Goal: Task Accomplishment & Management: Manage account settings

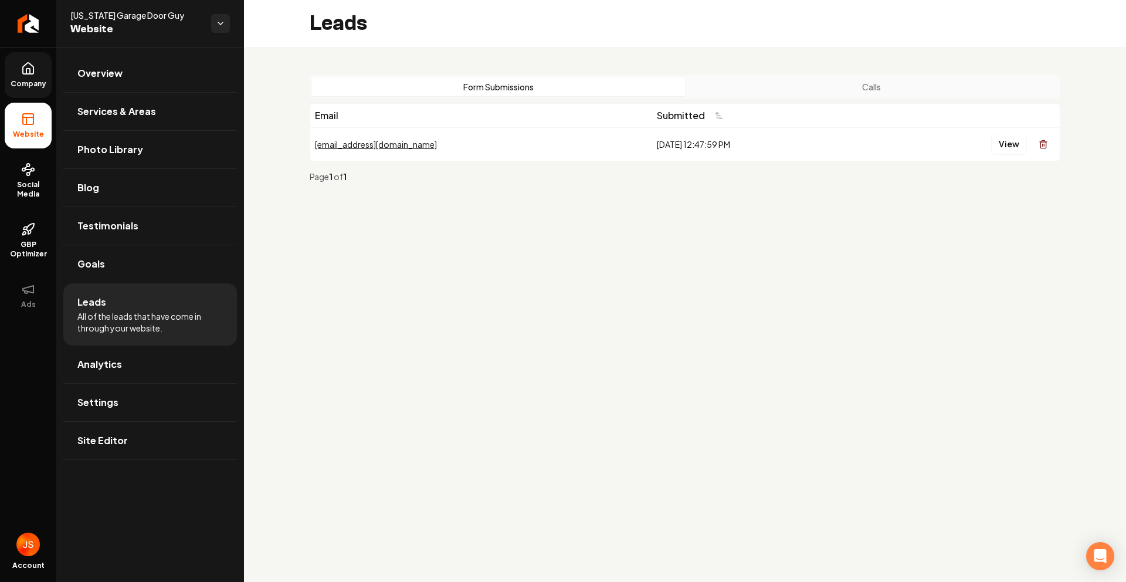
click at [20, 60] on link "Company" at bounding box center [28, 75] width 47 height 46
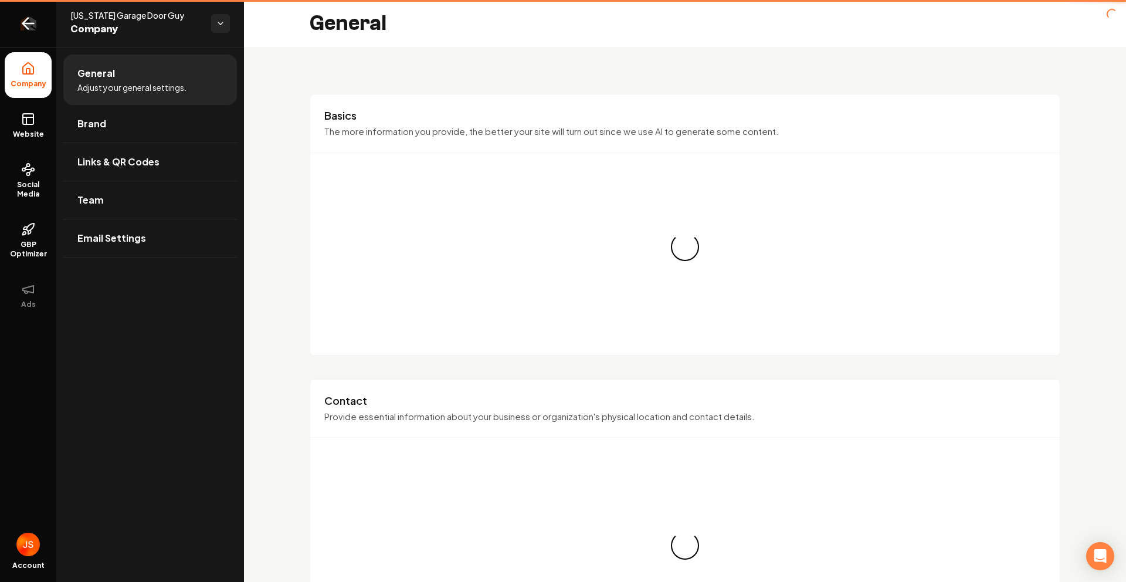
click at [28, 29] on icon "Return to dashboard" at bounding box center [28, 23] width 19 height 19
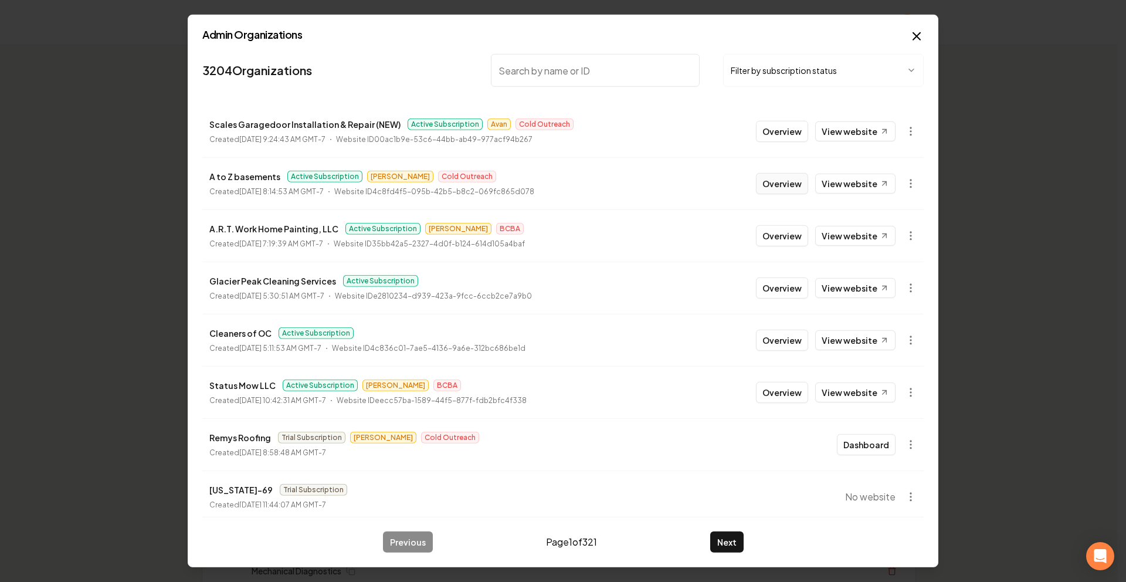
click at [769, 179] on button "Overview" at bounding box center [782, 183] width 52 height 21
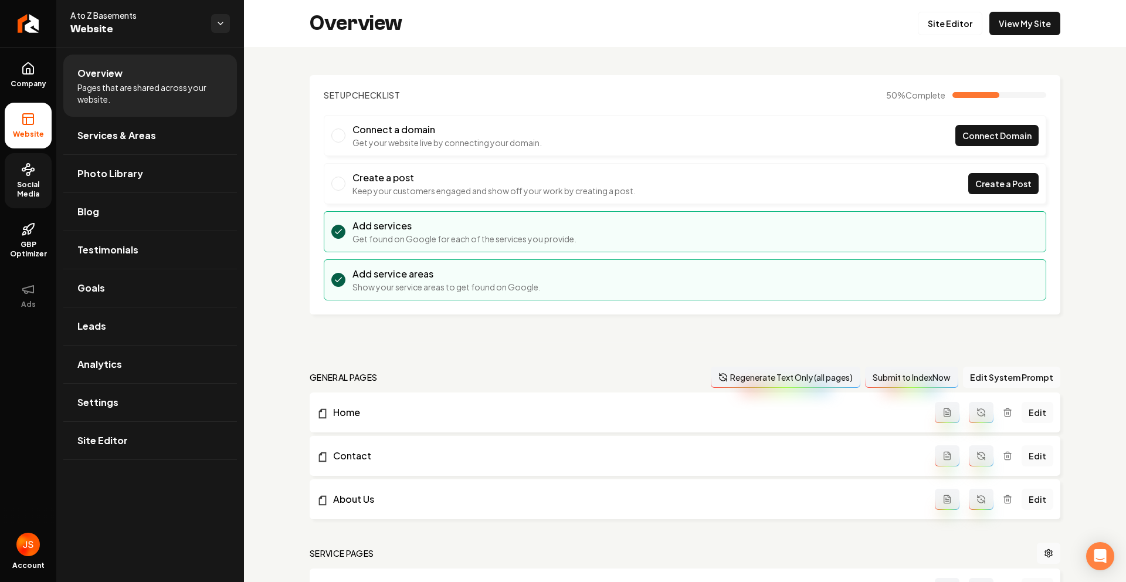
click at [17, 163] on link "Social Media" at bounding box center [28, 180] width 47 height 55
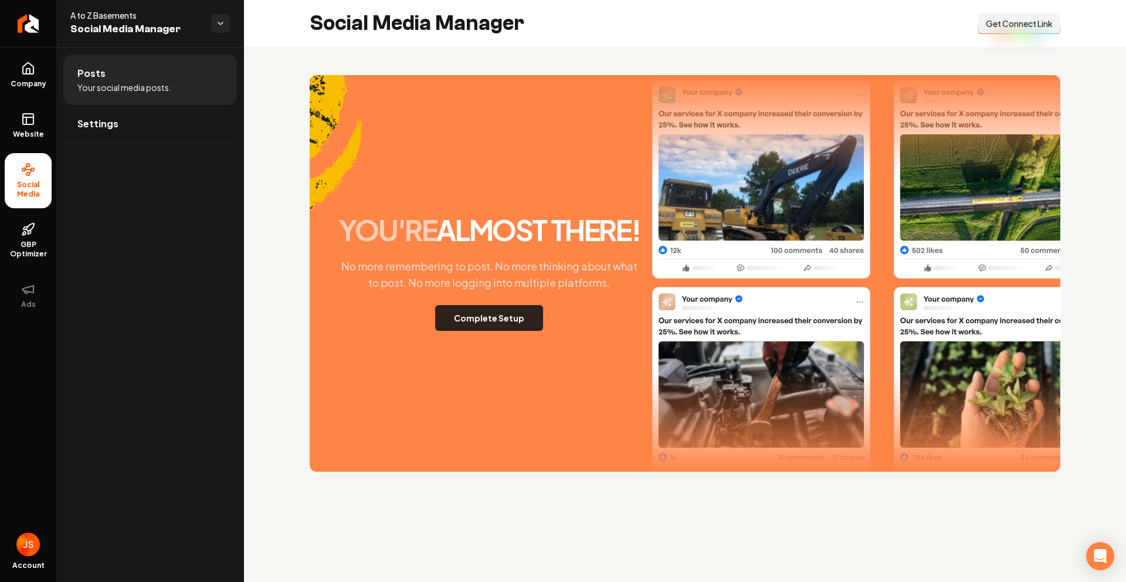
click at [488, 313] on button "Complete Setup" at bounding box center [489, 318] width 108 height 26
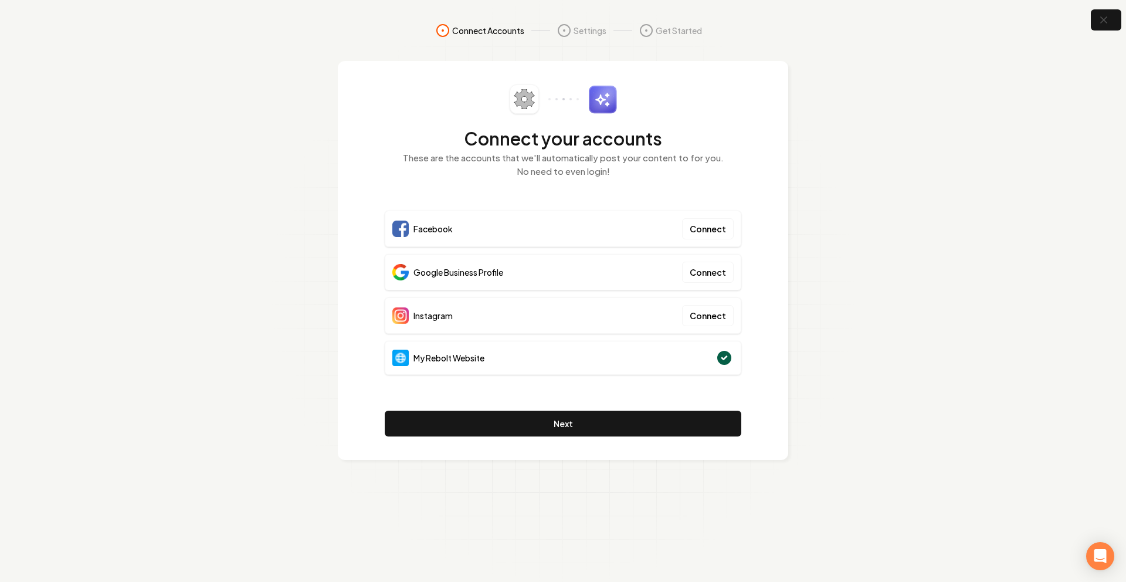
click at [966, 164] on section "Connect Accounts Settings Get Started Connect your accounts These are the accou…" at bounding box center [563, 291] width 1126 height 582
click at [1114, 15] on button "button" at bounding box center [1107, 20] width 38 height 26
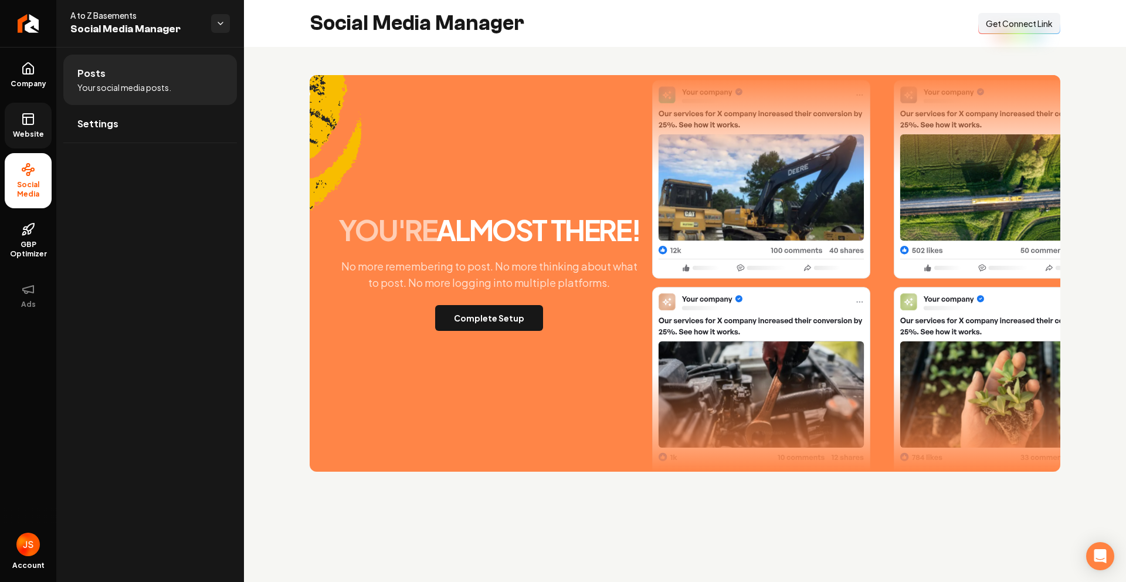
click at [40, 122] on link "Website" at bounding box center [28, 126] width 47 height 46
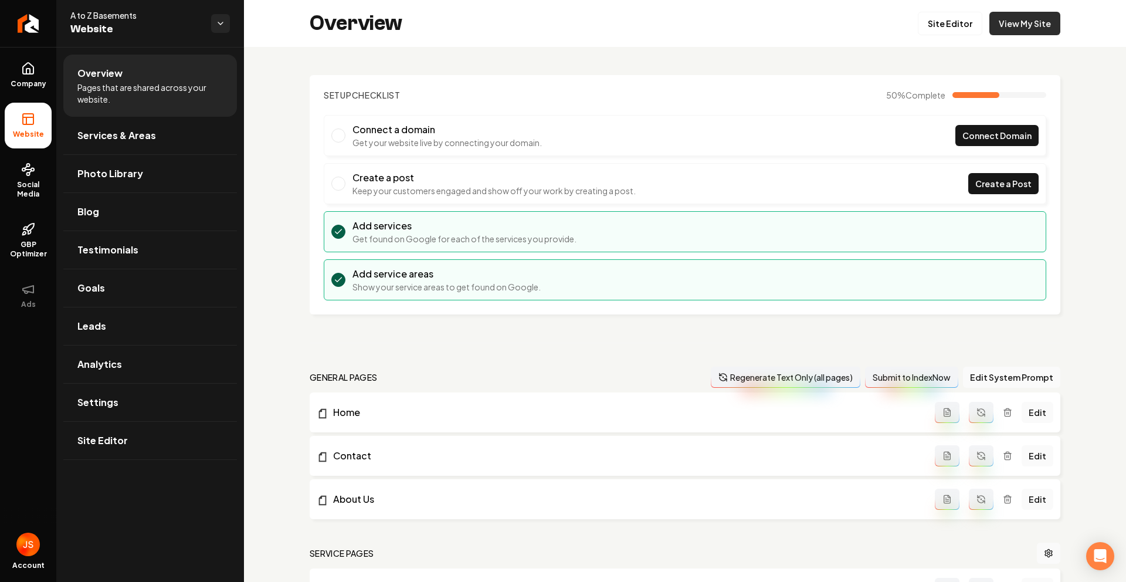
click at [1010, 24] on link "View My Site" at bounding box center [1025, 23] width 71 height 23
click at [30, 86] on span "Company" at bounding box center [28, 83] width 45 height 9
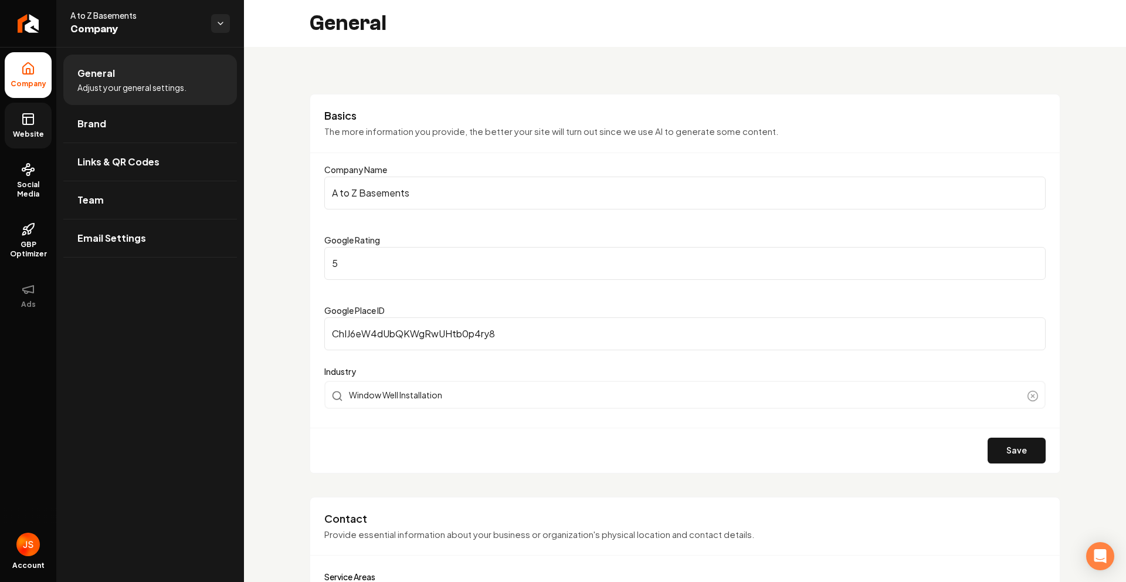
click at [18, 112] on link "Website" at bounding box center [28, 126] width 47 height 46
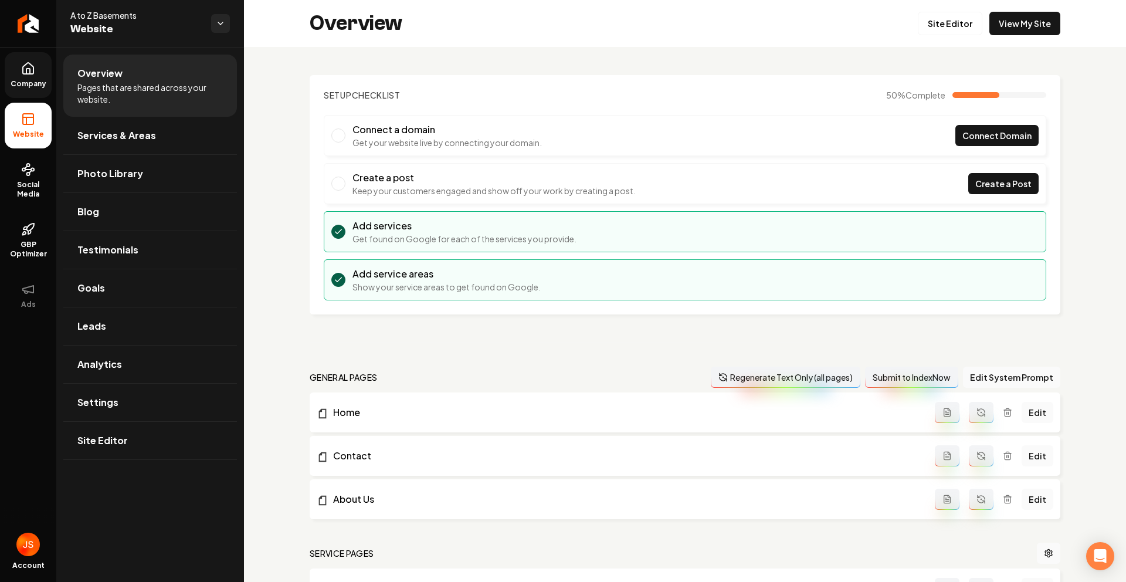
click at [41, 83] on span "Company" at bounding box center [28, 83] width 45 height 9
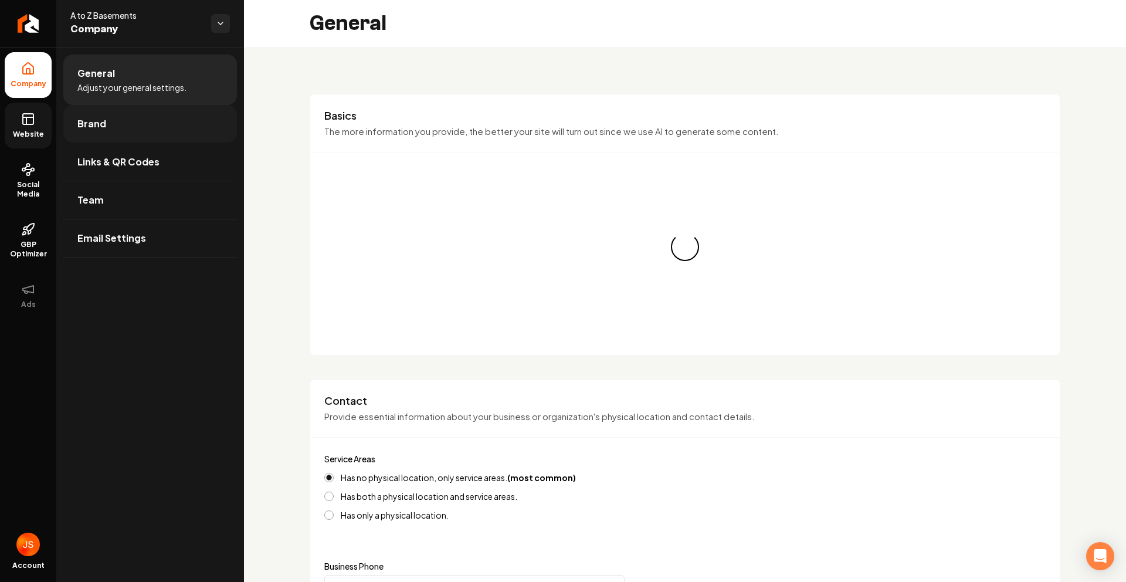
click at [116, 127] on link "Brand" at bounding box center [150, 124] width 174 height 38
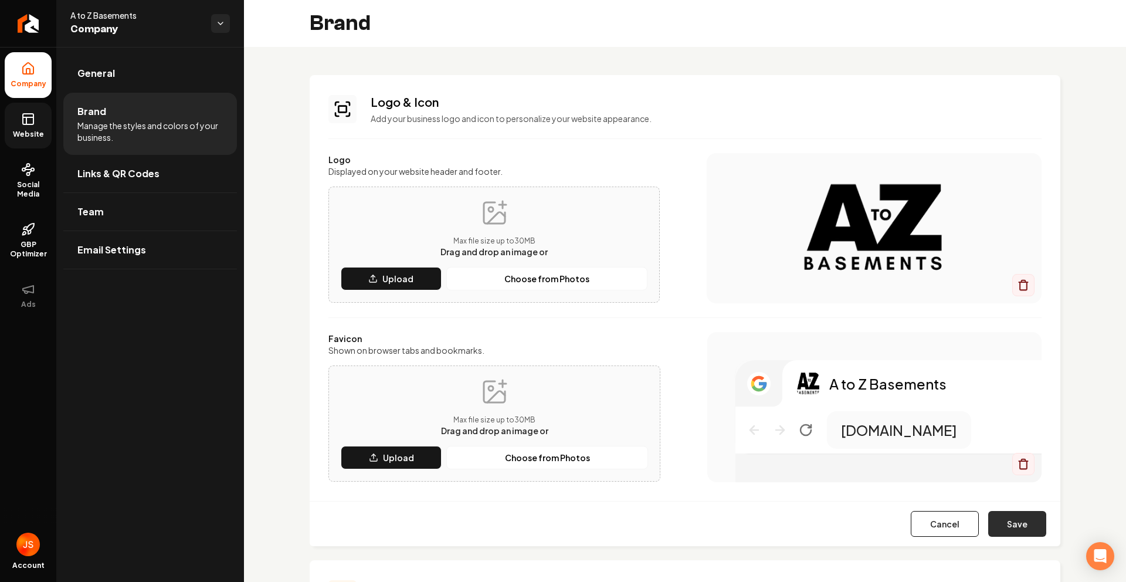
click at [989, 520] on button "Save" at bounding box center [1018, 524] width 58 height 26
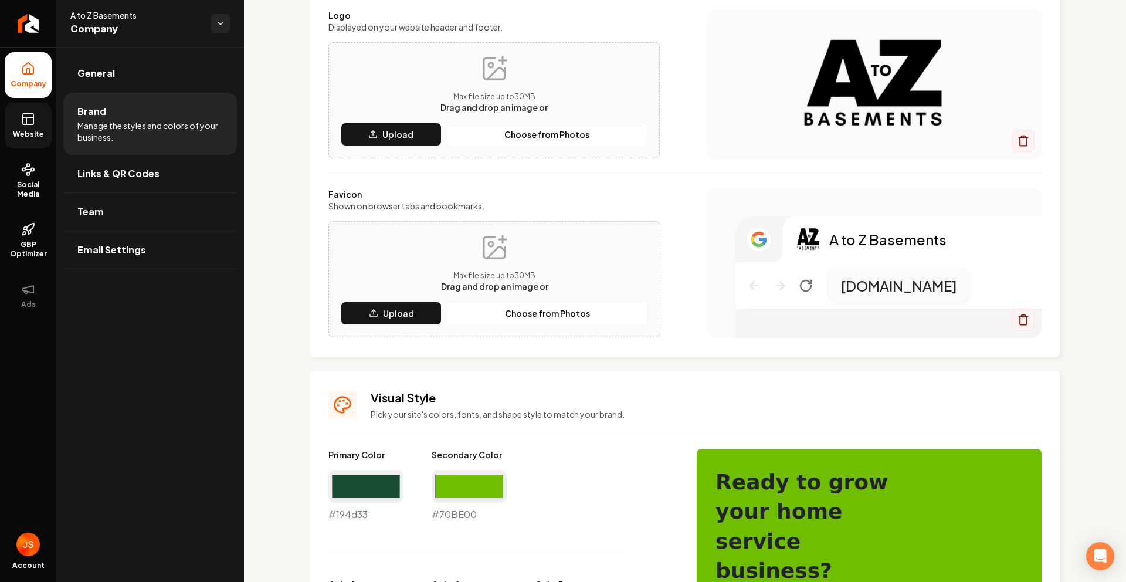
scroll to position [143, 0]
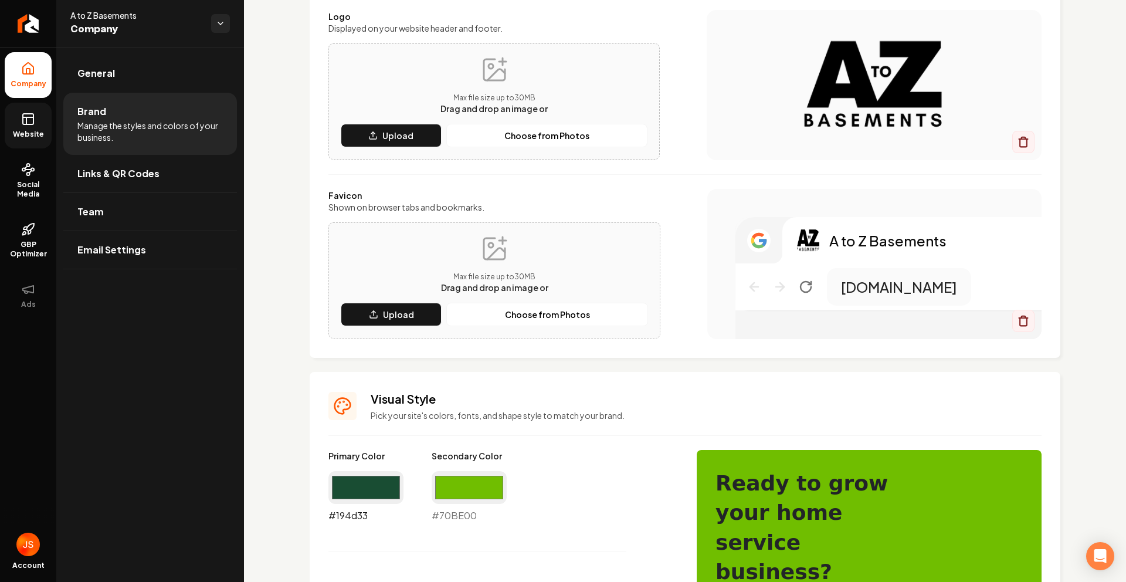
click at [365, 482] on input "#194d33" at bounding box center [366, 487] width 75 height 33
click at [334, 483] on input "#000000" at bounding box center [366, 487] width 75 height 33
click at [349, 488] on input "#ffffff" at bounding box center [366, 487] width 75 height 33
type input "#edc742"
drag, startPoint x: 533, startPoint y: 581, endPoint x: 526, endPoint y: 554, distance: 27.2
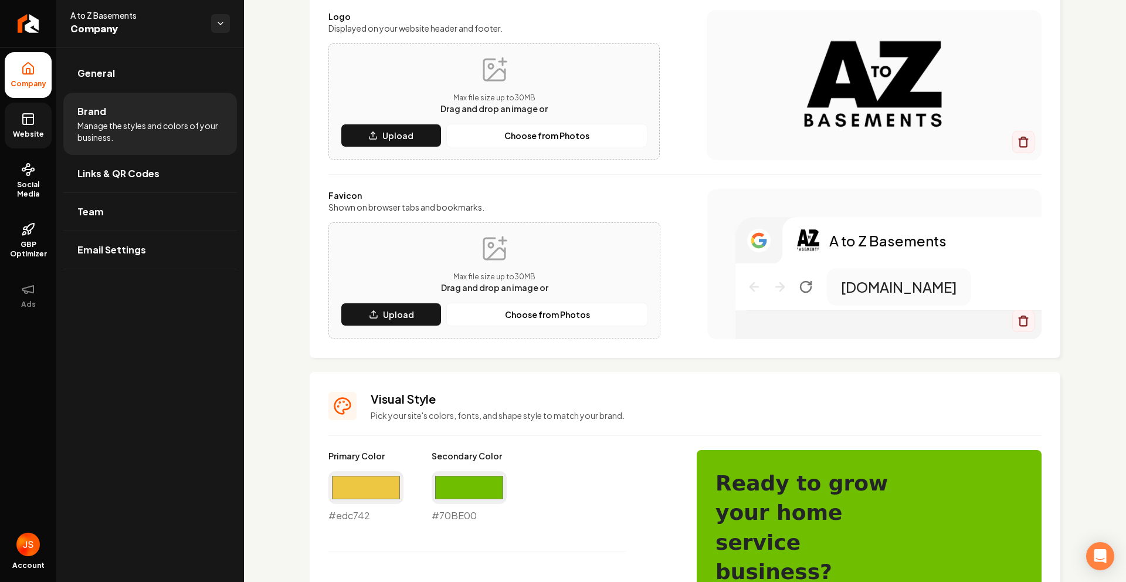
click at [472, 480] on input "#70be00" at bounding box center [469, 487] width 75 height 33
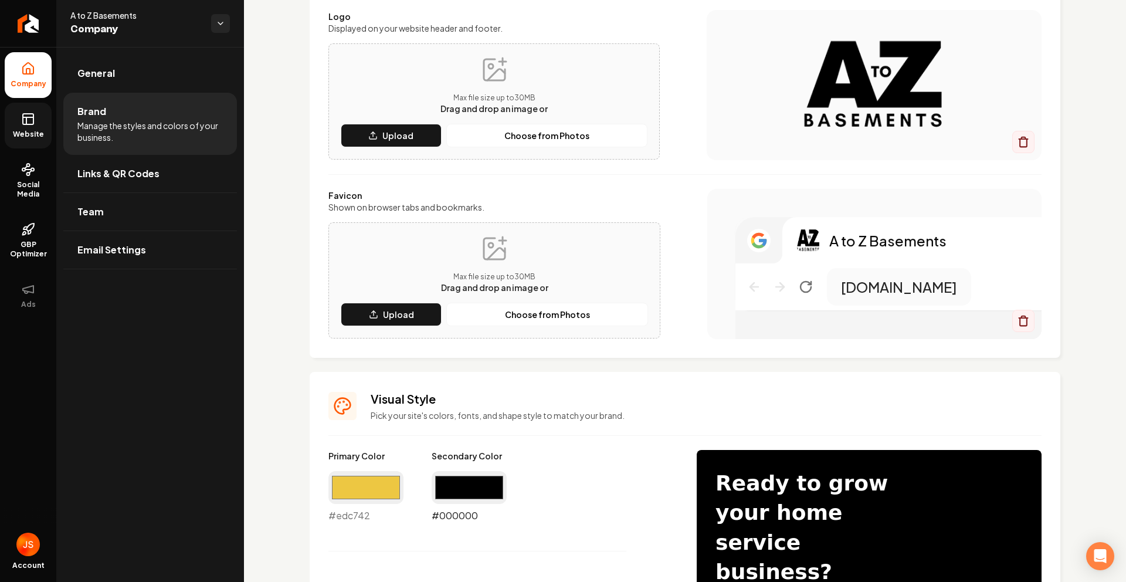
type input "#000000"
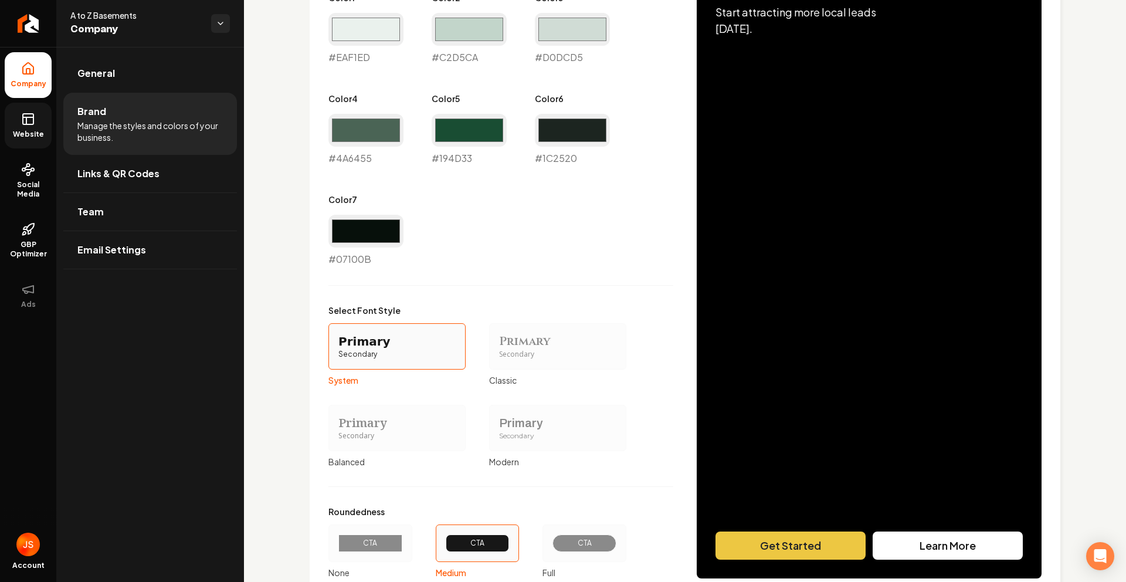
scroll to position [820, 0]
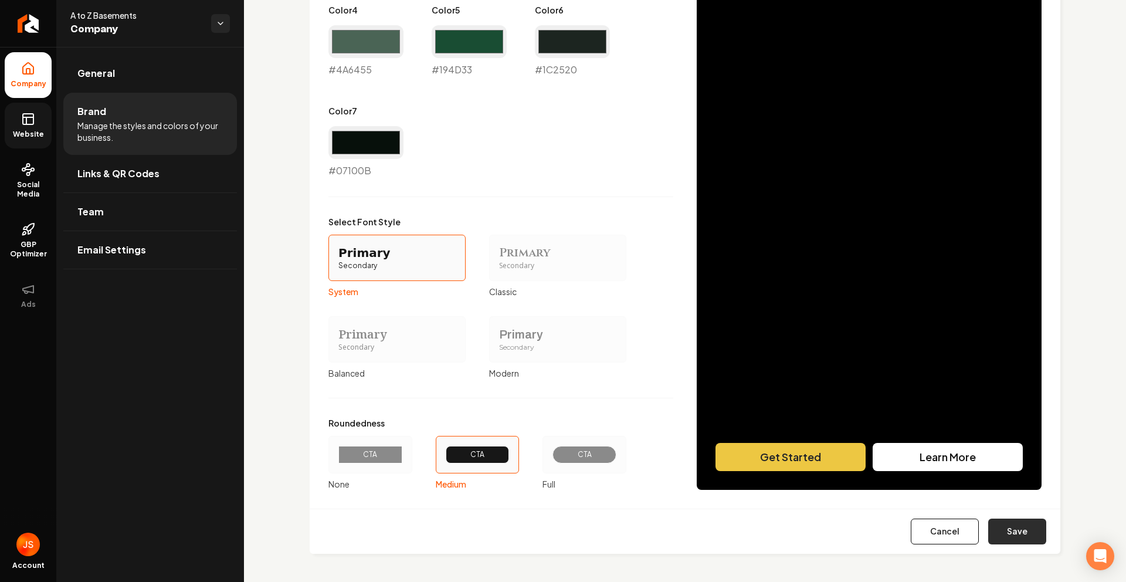
click at [1002, 538] on button "Save" at bounding box center [1018, 532] width 58 height 26
type input "#eaf1ed"
type input "#c2d5ca"
type input "#d0dcd5"
type input "#4a6455"
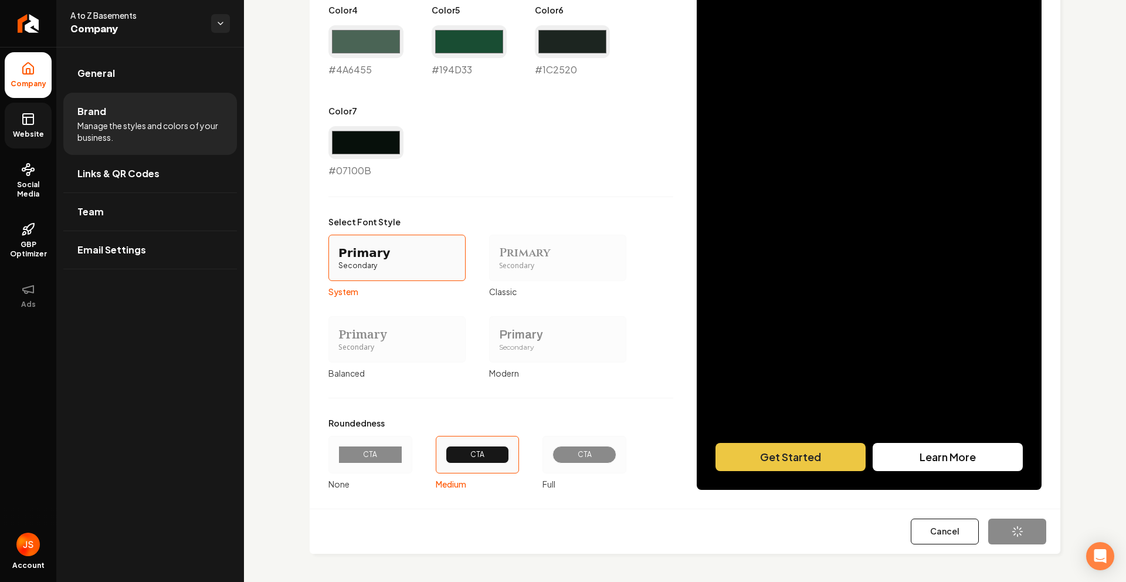
type input "#194d33"
type input "#1c2520"
type input "#07100b"
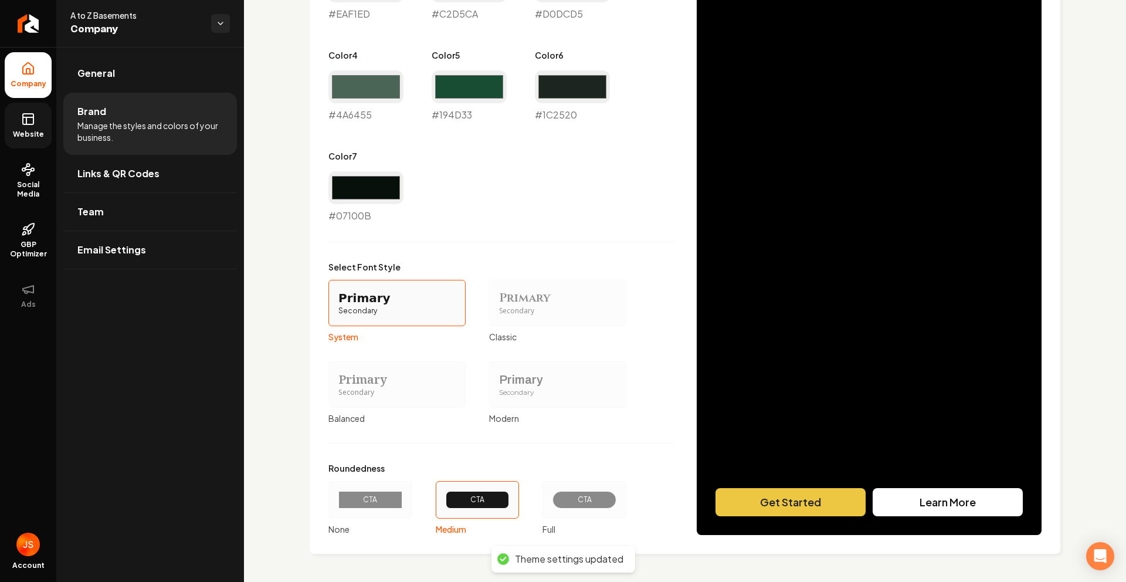
scroll to position [774, 0]
click at [545, 287] on div "Primary Secondary" at bounding box center [557, 303] width 137 height 46
click at [498, 298] on button "Primary Secondary Classic" at bounding box center [493, 302] width 9 height 9
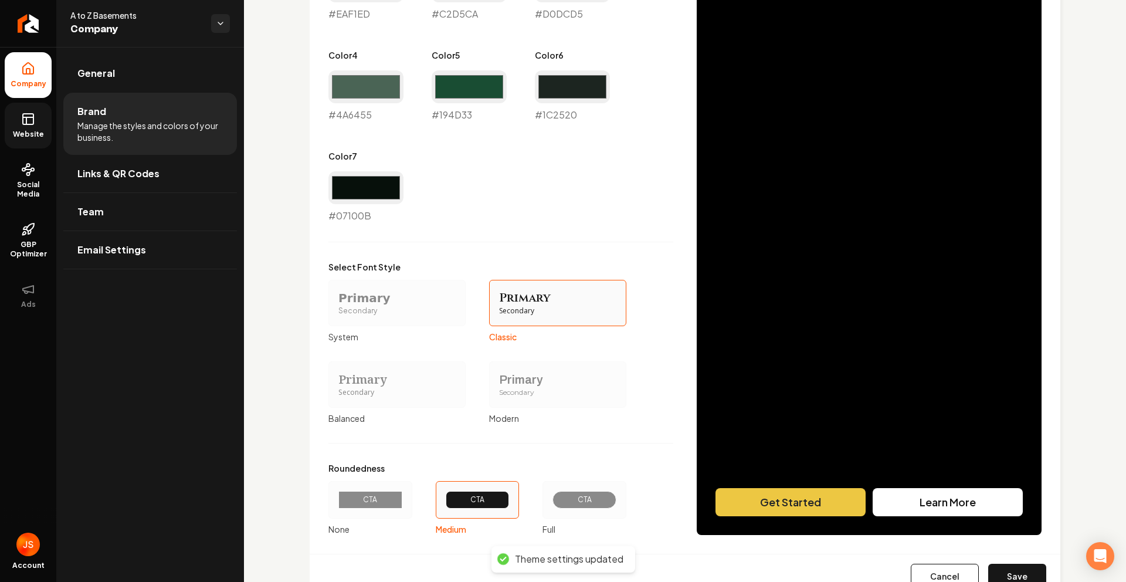
click at [562, 373] on div "Primary" at bounding box center [557, 379] width 117 height 16
click at [498, 380] on button "Primary Secondary Modern" at bounding box center [493, 384] width 9 height 9
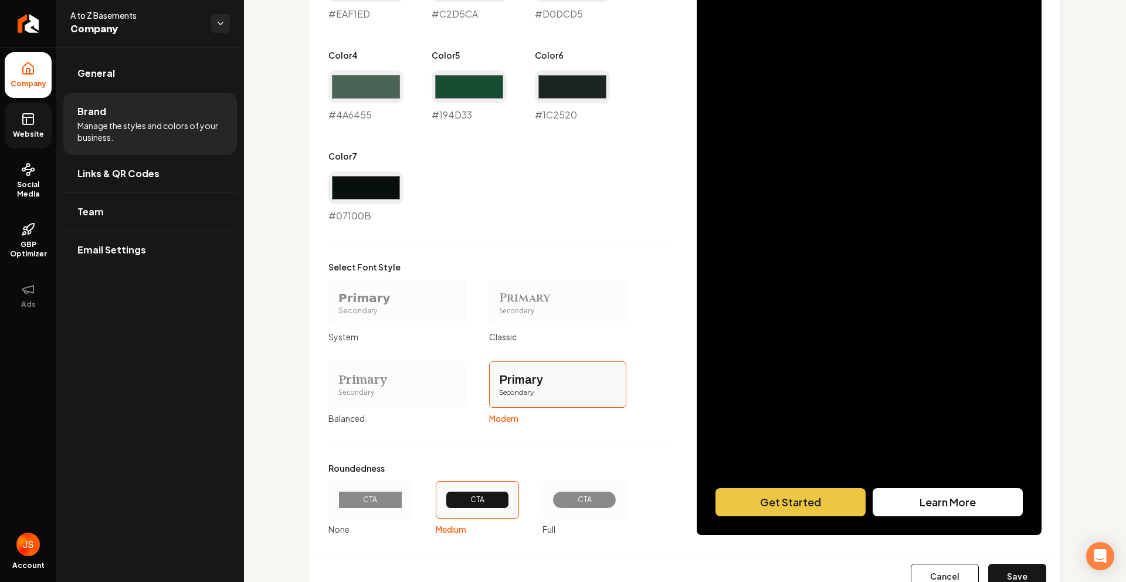
click at [532, 304] on div "Primary" at bounding box center [557, 298] width 117 height 16
click at [498, 304] on button "Primary Secondary Classic" at bounding box center [493, 302] width 9 height 9
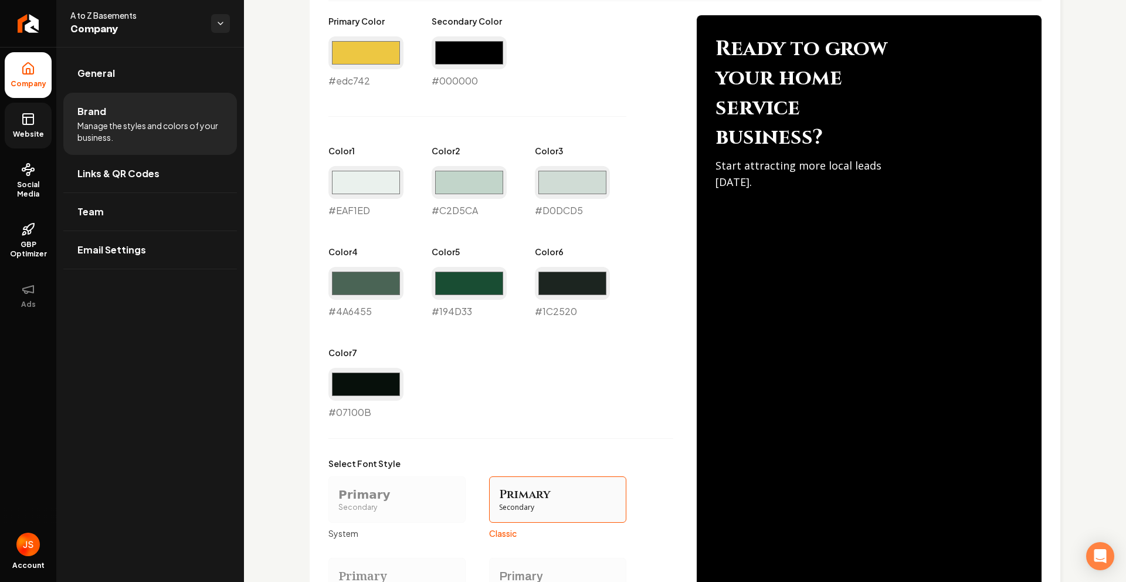
scroll to position [820, 0]
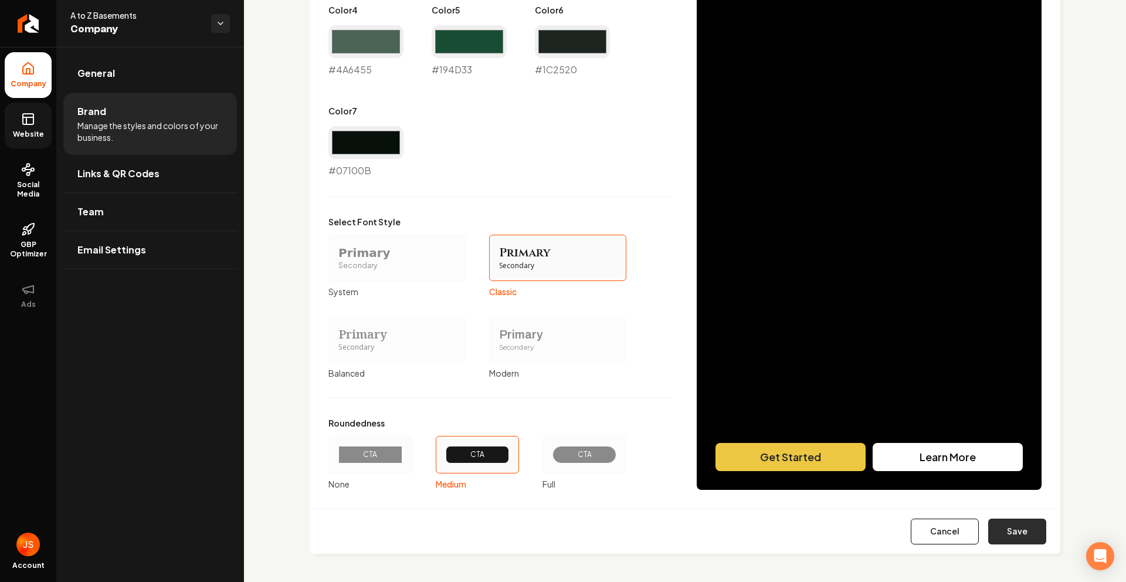
click at [1003, 535] on button "Save" at bounding box center [1018, 532] width 58 height 26
type input "#eaf1ed"
type input "#c2d5ca"
type input "#d0dcd5"
type input "#4a6455"
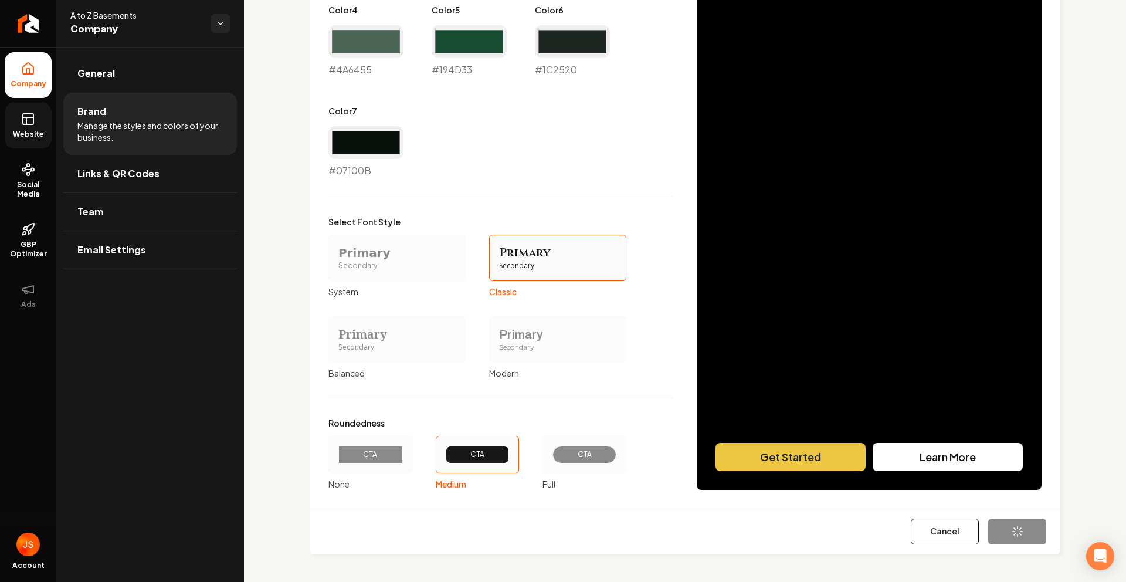
type input "#194d33"
type input "#1c2520"
type input "#07100b"
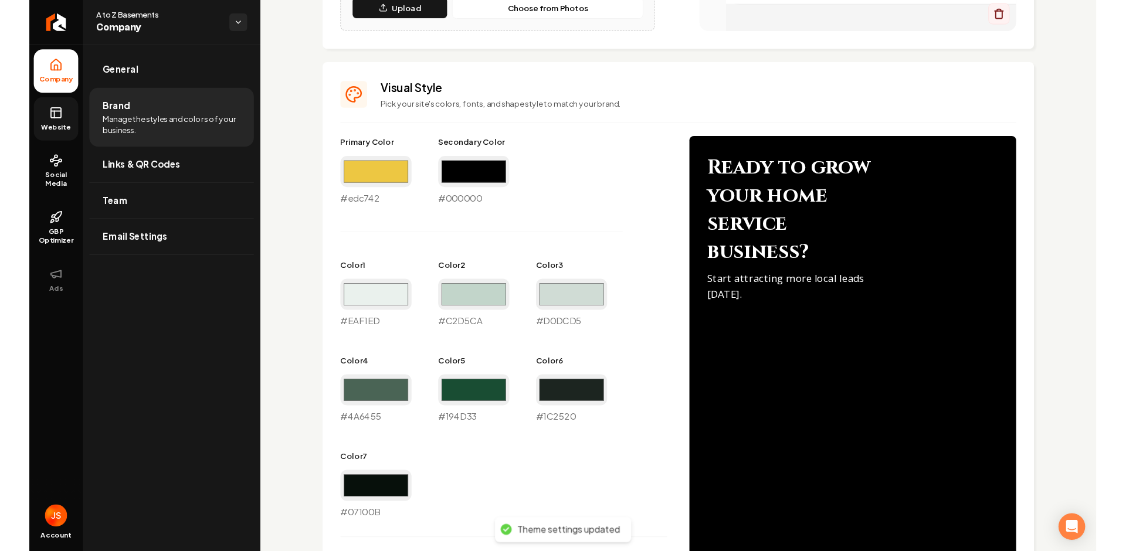
scroll to position [0, 0]
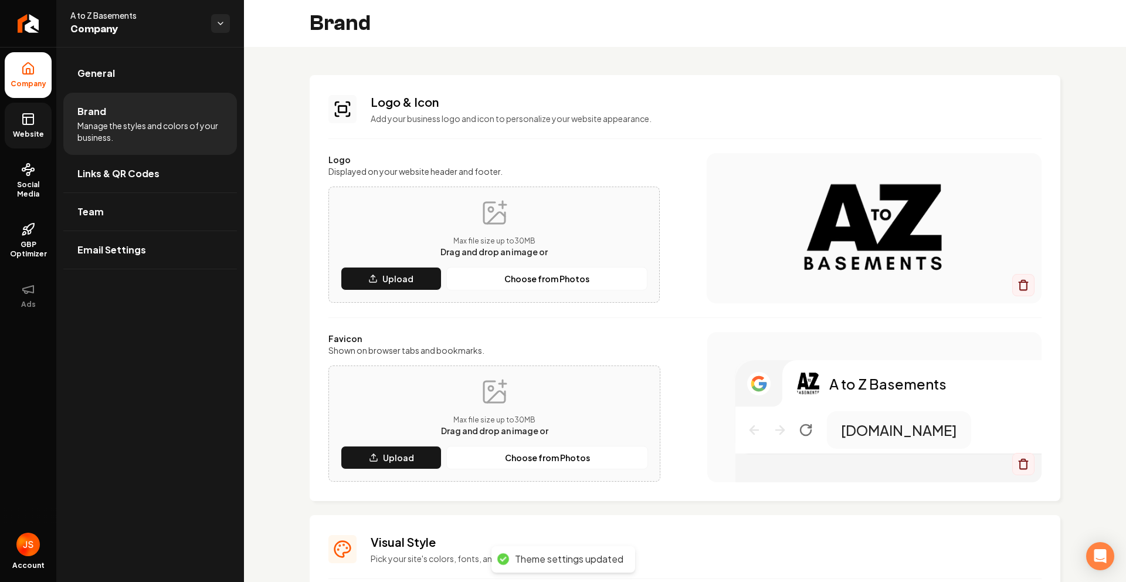
click at [38, 128] on link "Website" at bounding box center [28, 126] width 47 height 46
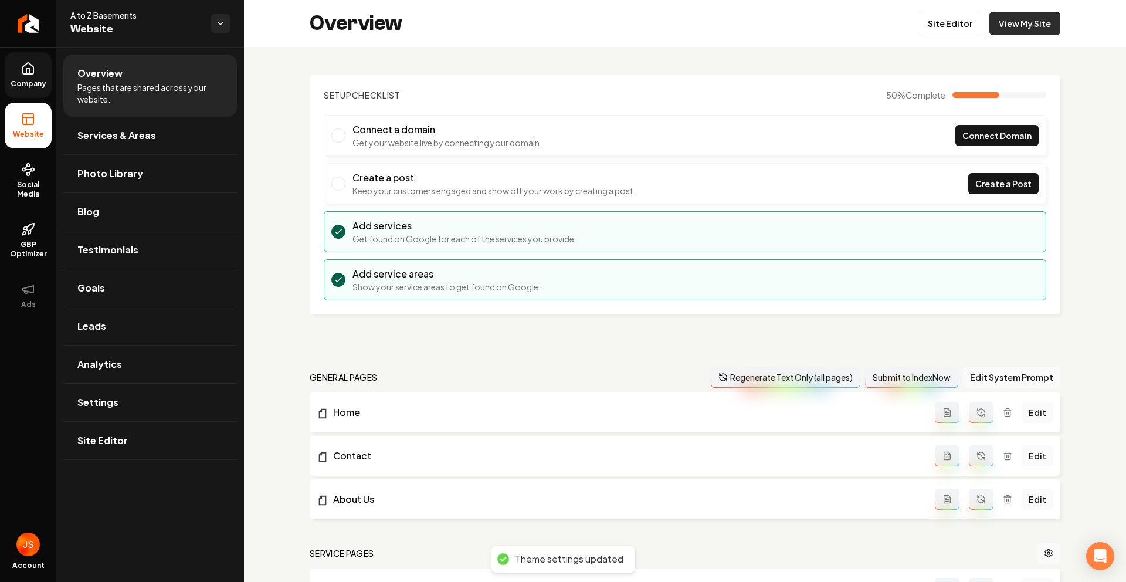
click at [1012, 23] on link "View My Site" at bounding box center [1025, 23] width 71 height 23
click at [952, 26] on link "Site Editor" at bounding box center [950, 23] width 65 height 23
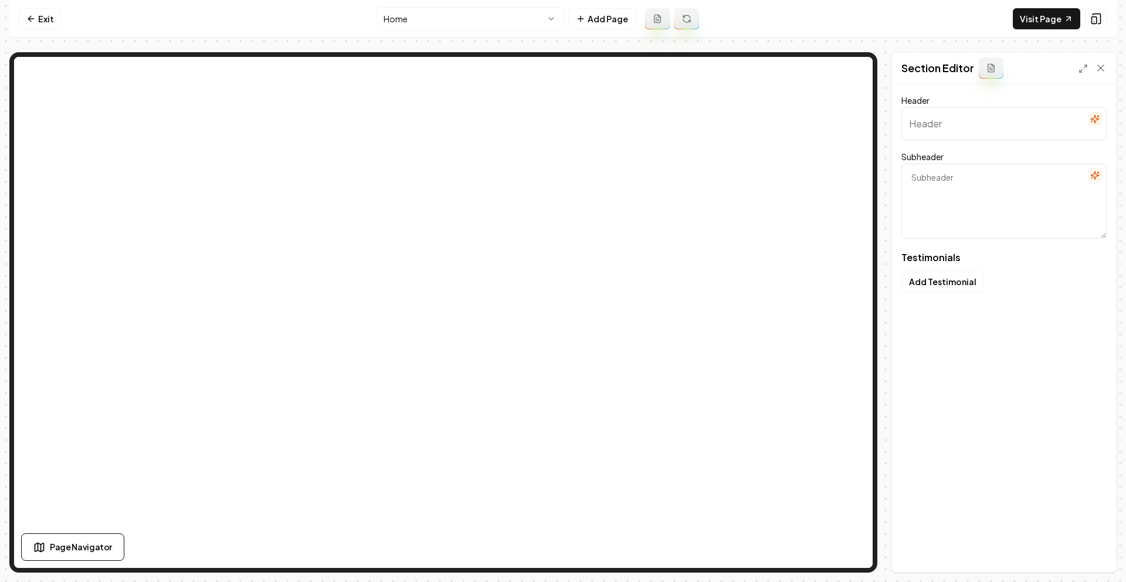
type input "Why Homeowners Trust Us"
type textarea "Real stories about basement transformations"
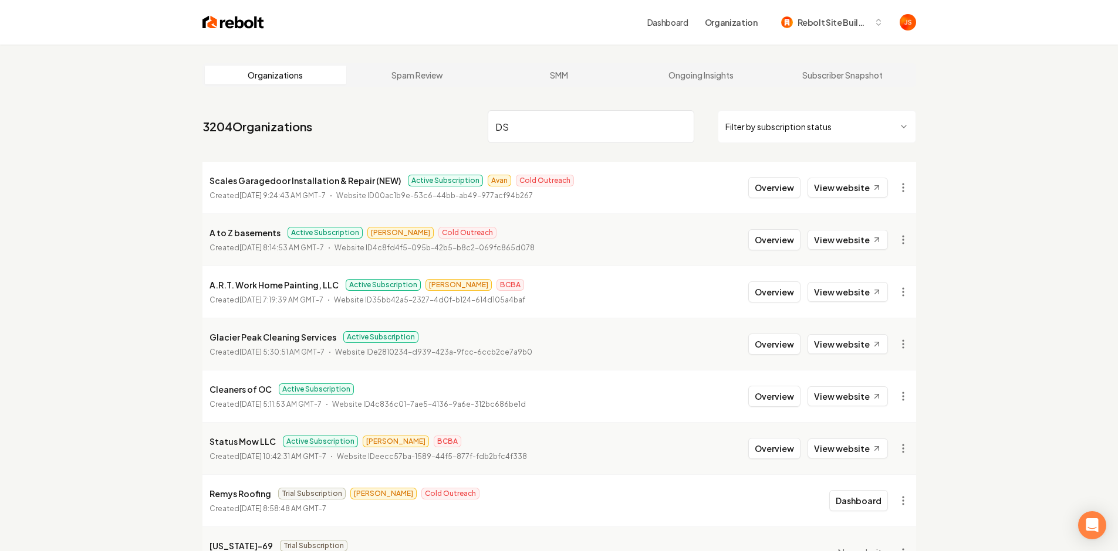
type input "D"
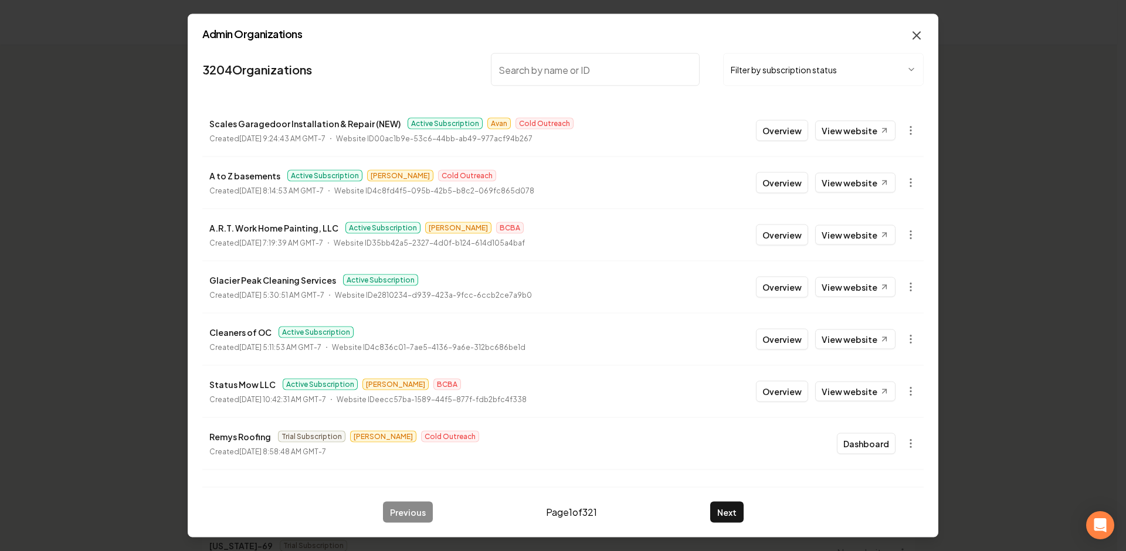
drag, startPoint x: 906, startPoint y: 38, endPoint x: 916, endPoint y: 35, distance: 10.6
click at [909, 37] on div "Admin Organizations 3204 Organizations Filter by subscription status Scales Gar…" at bounding box center [563, 276] width 751 height 524
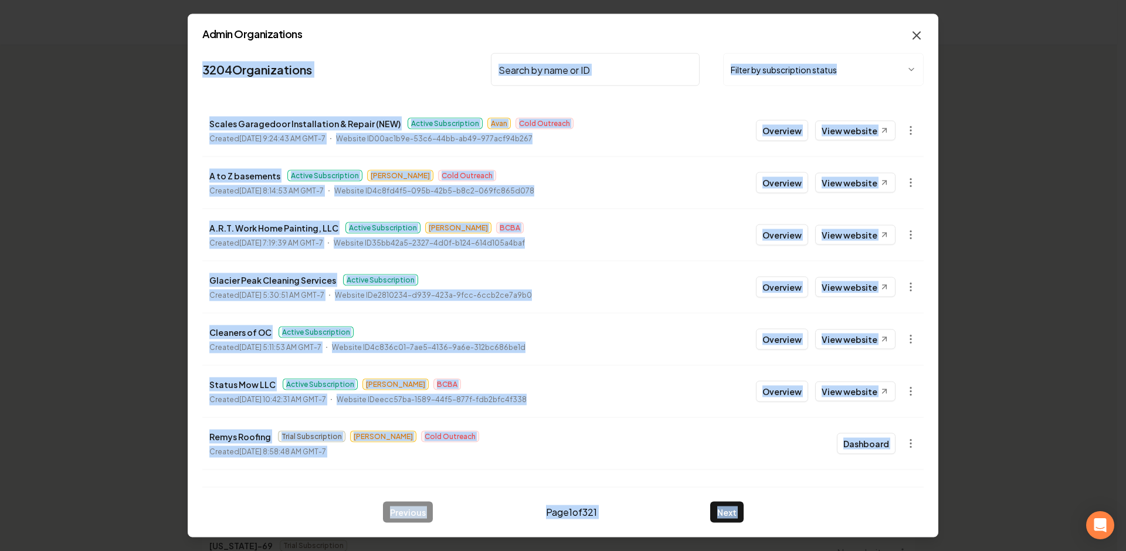
click at [920, 34] on icon "button" at bounding box center [917, 36] width 14 height 14
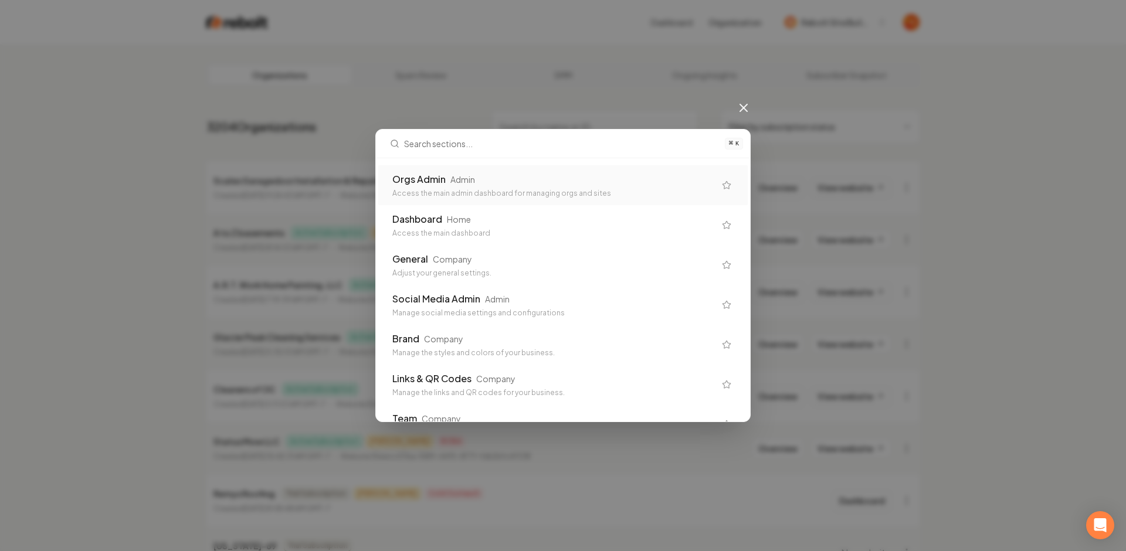
click at [541, 179] on div "Orgs Admin Admin" at bounding box center [553, 179] width 323 height 14
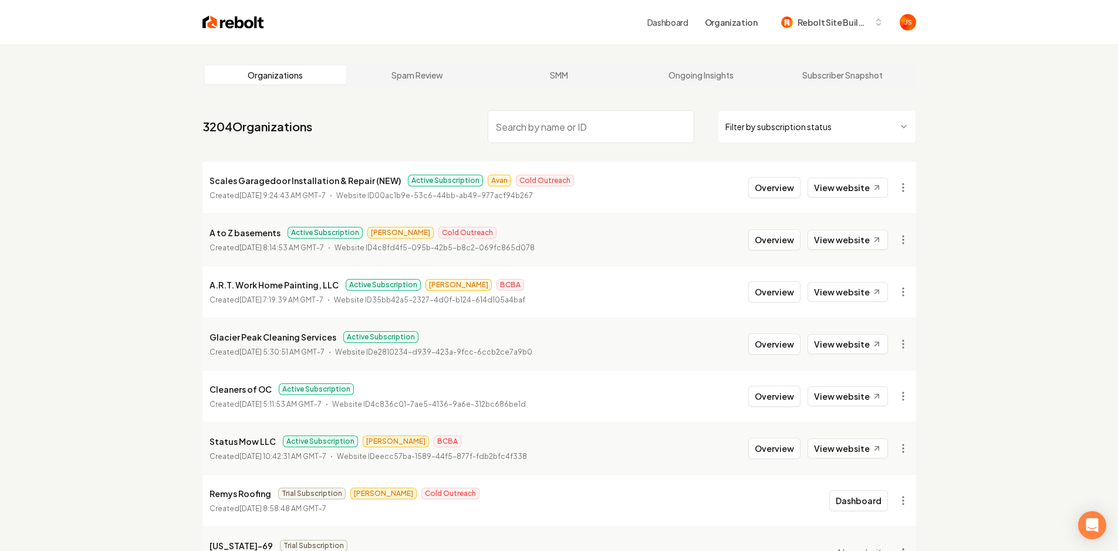
drag, startPoint x: 974, startPoint y: 126, endPoint x: 962, endPoint y: 114, distance: 17.8
click at [974, 126] on div "Organizations Spam Review SMM Ongoing Insights Subscriber Snapshot 3204 Organiz…" at bounding box center [559, 389] width 1118 height 688
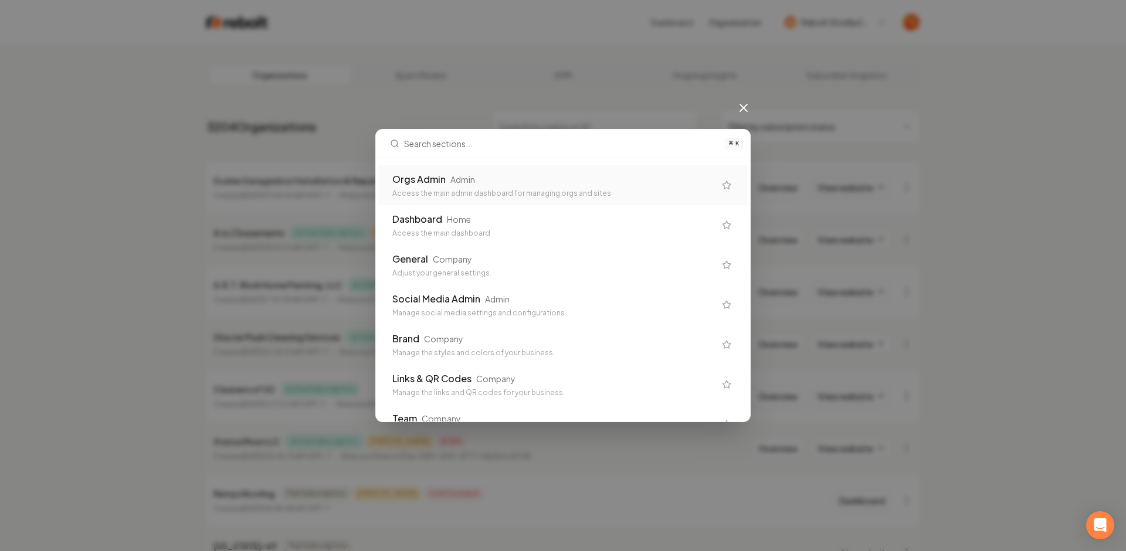
click at [493, 174] on div "Orgs Admin Admin" at bounding box center [553, 179] width 323 height 14
click at [745, 104] on icon at bounding box center [744, 108] width 14 height 14
click at [472, 218] on div "Dashboard Home" at bounding box center [553, 219] width 323 height 14
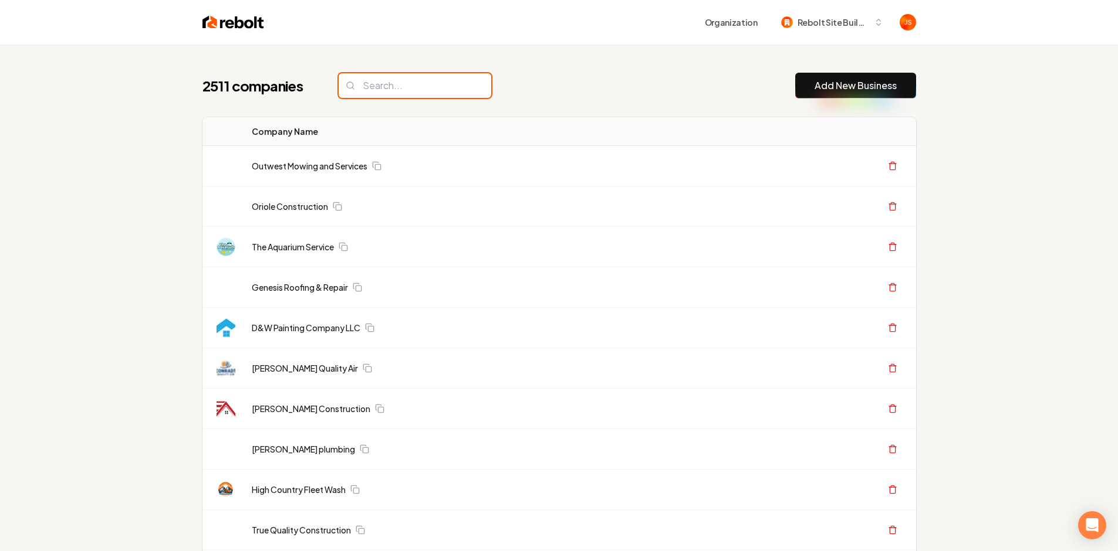
click at [419, 74] on input "search" at bounding box center [415, 85] width 153 height 25
click at [411, 82] on input "search" at bounding box center [415, 85] width 153 height 25
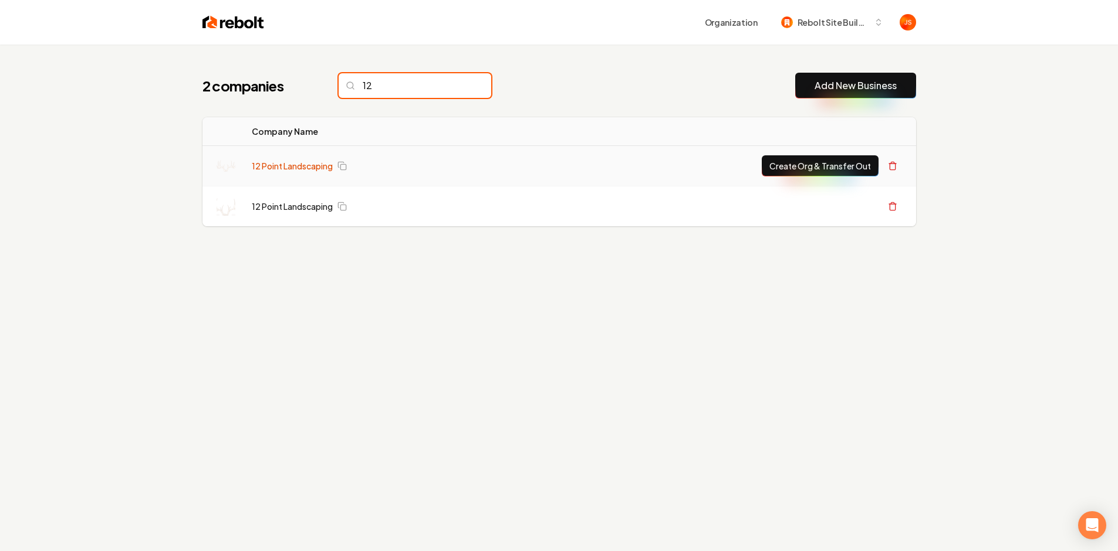
type input "12"
click at [288, 161] on link "12 Point Landscaping" at bounding box center [292, 166] width 81 height 12
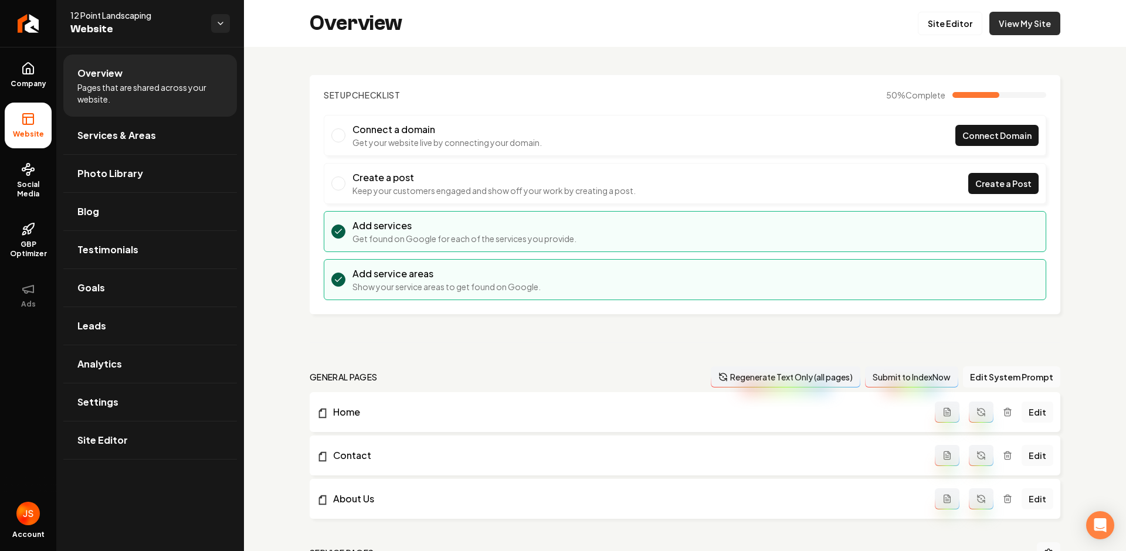
click at [1017, 33] on link "View My Site" at bounding box center [1025, 23] width 71 height 23
click at [29, 9] on link "Return to dashboard" at bounding box center [28, 23] width 56 height 47
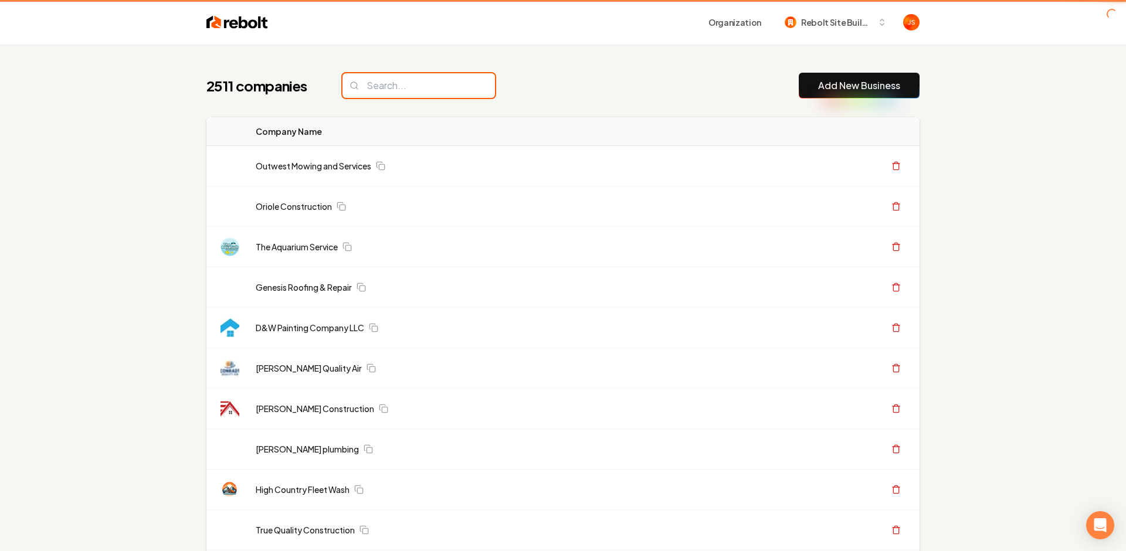
click at [374, 90] on input "search" at bounding box center [419, 85] width 153 height 25
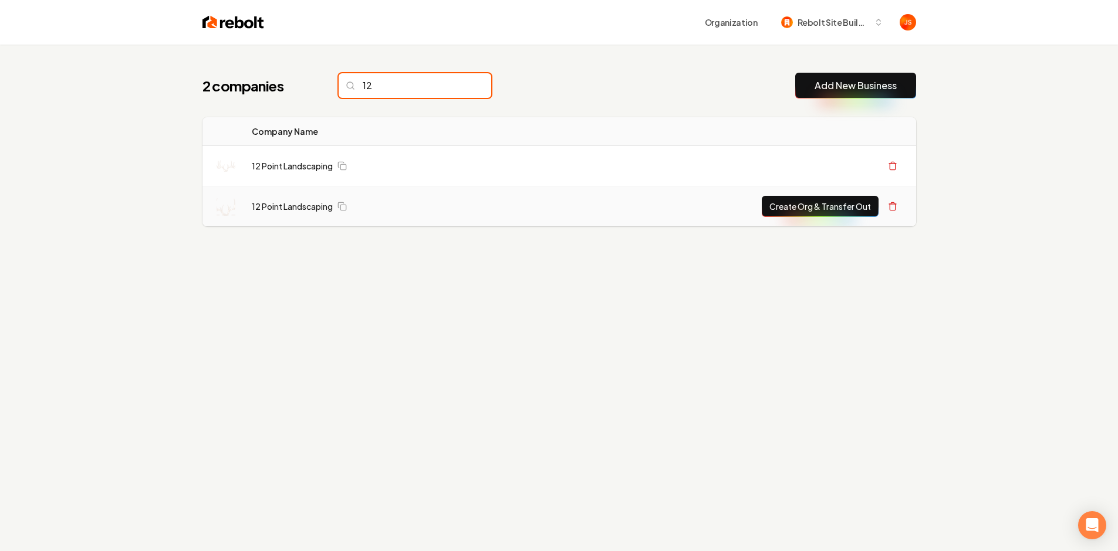
type input "12"
click at [287, 218] on td "12 Point Landscaping" at bounding box center [379, 207] width 275 height 40
click at [286, 209] on link "12 Point Landscaping" at bounding box center [292, 207] width 81 height 12
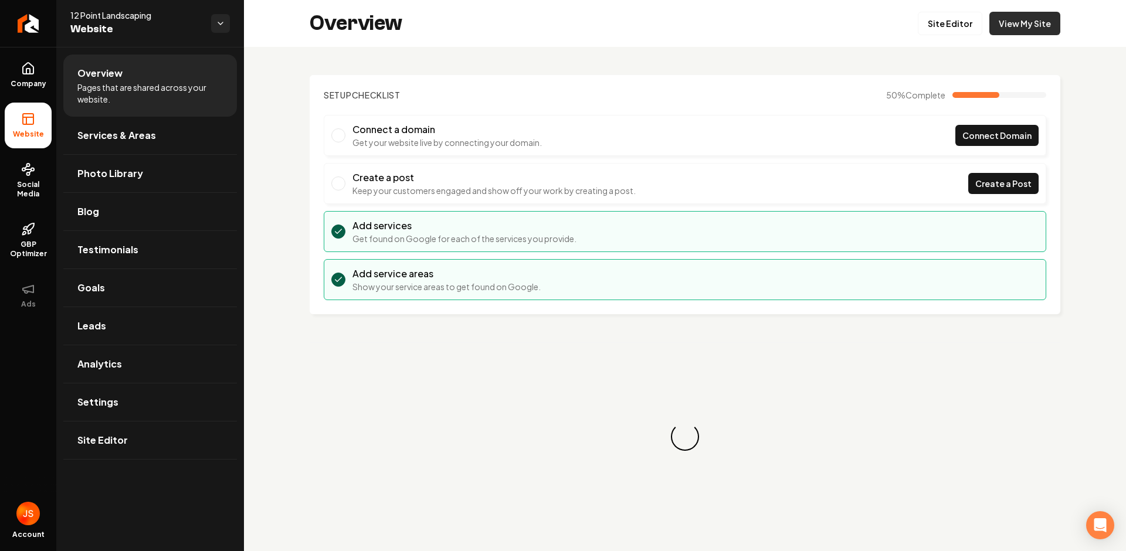
click at [994, 33] on link "View My Site" at bounding box center [1025, 23] width 71 height 23
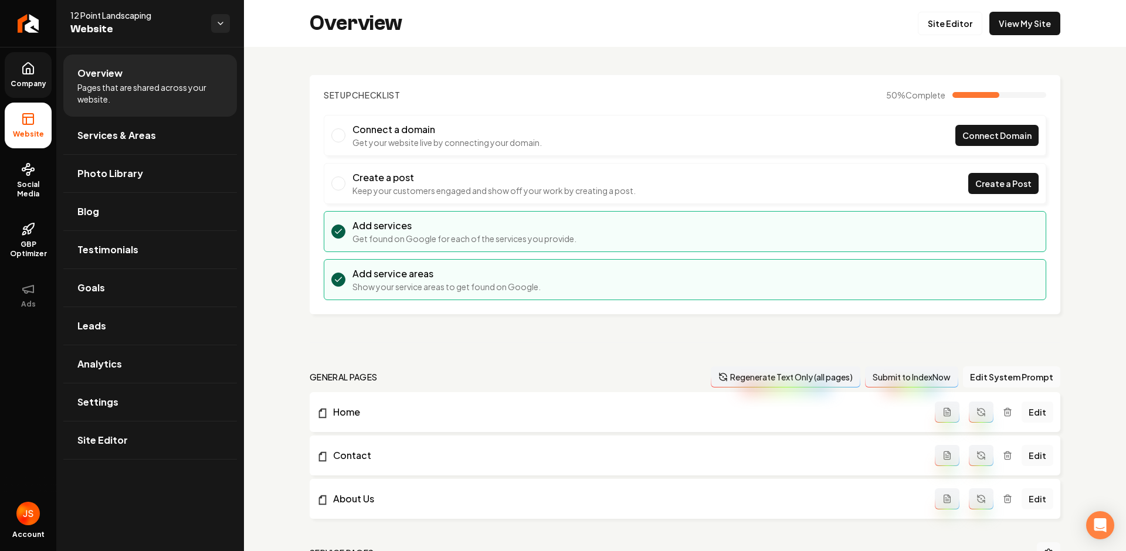
click at [39, 77] on link "Company" at bounding box center [28, 75] width 47 height 46
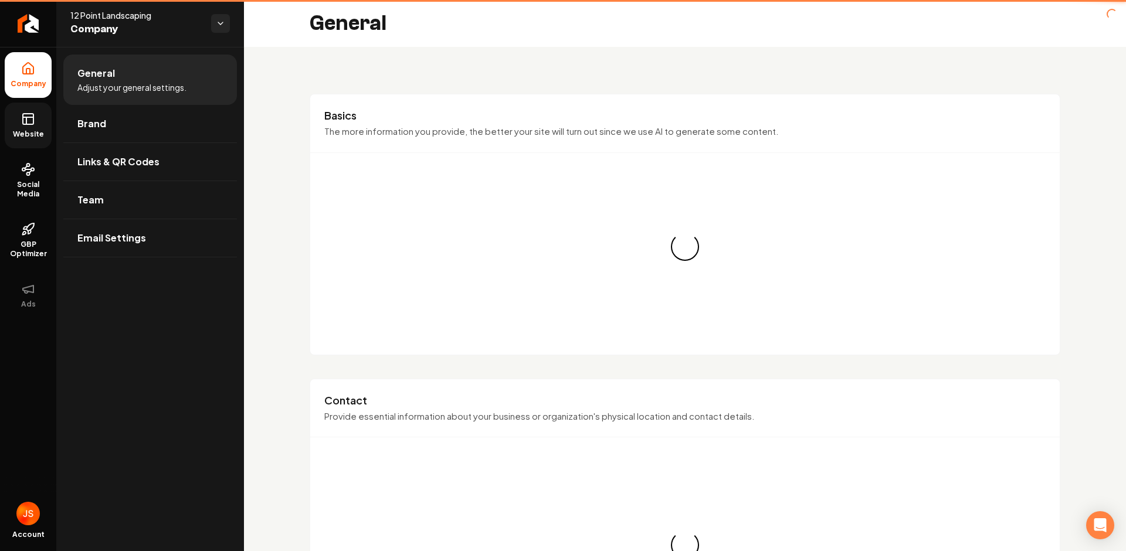
click at [36, 104] on link "Website" at bounding box center [28, 126] width 47 height 46
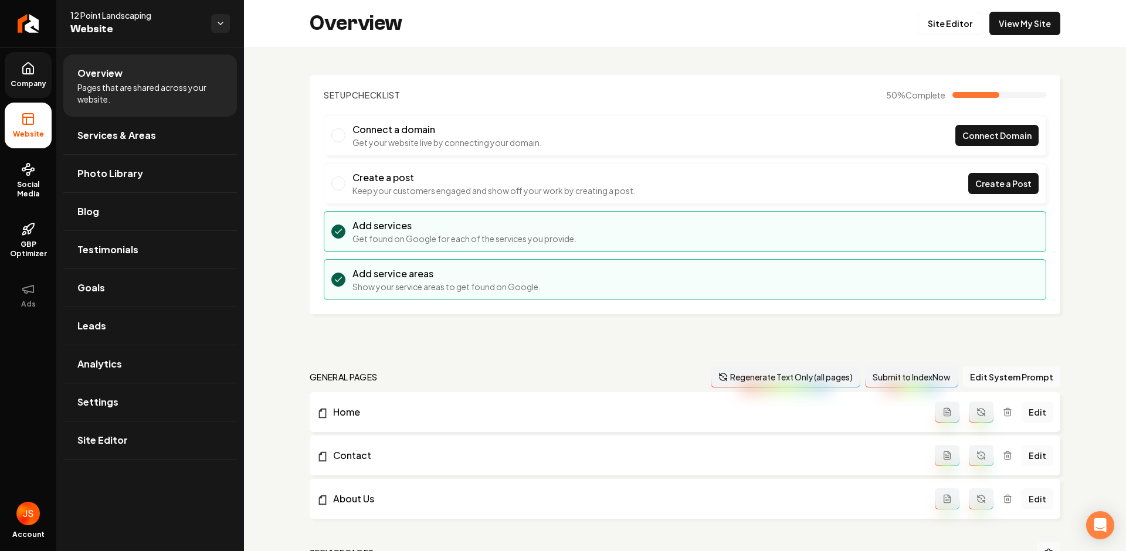
drag, startPoint x: 35, startPoint y: 181, endPoint x: 76, endPoint y: 148, distance: 51.8
click at [36, 181] on span "Social Media" at bounding box center [28, 189] width 47 height 19
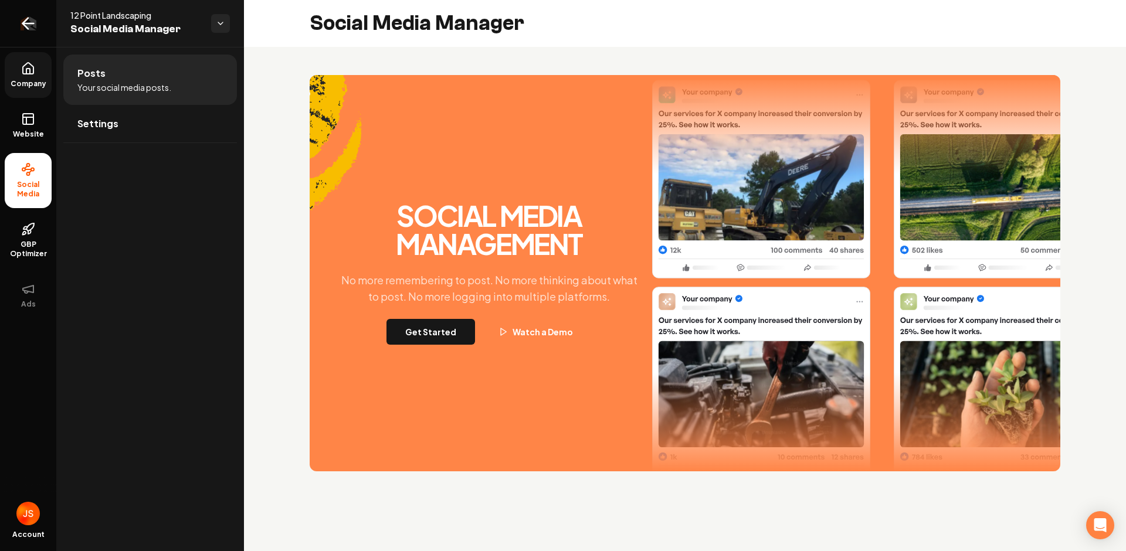
click at [27, 30] on icon "Return to dashboard" at bounding box center [28, 23] width 19 height 19
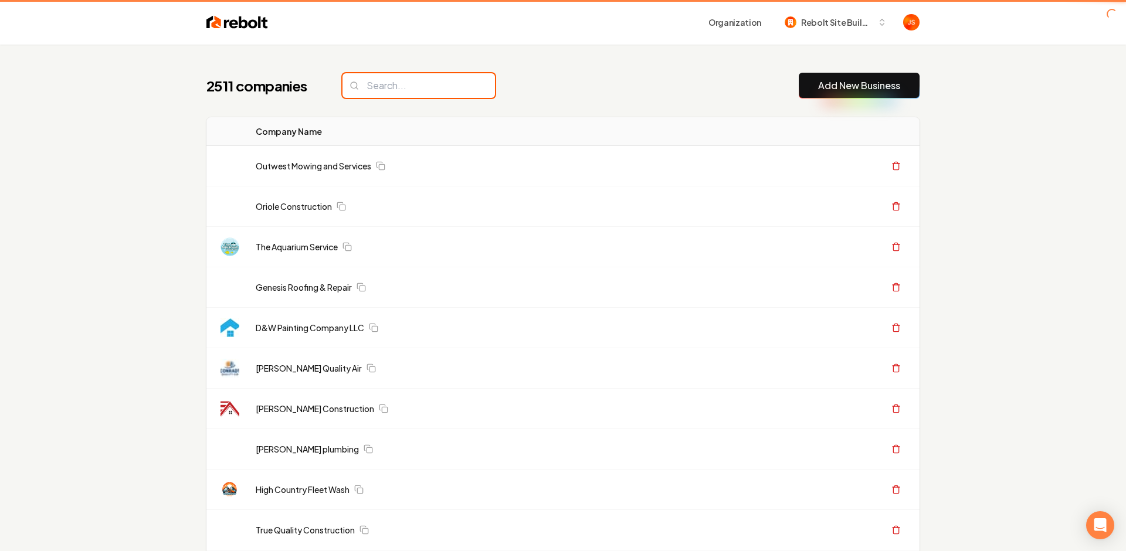
click at [394, 95] on input "search" at bounding box center [419, 85] width 153 height 25
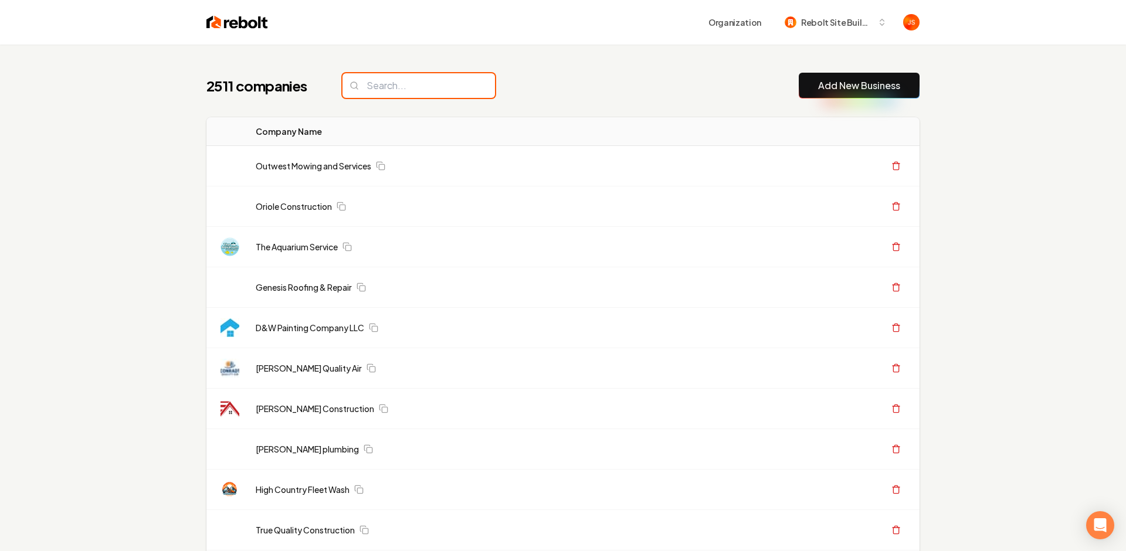
click at [395, 93] on input "search" at bounding box center [419, 85] width 153 height 25
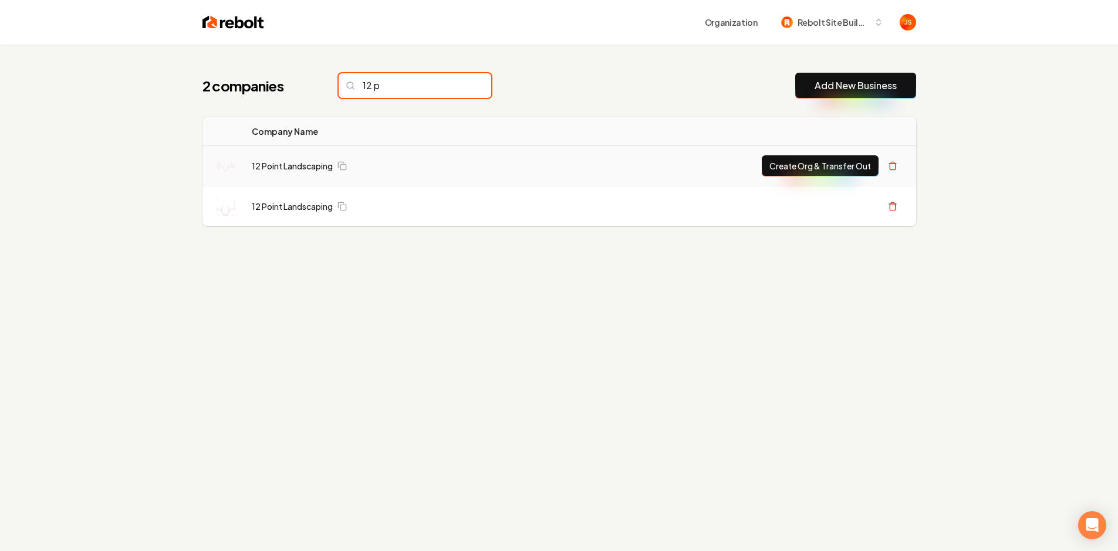
type input "12 p"
click at [835, 165] on button "Create Org & Transfer Out" at bounding box center [819, 165] width 117 height 21
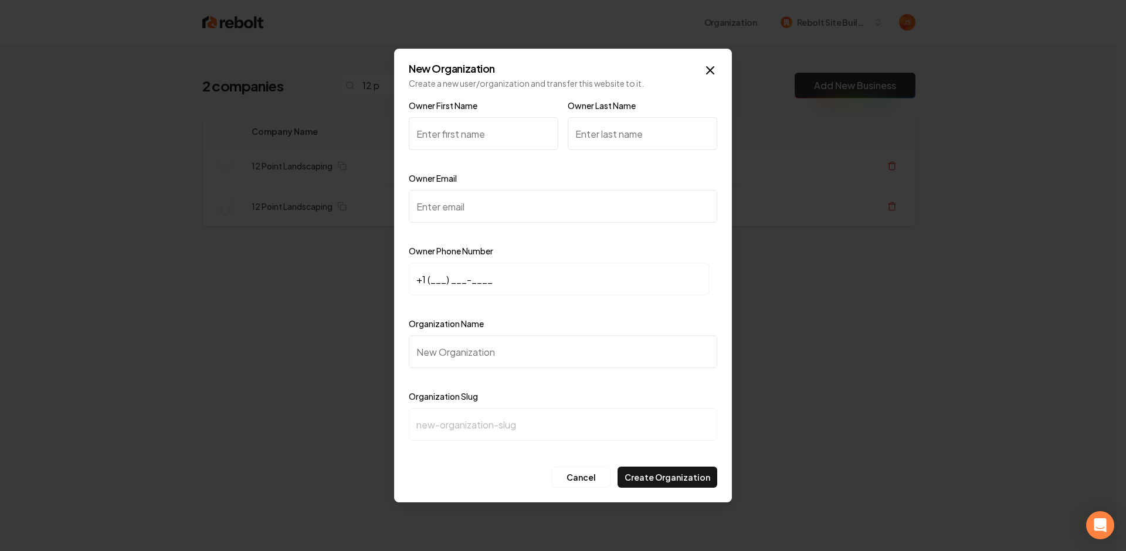
drag, startPoint x: 571, startPoint y: 482, endPoint x: 573, endPoint y: 493, distance: 10.6
click at [572, 483] on button "Cancel" at bounding box center [581, 477] width 59 height 21
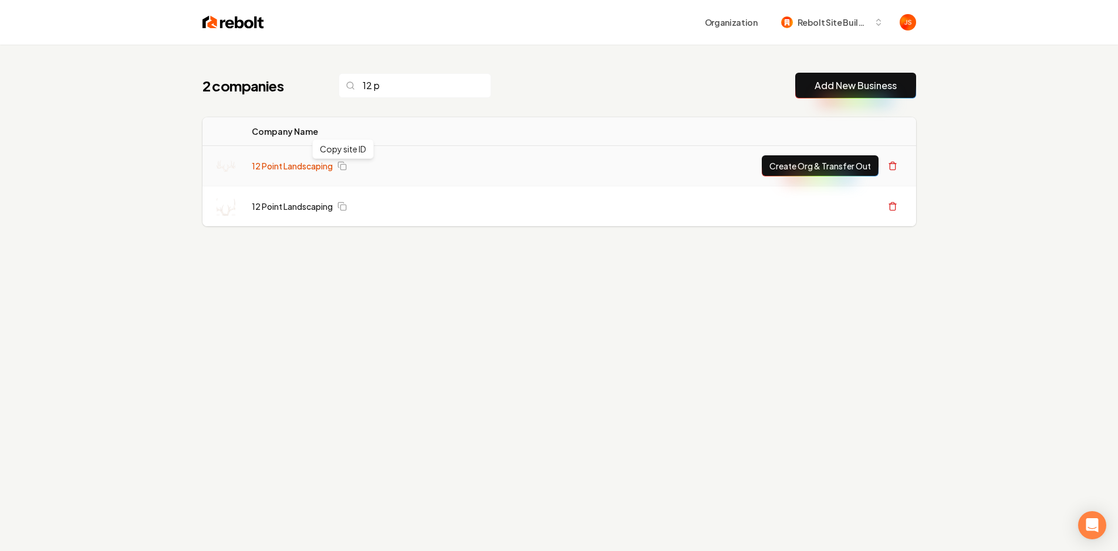
click at [309, 163] on link "12 Point Landscaping" at bounding box center [292, 166] width 81 height 12
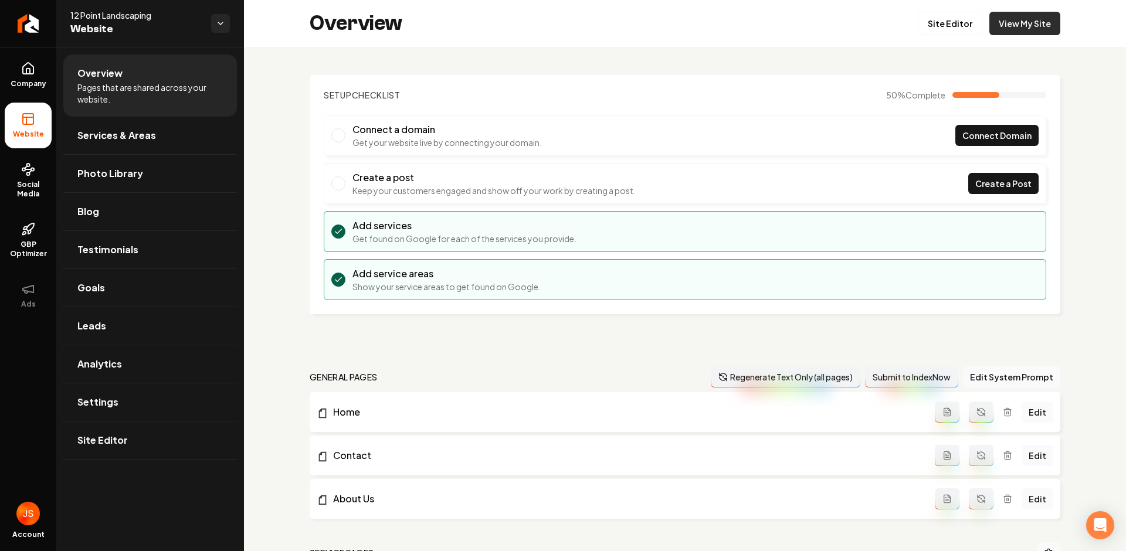
click at [1010, 19] on link "View My Site" at bounding box center [1025, 23] width 71 height 23
click at [0, 26] on link "Return to dashboard" at bounding box center [28, 23] width 56 height 47
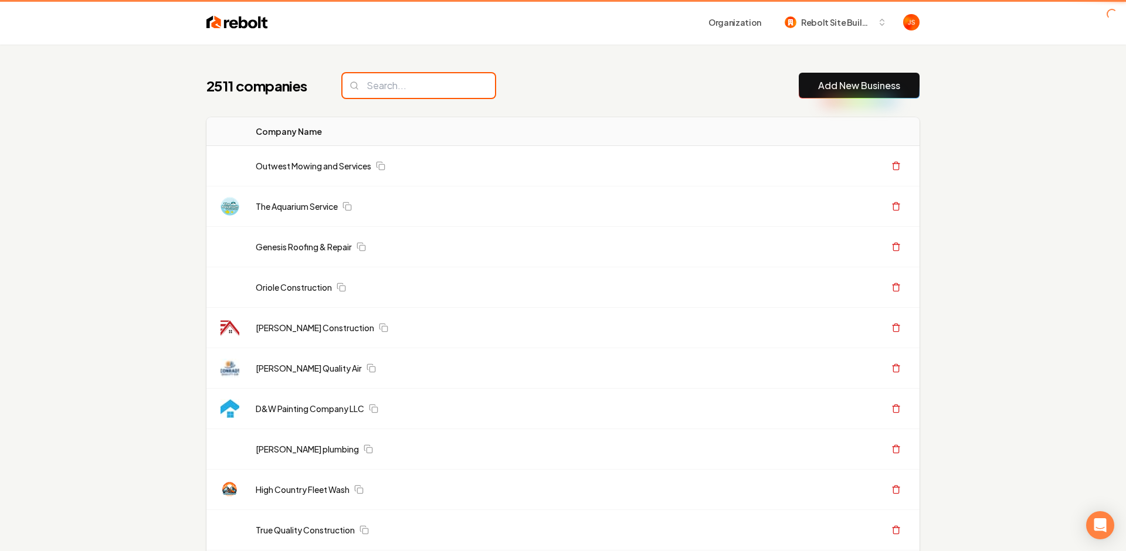
click at [372, 86] on input "search" at bounding box center [419, 85] width 153 height 25
click at [370, 86] on input "search" at bounding box center [419, 85] width 153 height 25
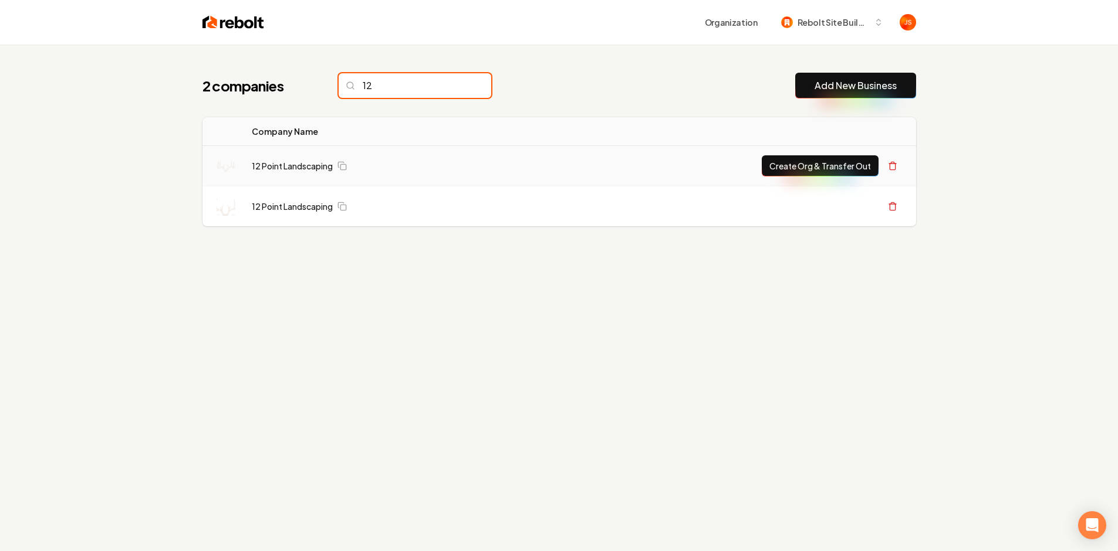
type input "12"
click at [838, 165] on button "Create Org & Transfer Out" at bounding box center [819, 165] width 117 height 21
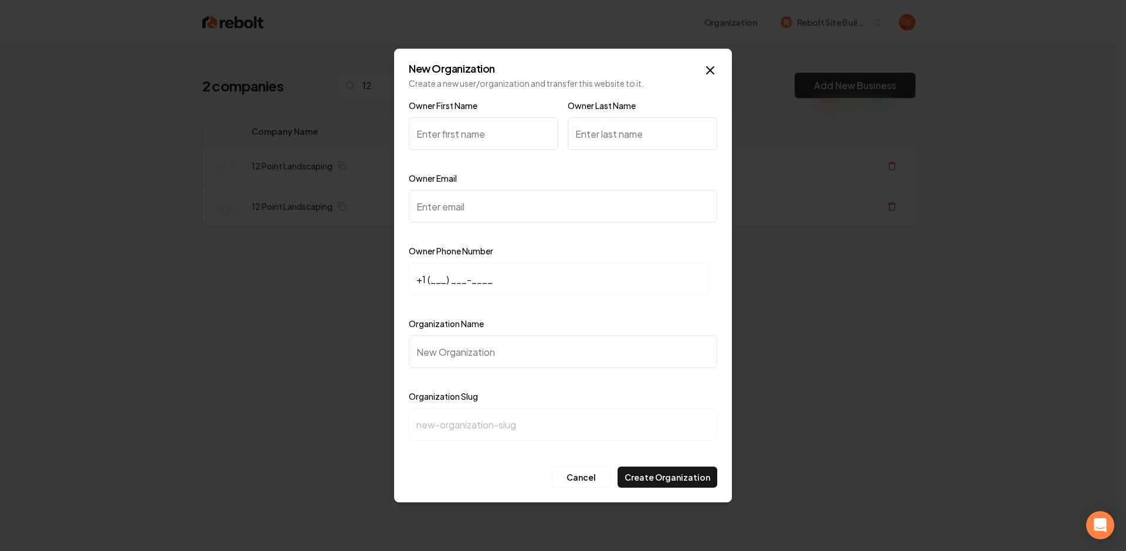
click at [452, 134] on input "Owner First Name" at bounding box center [484, 133] width 150 height 33
paste input "Ewan Pringle"
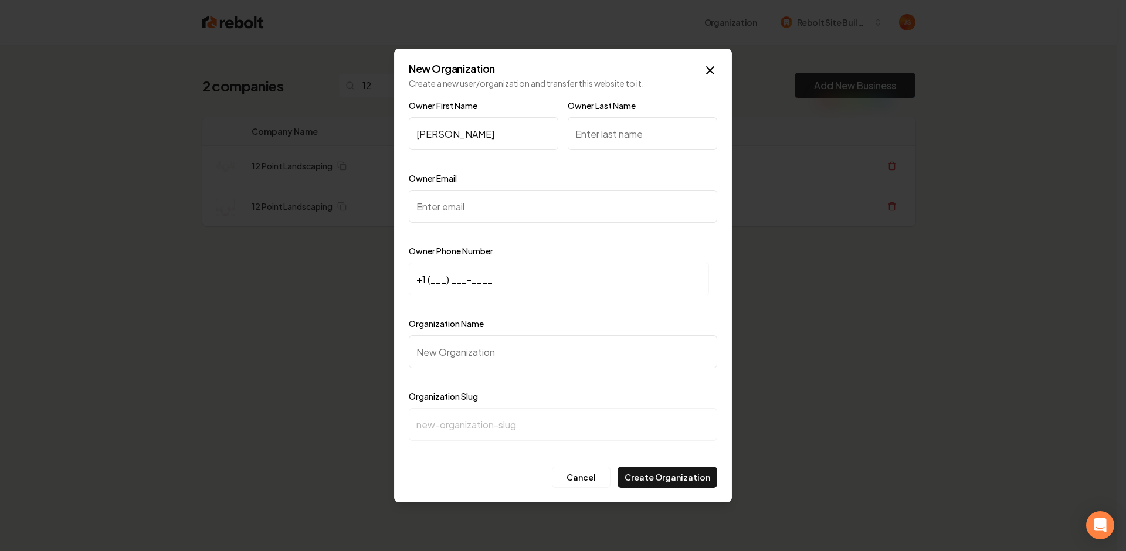
drag, startPoint x: 485, startPoint y: 126, endPoint x: 455, endPoint y: 130, distance: 30.7
click at [456, 128] on input "Ewan Pringle" at bounding box center [484, 133] width 150 height 33
click at [451, 131] on input "Ewan Pringle" at bounding box center [484, 133] width 150 height 33
drag, startPoint x: 443, startPoint y: 131, endPoint x: 486, endPoint y: 131, distance: 42.8
click at [480, 133] on input "Ewan Pringle" at bounding box center [484, 133] width 150 height 33
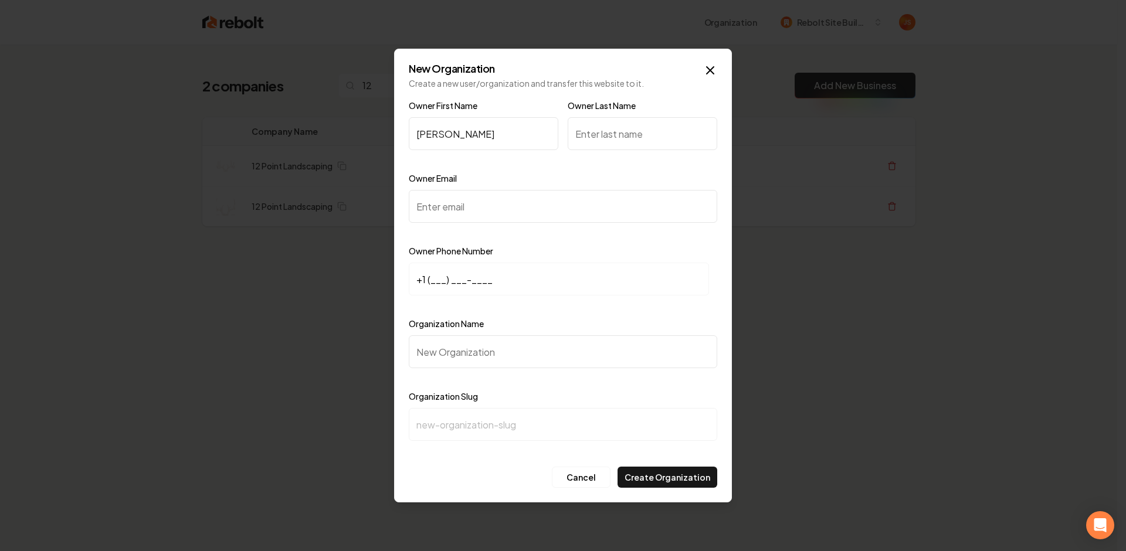
click at [595, 127] on input "Owner Last Name" at bounding box center [643, 133] width 150 height 33
click at [446, 137] on input "Ewan Pringle" at bounding box center [484, 133] width 150 height 33
type input "Ewan"
click at [606, 133] on input "Owner Last Name" at bounding box center [643, 133] width 150 height 33
type input "Pringle"
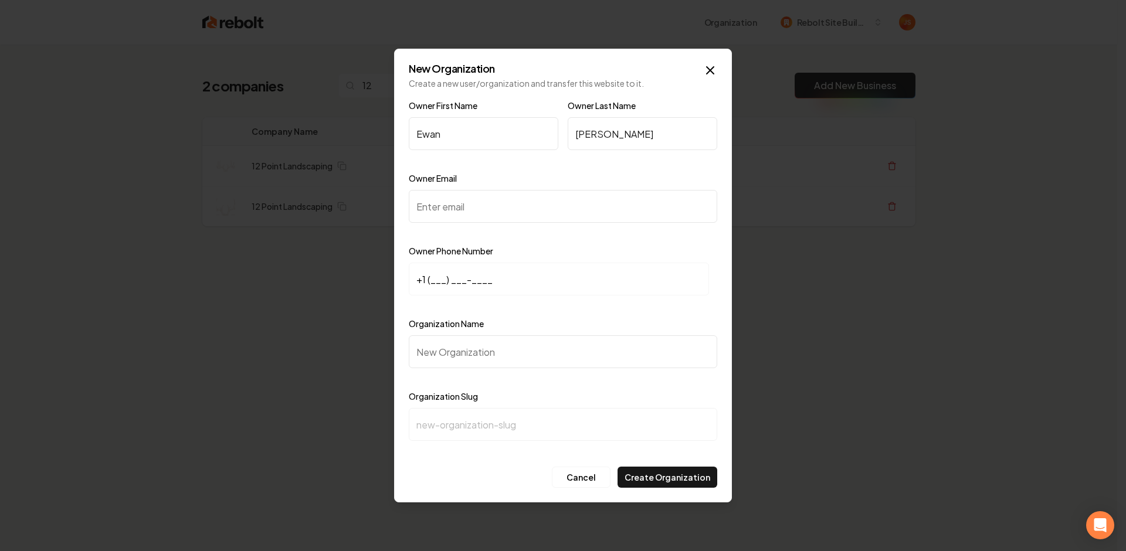
click at [539, 210] on input "Owner Email" at bounding box center [563, 206] width 309 height 33
paste input "12pointewan@gmail.com"
type input "12pointewan@gmail.com"
click at [437, 277] on input "+1 (___) ___-____" at bounding box center [559, 279] width 300 height 33
paste input "512) 774-4969"
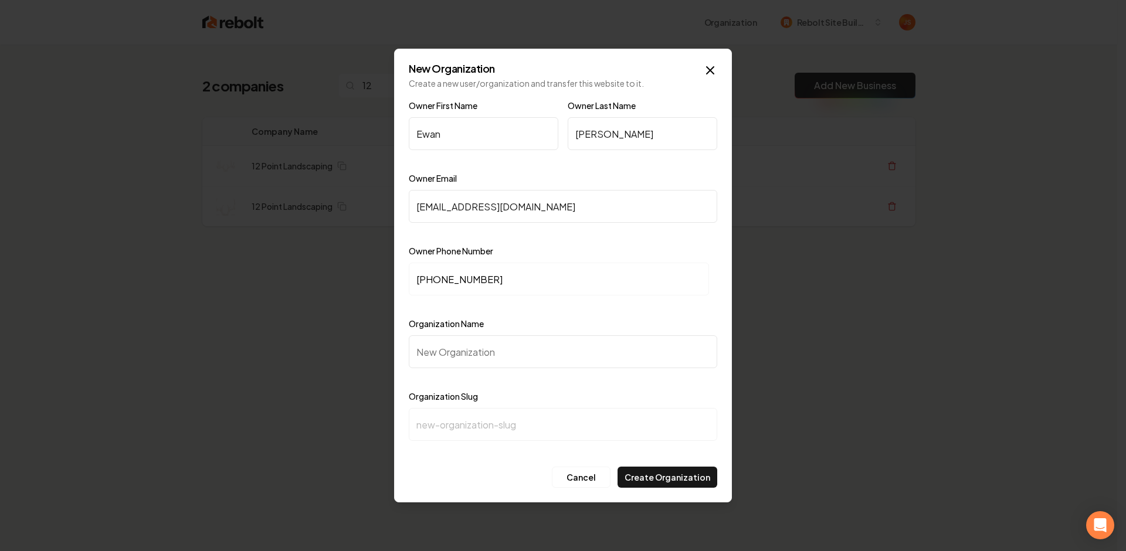
type input "+1 (512) 774-4969"
click at [454, 350] on input "Organization Name" at bounding box center [563, 352] width 309 height 33
type input "1"
type input "12"
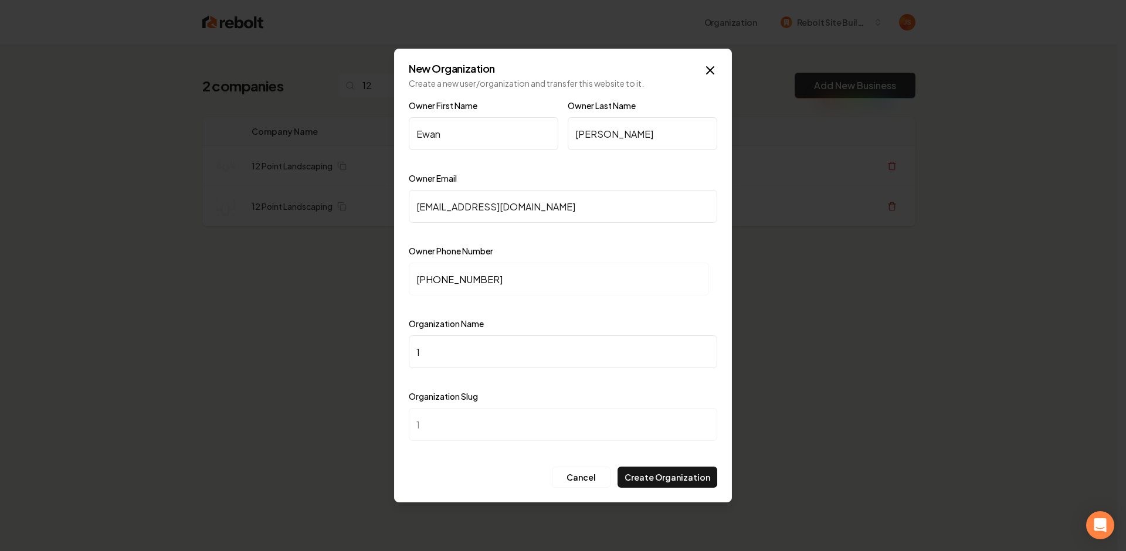
type input "12"
type input "12 P"
type input "12-p"
type input "12 Po"
type input "12-po"
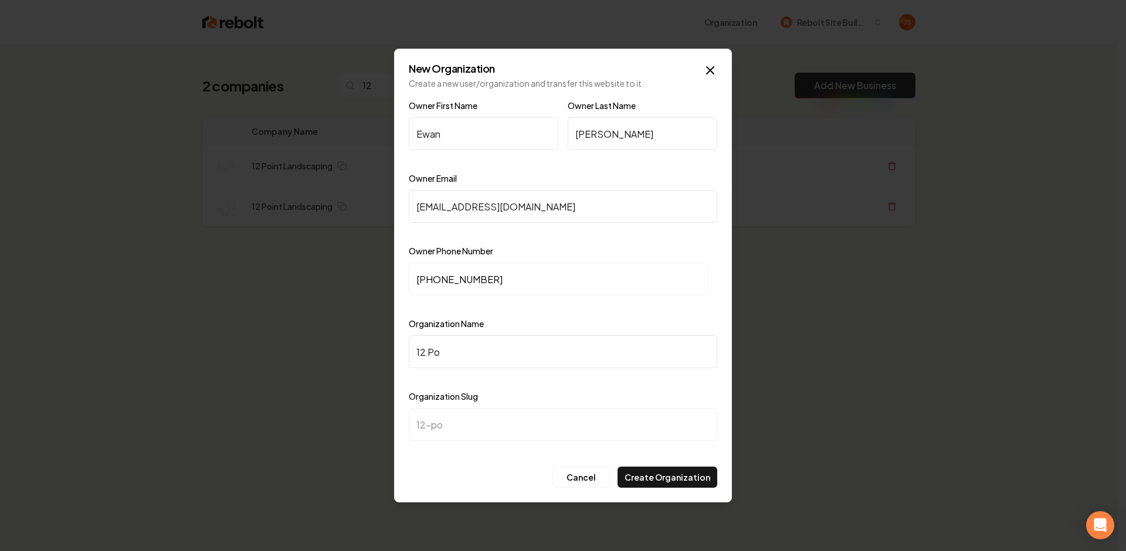
type input "12 Poi"
type input "12-poi"
type input "12 Poin"
type input "12-poin"
type input "12 Point"
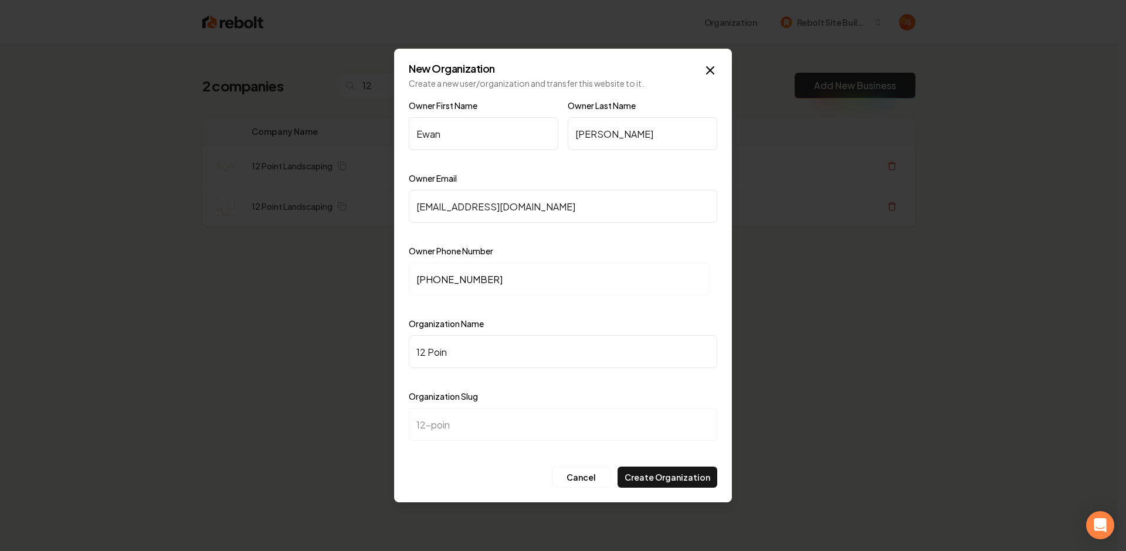
type input "12-point"
type input "12 Point L"
type input "12-point-l"
type input "12 Point La"
type input "12-point-la"
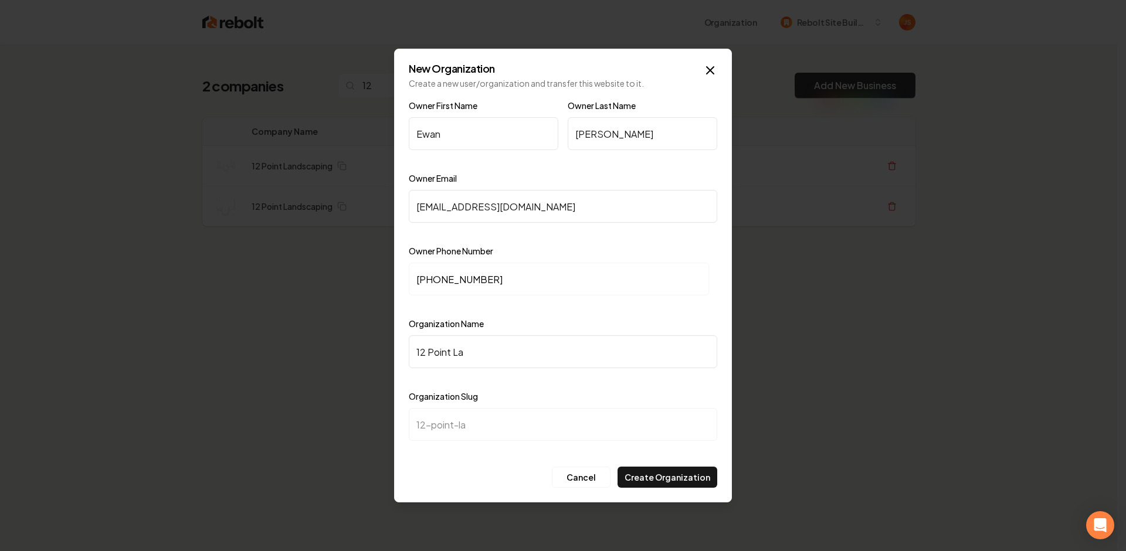
type input "12 Point Lan"
type input "12-point-lan"
type input "12 Point Land"
type input "12-point-land"
type input "12 Point Lands"
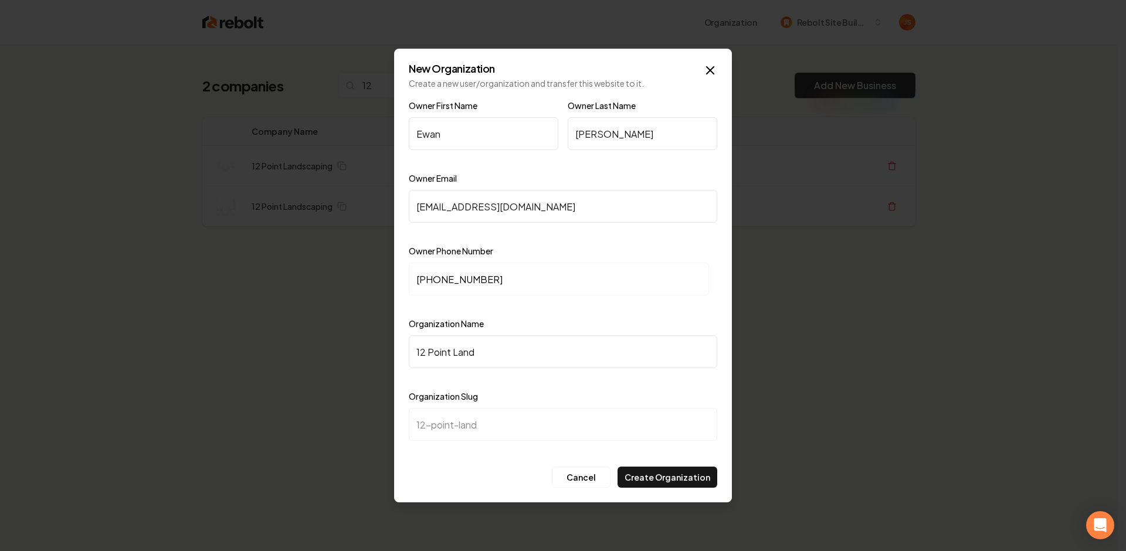
type input "12-point-lands"
type input "12 Point Landsc"
type input "12-point-landsc"
type input "12 Point Landsca"
type input "12-point-landsca"
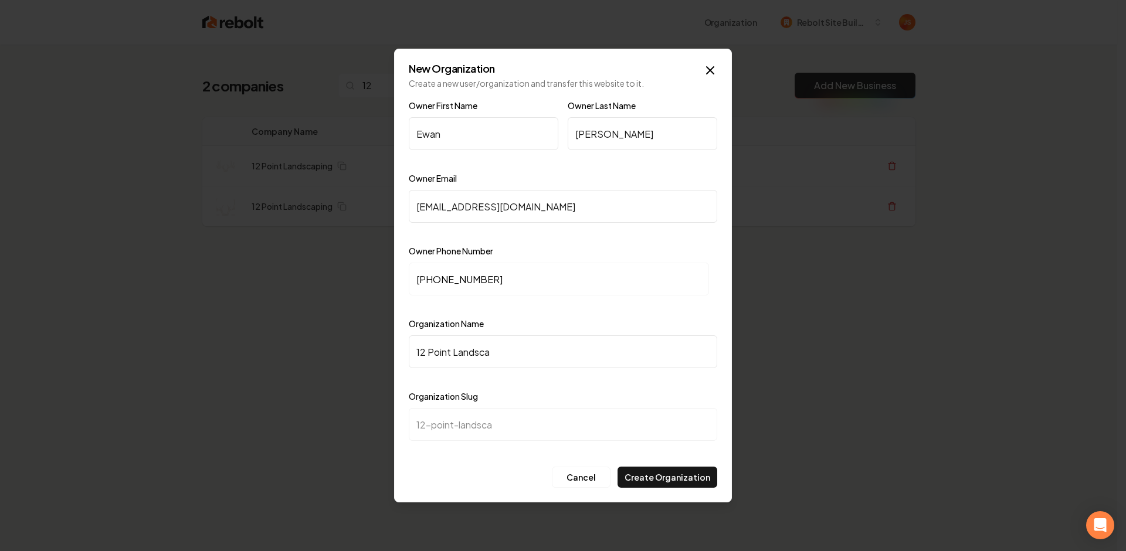
type input "12 Point Landscap"
type input "12-point-landscap"
type input "12 Point Landscapi"
type input "12-point-landscapi"
type input "12 Point Landscapin"
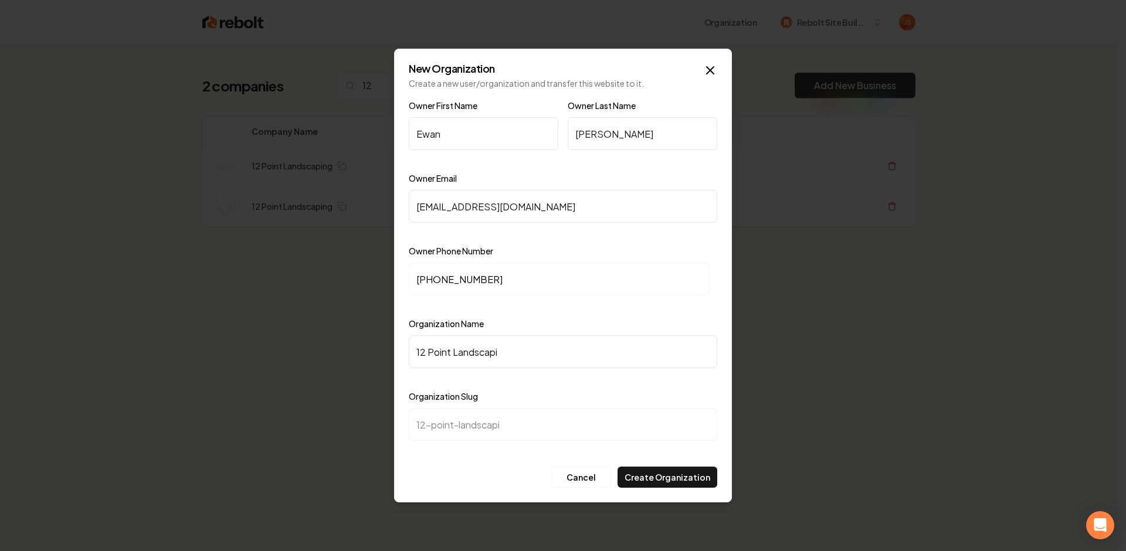
type input "12-point-landscapin"
type input "12 Point Landscaping"
type input "12-point-landscaping"
type input "12 Point Landscaping"
click at [679, 473] on button "Create Organization" at bounding box center [668, 477] width 100 height 21
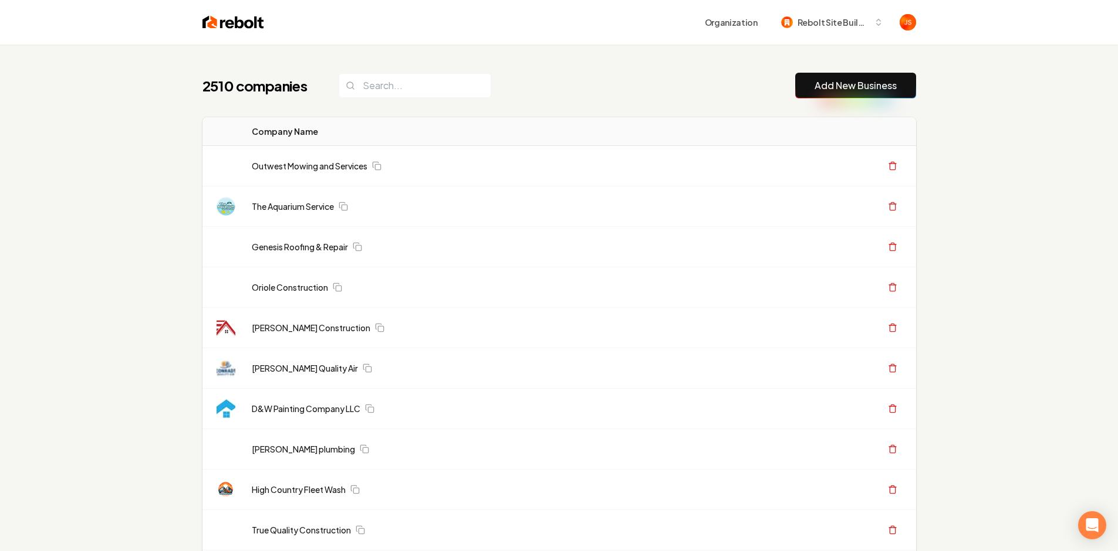
click at [591, 94] on div "2510 companies Add New Business" at bounding box center [558, 86] width 713 height 26
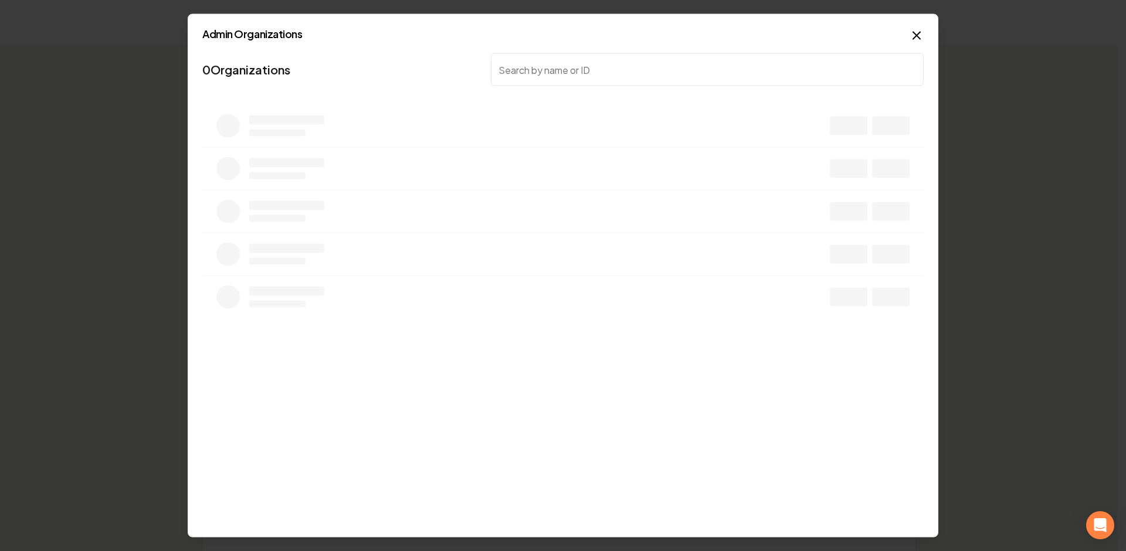
click at [590, 94] on body "Organization Rebolt Site Builder 2510 companies Add New Business Logo Company N…" at bounding box center [559, 275] width 1118 height 551
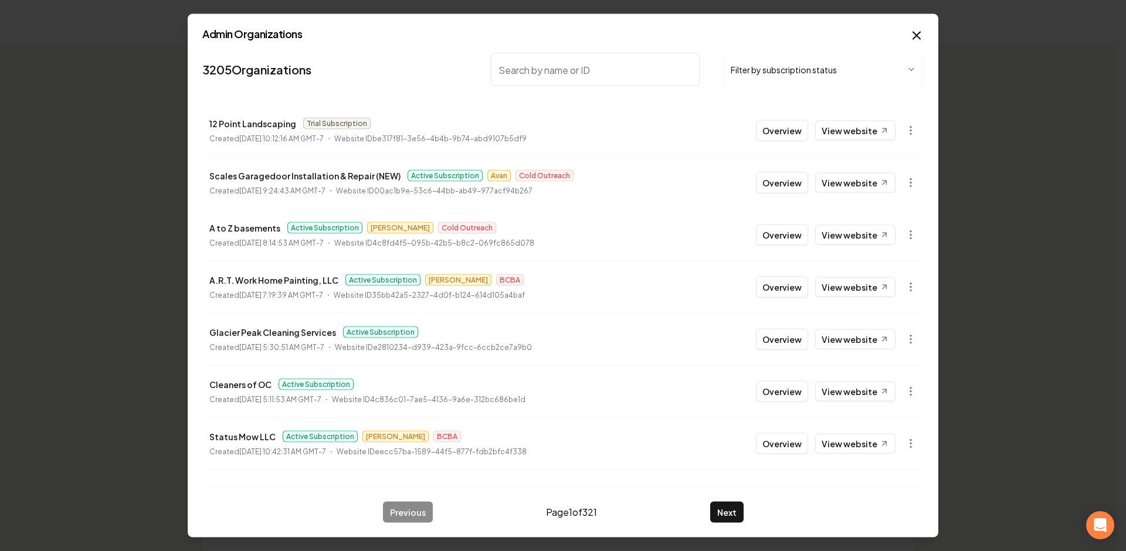
click at [905, 135] on icon "button" at bounding box center [911, 131] width 12 height 12
click at [876, 174] on div "Get Payment Link" at bounding box center [874, 176] width 75 height 19
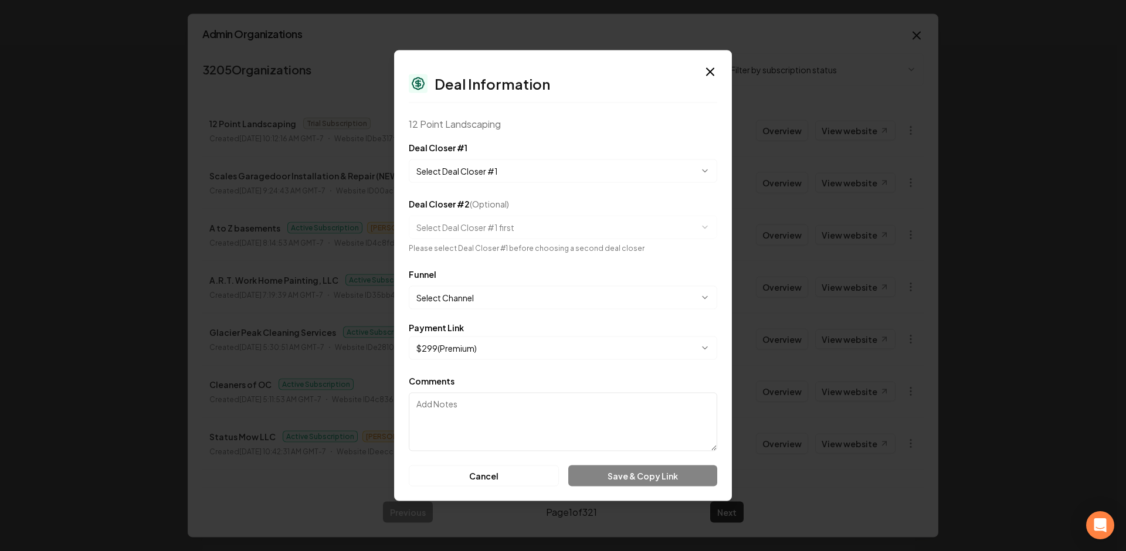
click at [601, 168] on button "Select Deal Closer #1" at bounding box center [563, 171] width 309 height 23
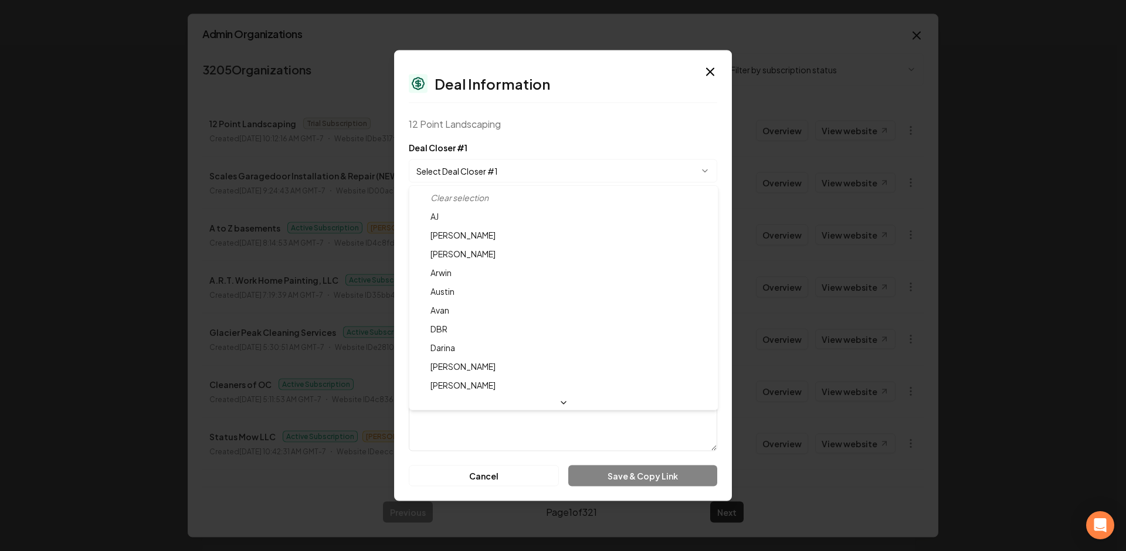
click at [600, 165] on div at bounding box center [563, 275] width 1126 height 551
click at [594, 166] on div at bounding box center [563, 275] width 1126 height 551
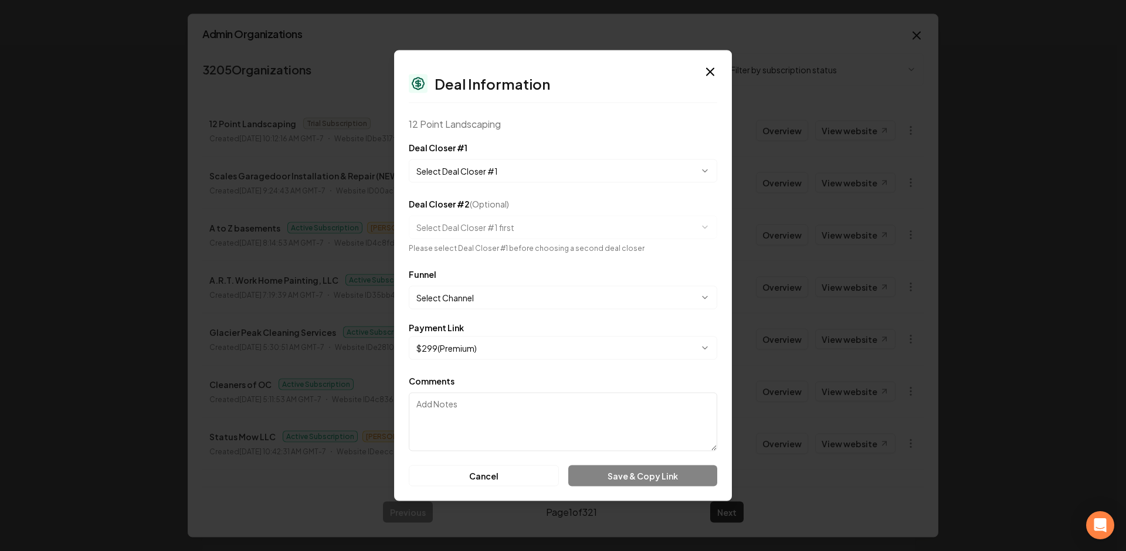
click at [518, 187] on form "**********" at bounding box center [563, 314] width 309 height 346
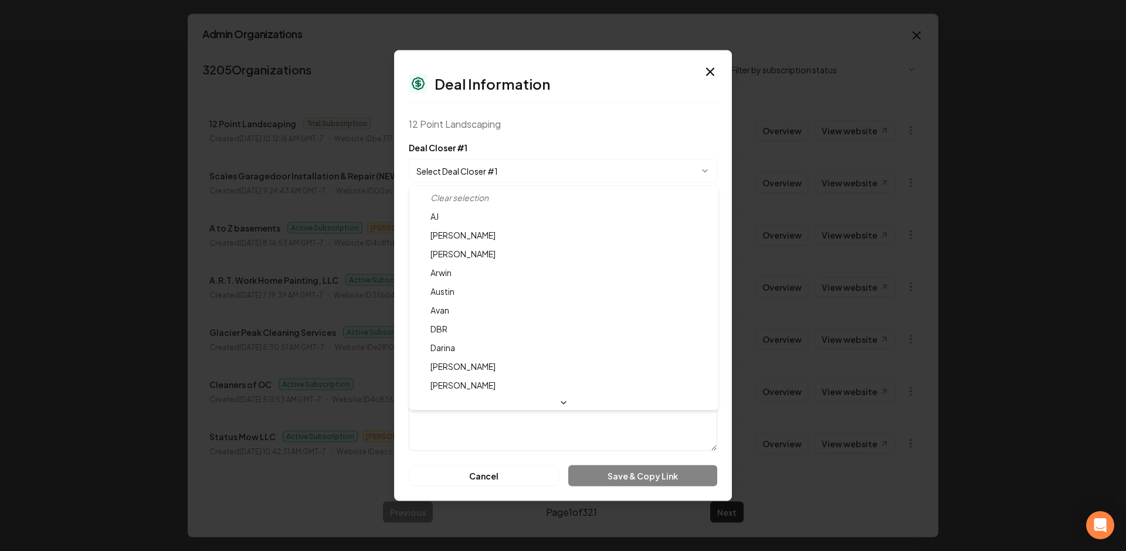
click at [523, 181] on button "Select Deal Closer #1" at bounding box center [563, 171] width 309 height 23
select select "**********"
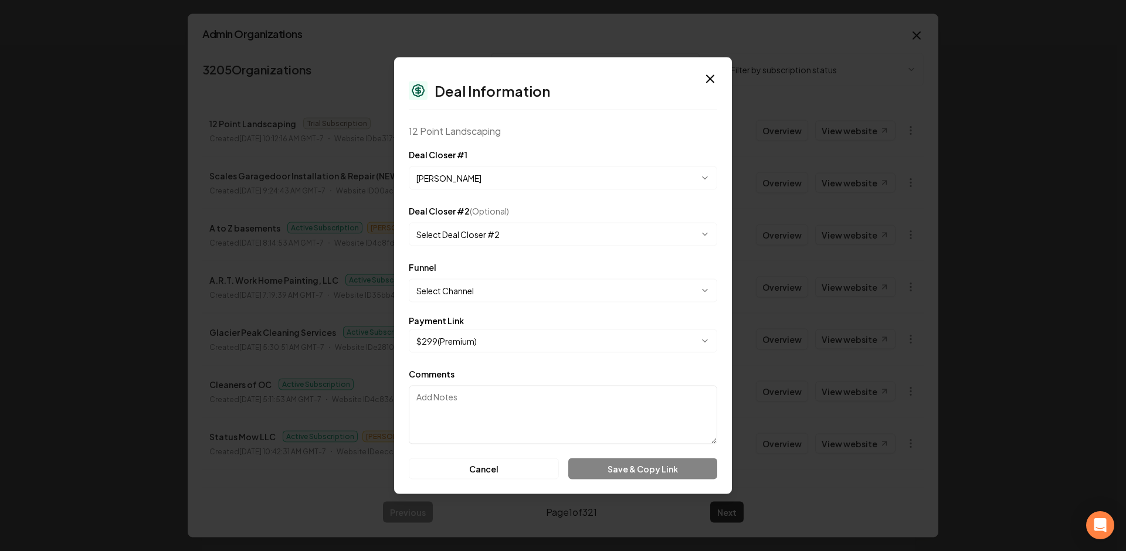
click at [483, 290] on button "Select Channel" at bounding box center [563, 290] width 309 height 23
click at [478, 293] on button "Cold Outreach" at bounding box center [563, 290] width 309 height 23
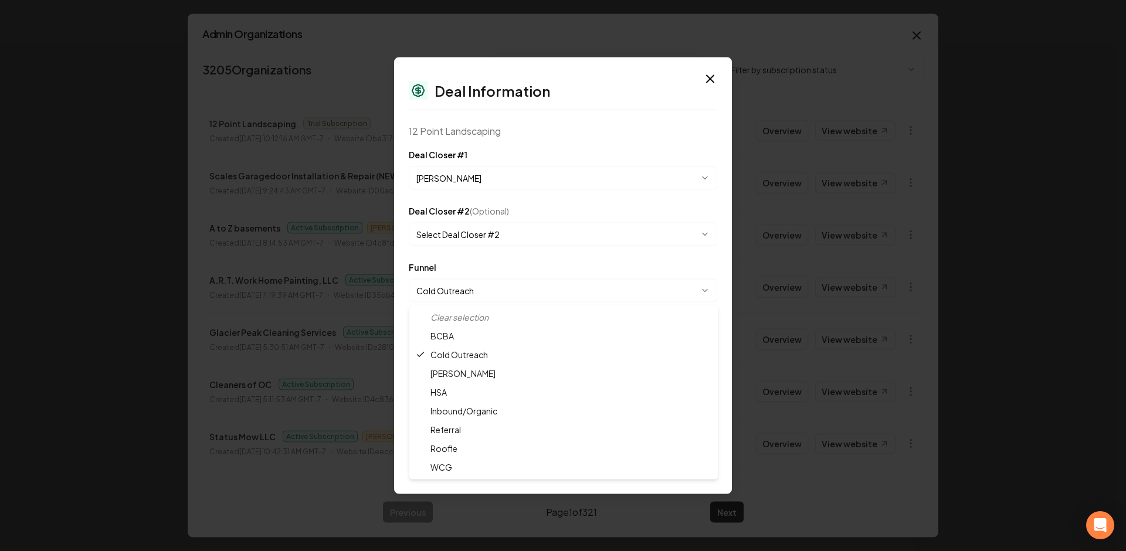
select select "**********"
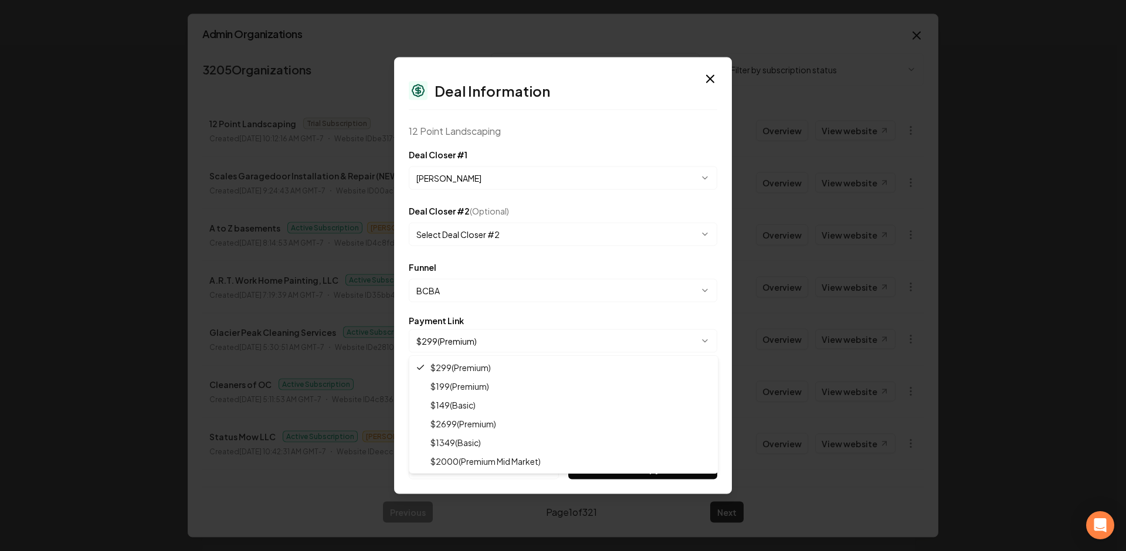
click at [474, 348] on button "$ 299 ( Premium )" at bounding box center [563, 341] width 309 height 23
select select "**********"
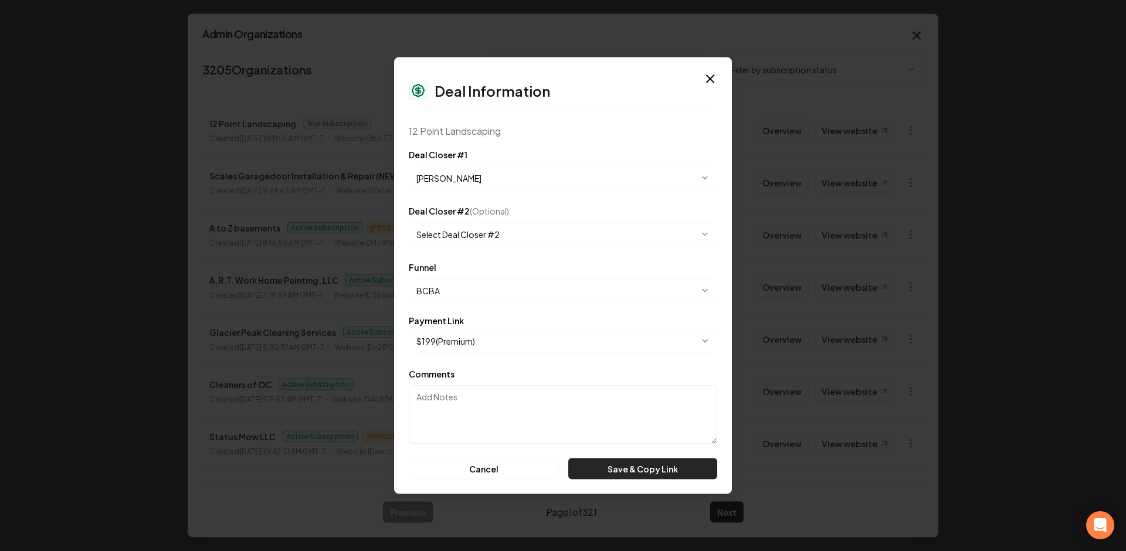
click at [606, 466] on button "Save & Copy Link" at bounding box center [642, 469] width 149 height 21
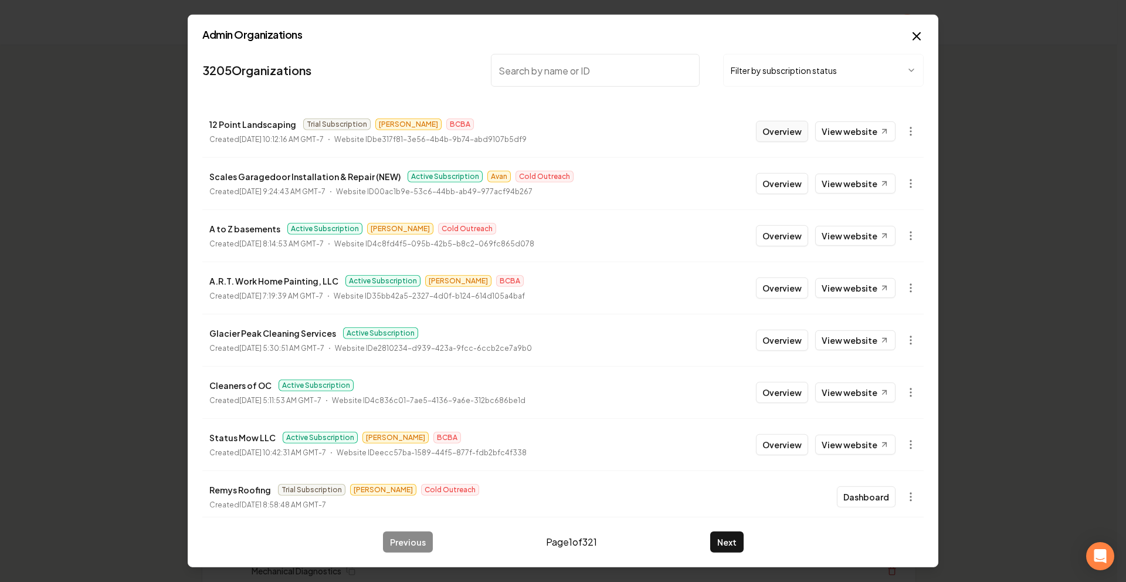
click at [761, 130] on button "Overview" at bounding box center [782, 131] width 52 height 21
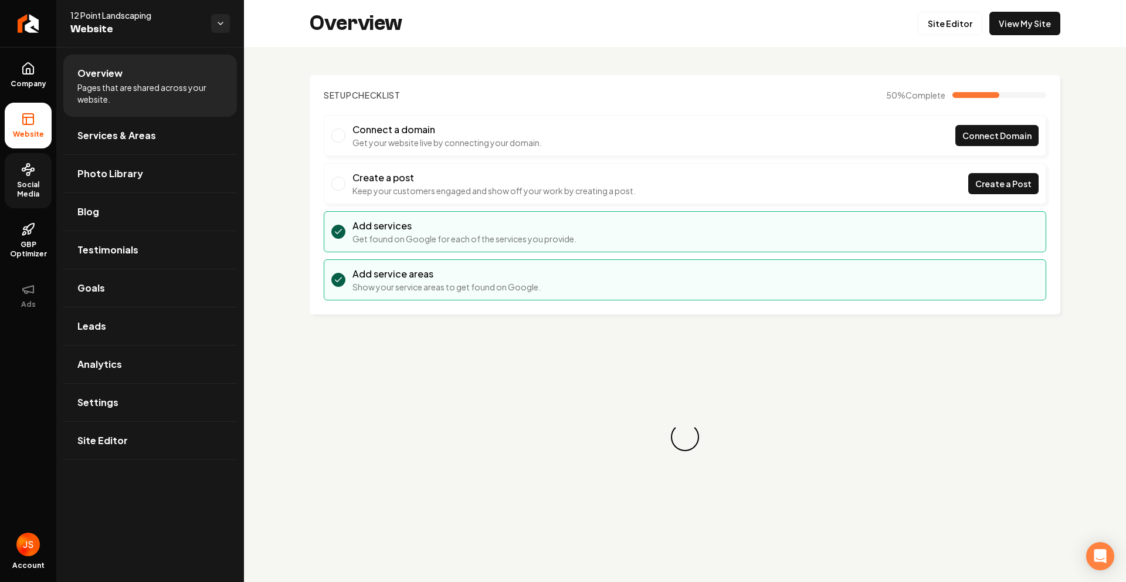
click at [26, 180] on span "Social Media" at bounding box center [28, 189] width 47 height 19
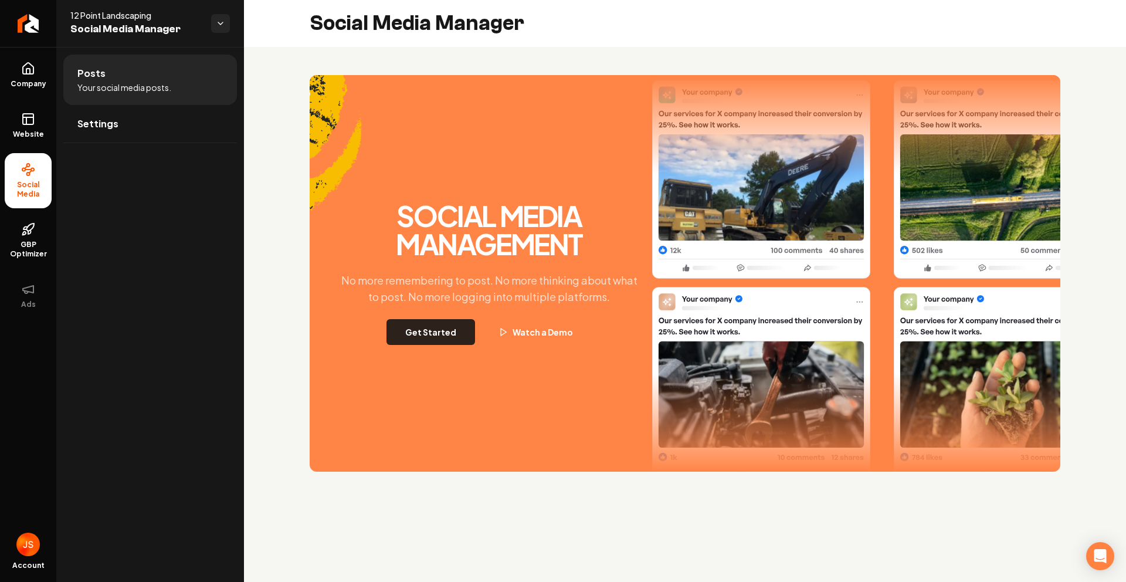
click at [445, 337] on button "Get Started" at bounding box center [431, 332] width 89 height 26
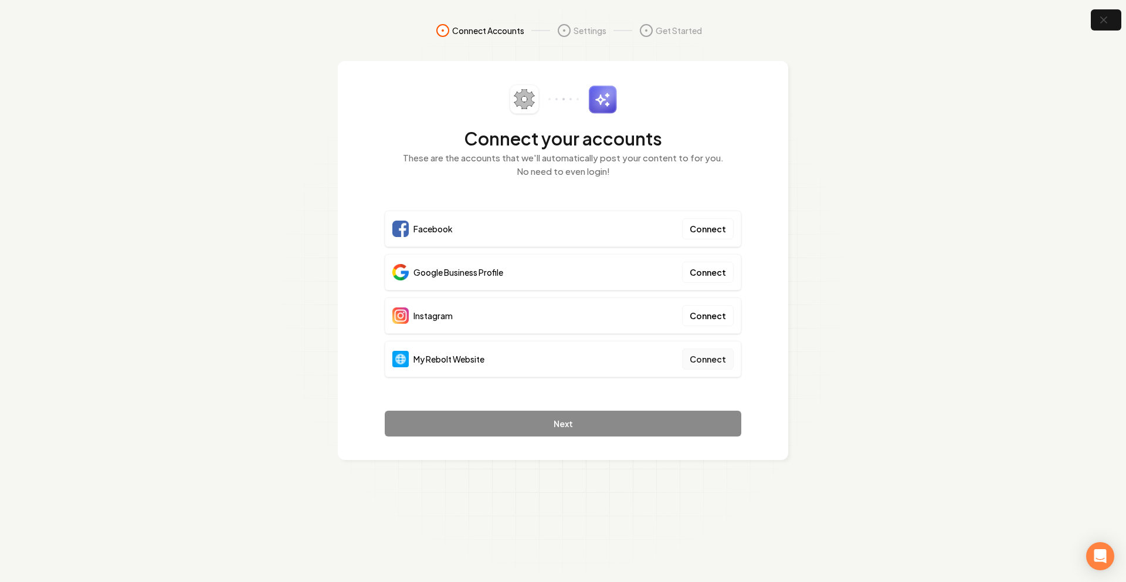
click at [689, 368] on button "Connect" at bounding box center [708, 358] width 52 height 21
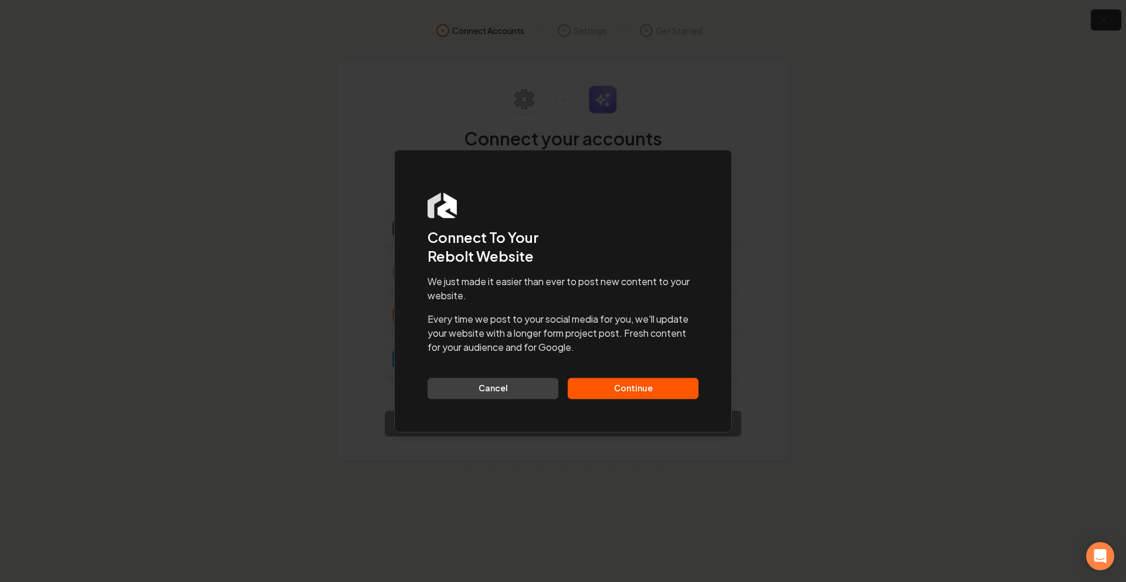
click at [641, 388] on button "Continue" at bounding box center [633, 388] width 131 height 21
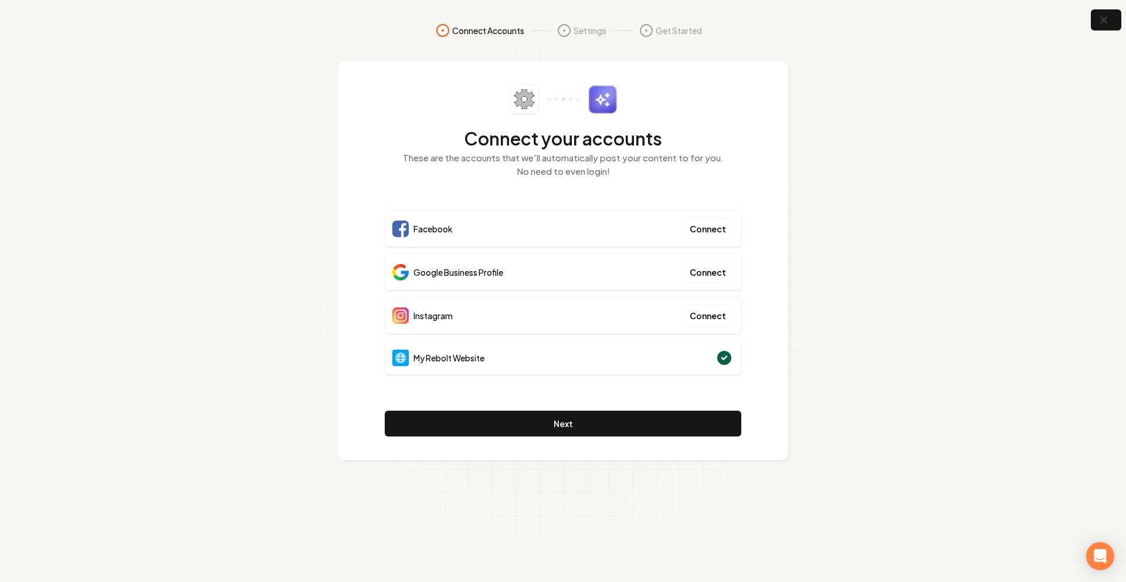
drag, startPoint x: 1063, startPoint y: 130, endPoint x: 1124, endPoint y: 41, distance: 107.6
click at [1065, 128] on section "Connect Accounts Settings Get Started Connect your accounts These are the accou…" at bounding box center [563, 291] width 1126 height 582
click at [1108, 23] on icon "button" at bounding box center [1104, 20] width 8 height 8
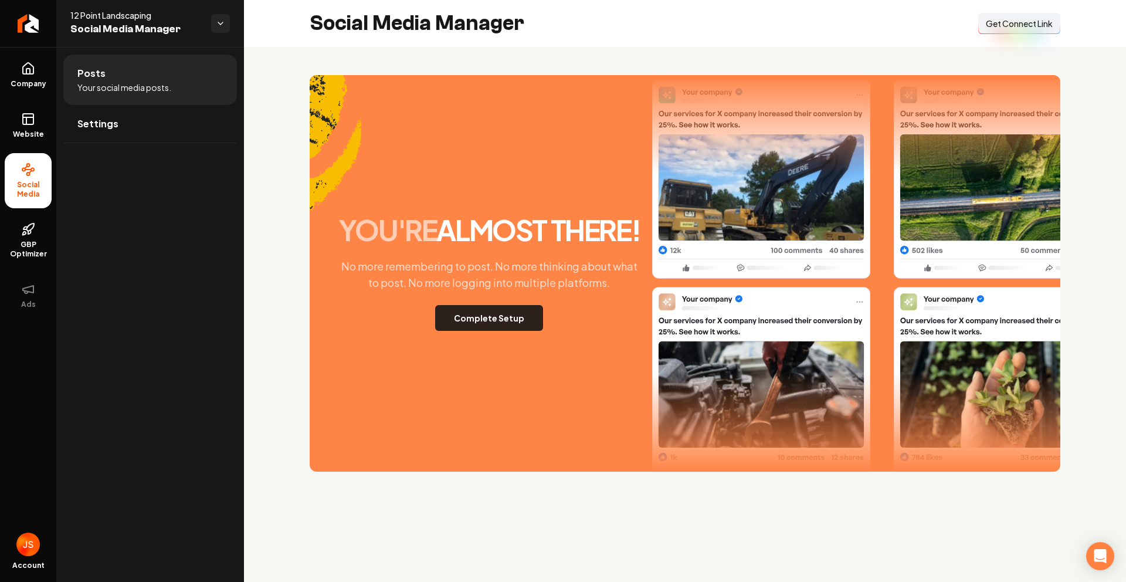
click at [457, 314] on button "Complete Setup" at bounding box center [489, 318] width 108 height 26
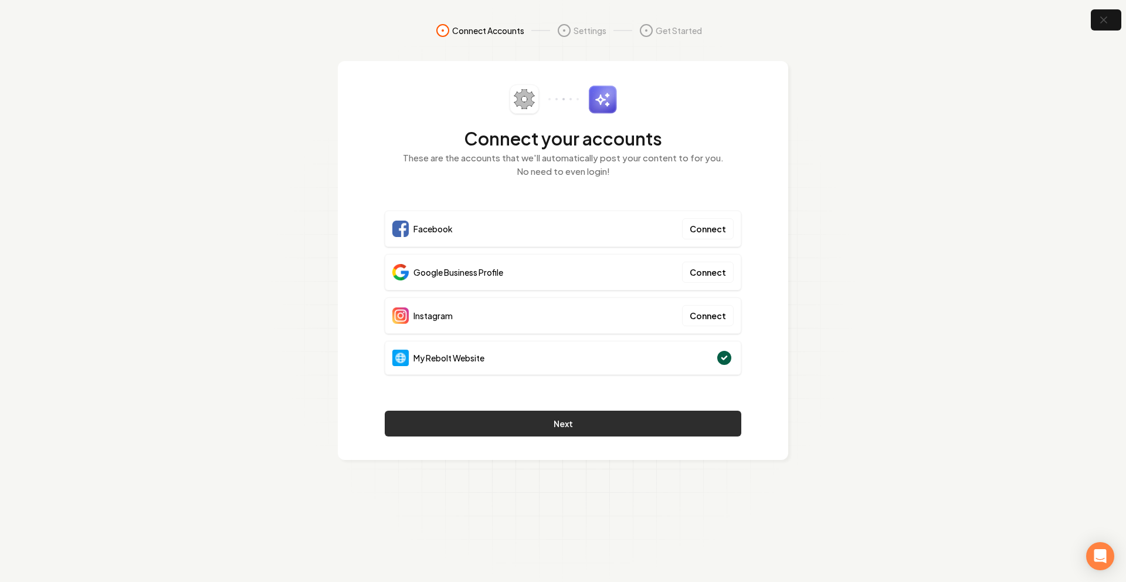
click at [534, 425] on button "Next" at bounding box center [563, 424] width 357 height 26
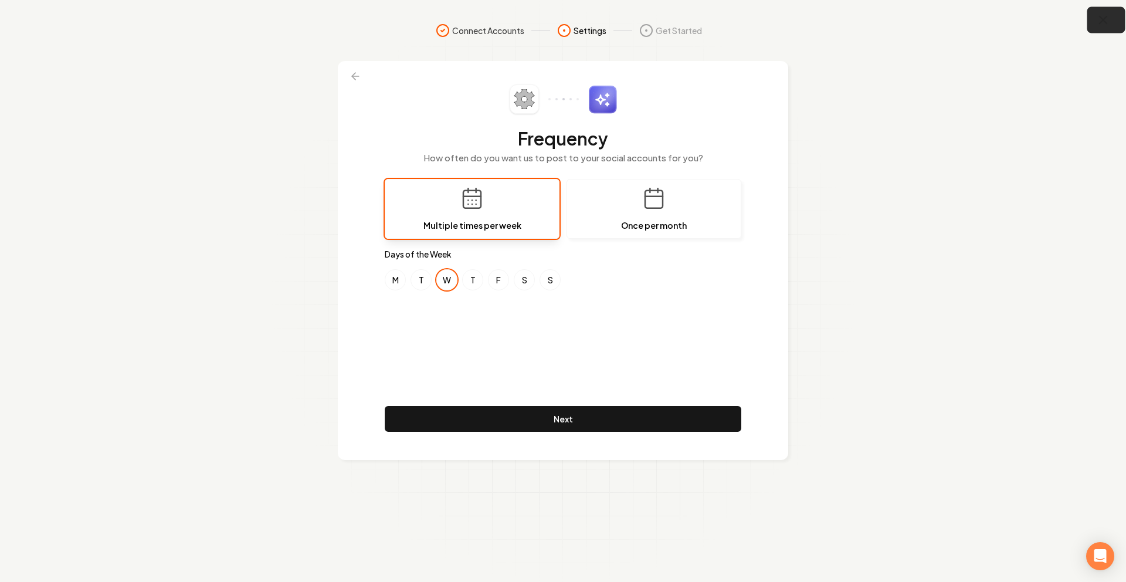
click at [1109, 19] on button "button" at bounding box center [1107, 20] width 38 height 26
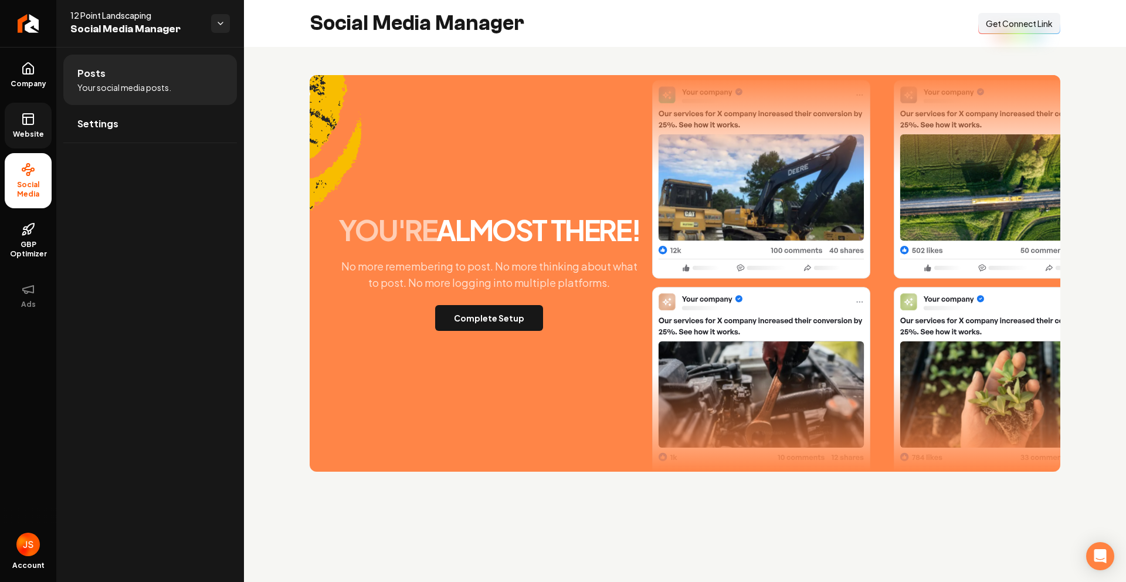
click at [40, 135] on span "Website" at bounding box center [28, 134] width 40 height 9
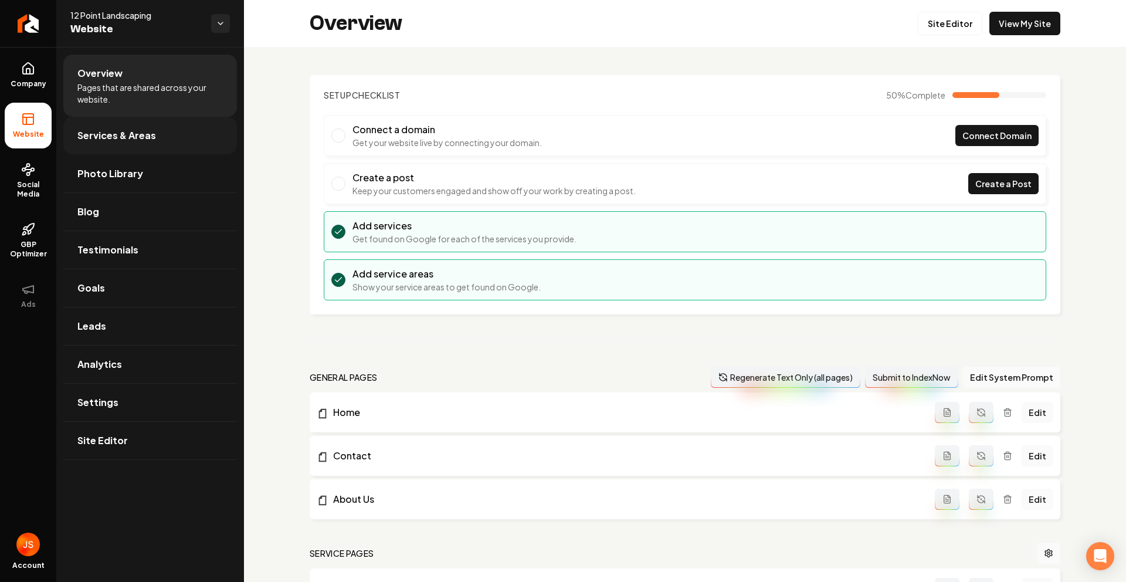
click at [93, 134] on span "Services & Areas" at bounding box center [116, 135] width 79 height 14
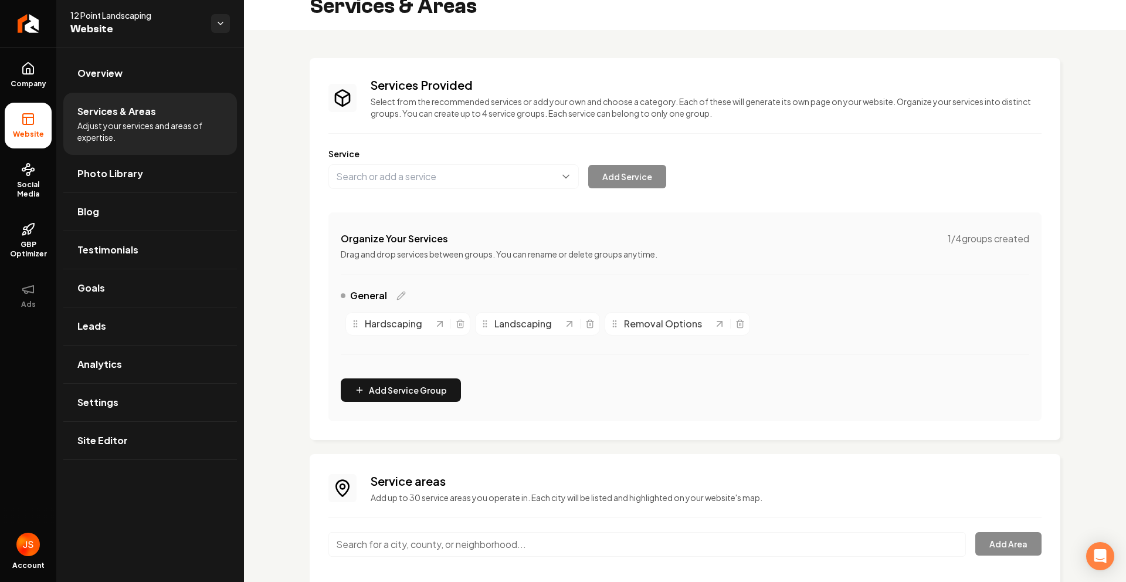
scroll to position [19, 0]
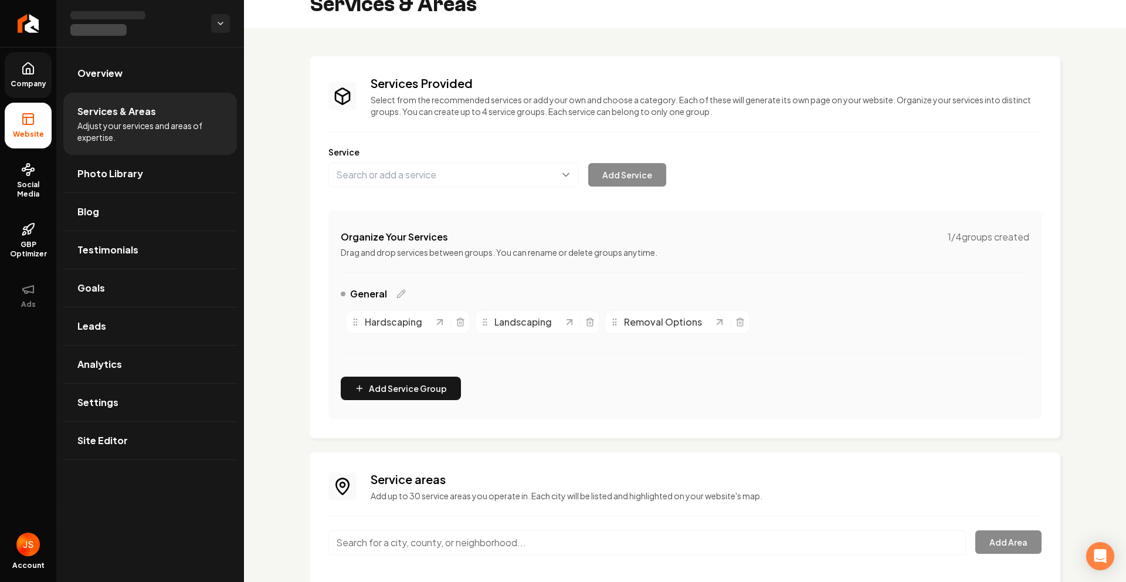
click at [38, 85] on span "Company" at bounding box center [28, 83] width 45 height 9
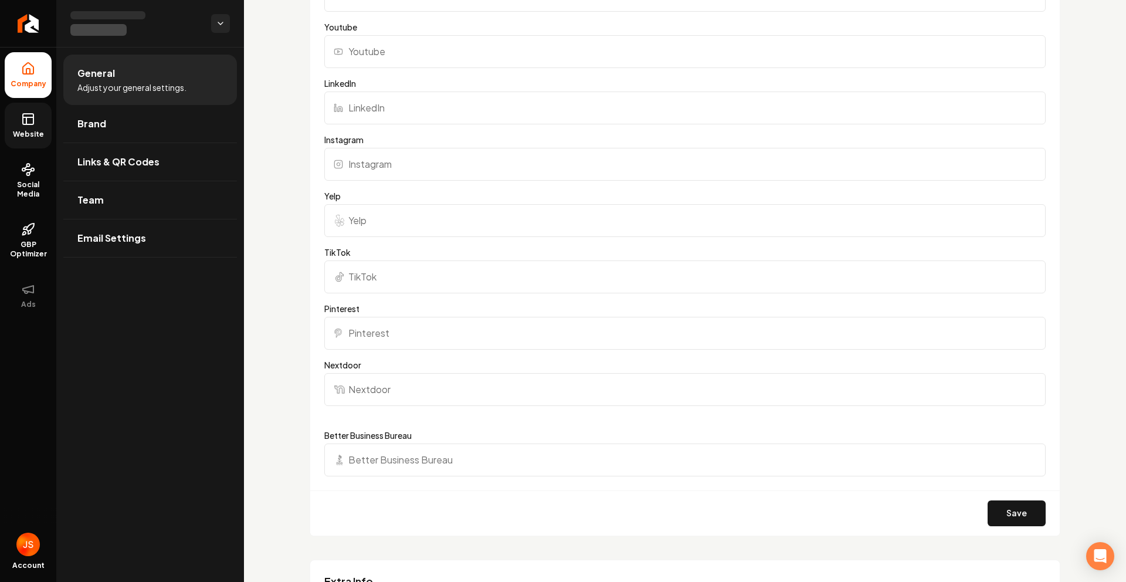
scroll to position [1084, 0]
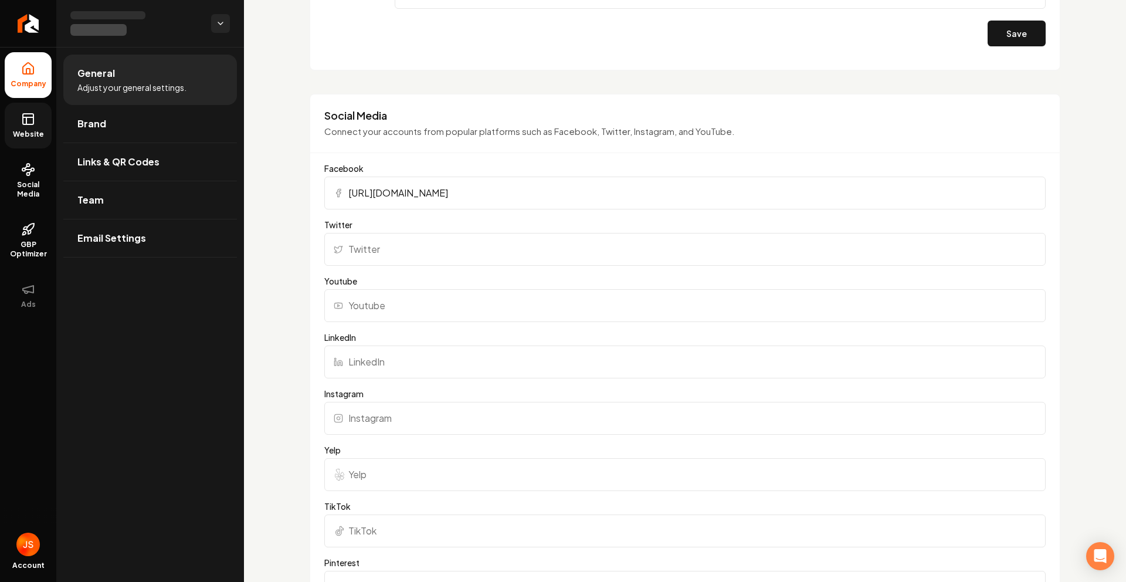
click at [499, 275] on label "Youtube" at bounding box center [685, 281] width 722 height 12
click at [499, 289] on input "Youtube" at bounding box center [685, 305] width 722 height 33
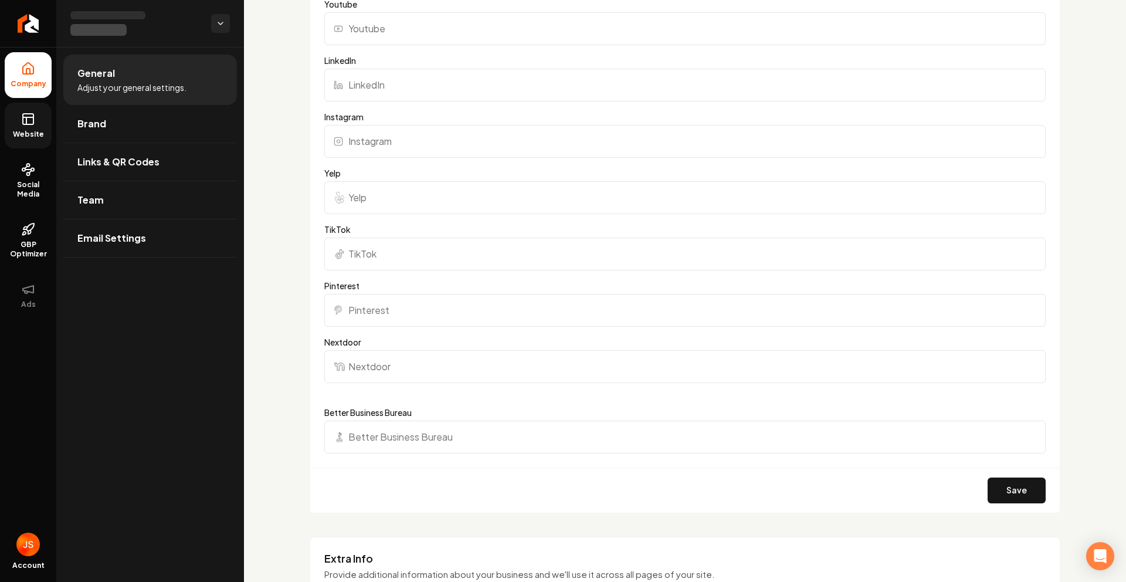
scroll to position [1185, 0]
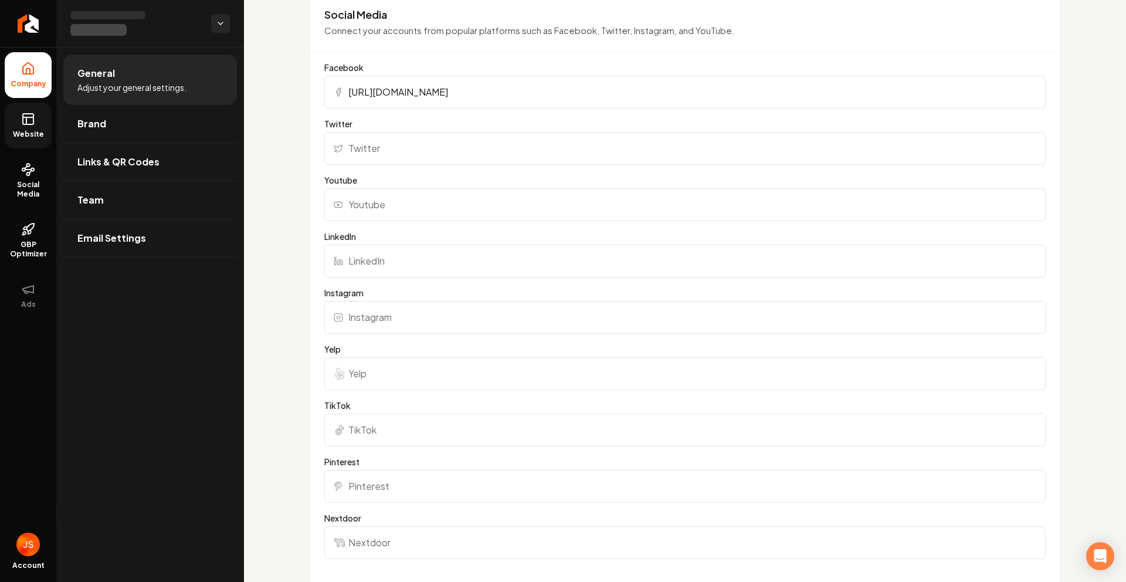
click at [373, 316] on input "Instagram" at bounding box center [685, 317] width 722 height 33
paste input "https://www.instagram.com/12pointlandscaping/"
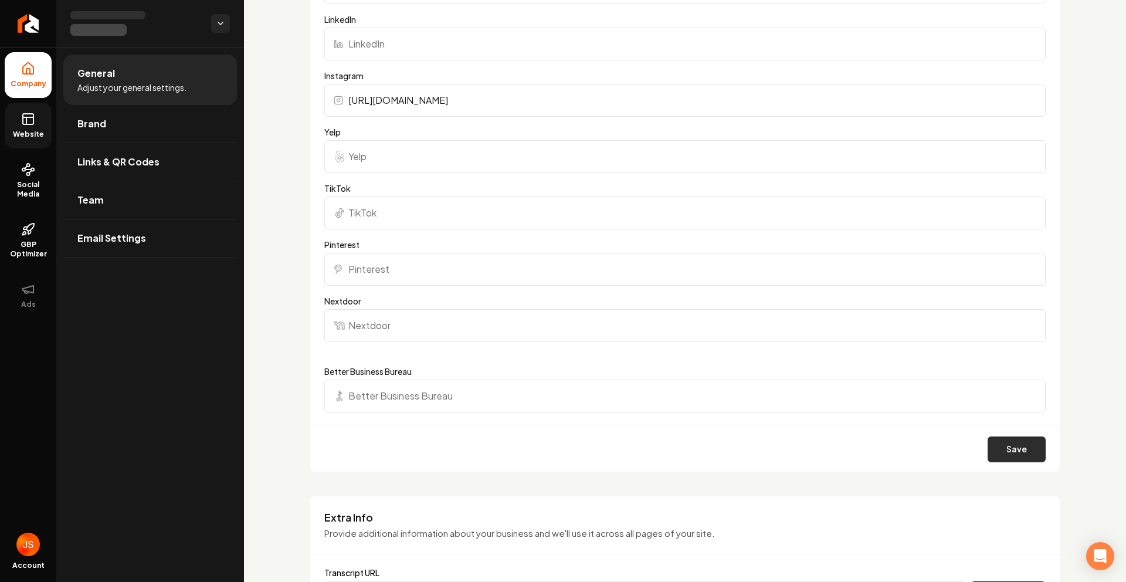
type input "https://www.instagram.com/12pointlandscaping/"
click at [996, 444] on button "Save" at bounding box center [1017, 449] width 58 height 26
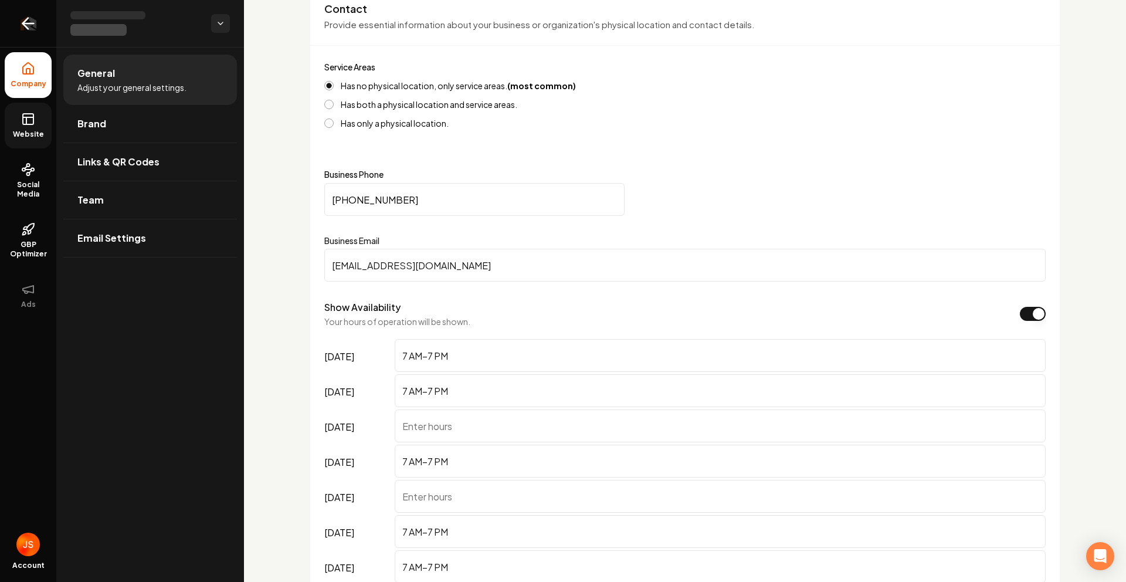
scroll to position [508, 0]
click at [34, 191] on span "Social Media" at bounding box center [28, 189] width 47 height 19
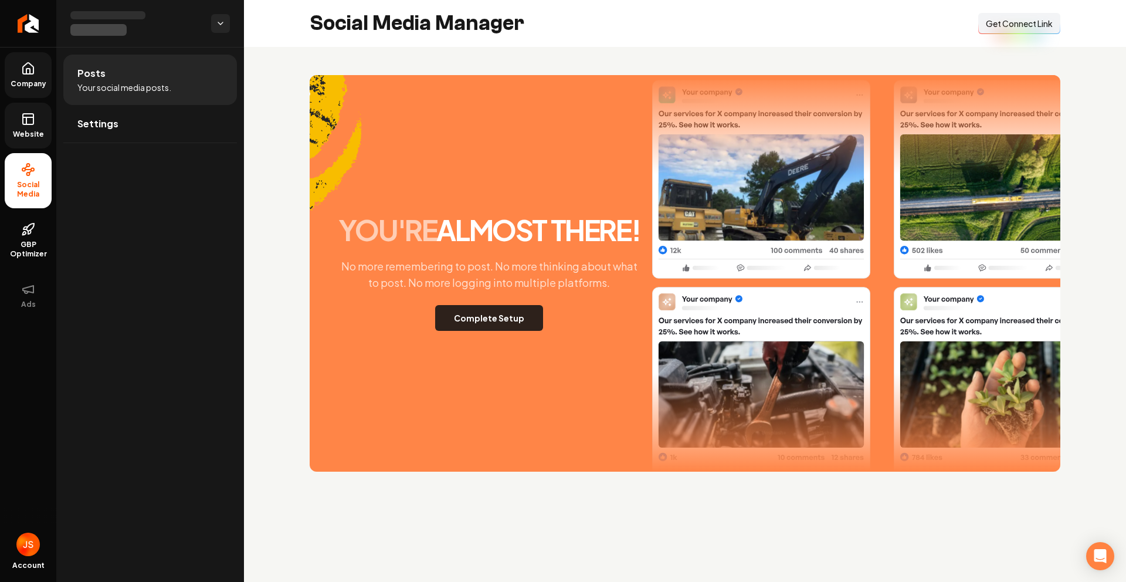
click at [519, 316] on button "Complete Setup" at bounding box center [489, 318] width 108 height 26
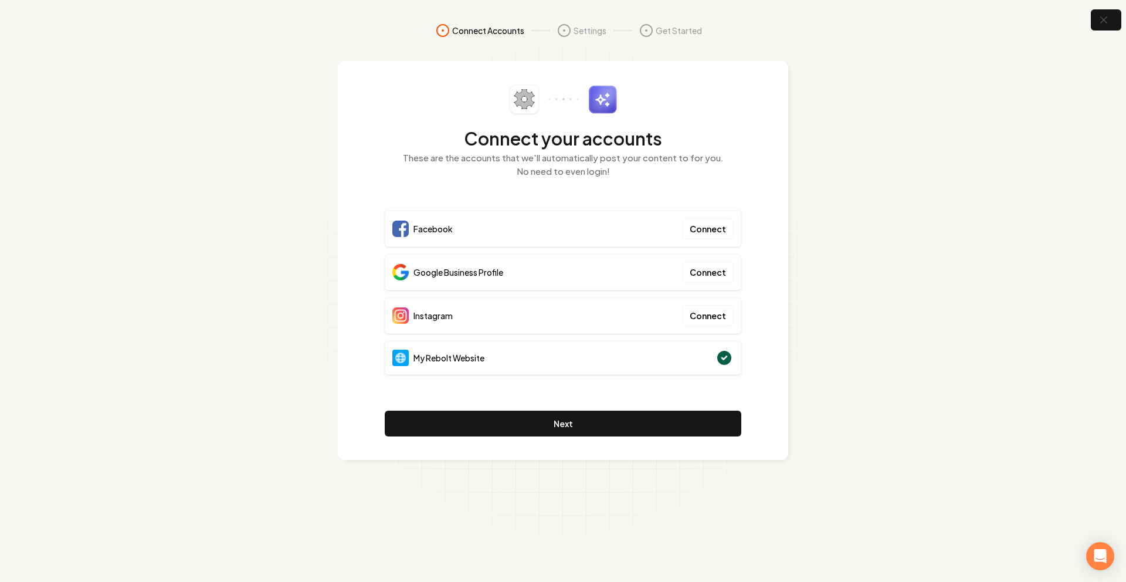
click at [962, 191] on section "Connect Accounts Settings Get Started Connect your accounts These are the accou…" at bounding box center [563, 291] width 1126 height 582
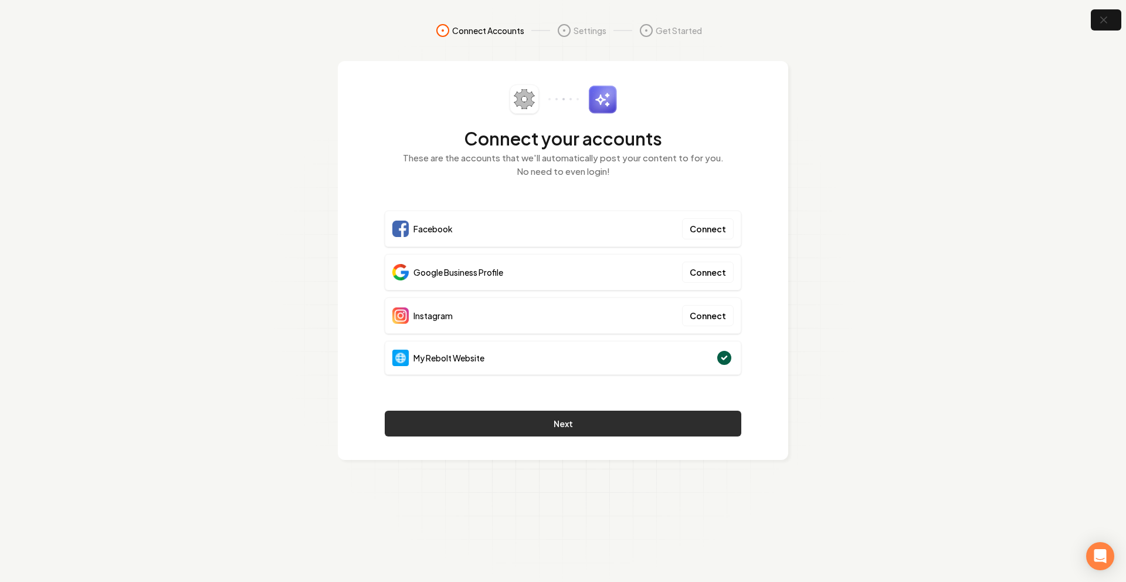
click at [603, 425] on button "Next" at bounding box center [563, 424] width 357 height 26
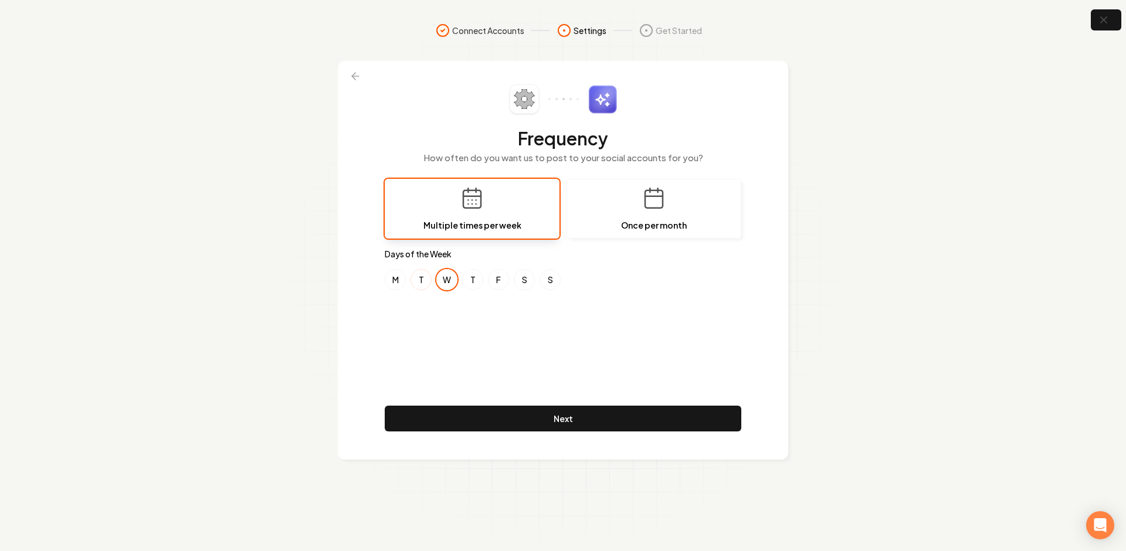
click at [424, 275] on button "T" at bounding box center [421, 279] width 21 height 21
drag, startPoint x: 446, startPoint y: 276, endPoint x: 476, endPoint y: 277, distance: 30.5
click at [446, 276] on button "W" at bounding box center [446, 279] width 21 height 21
click at [477, 277] on button "T" at bounding box center [472, 279] width 21 height 21
click at [494, 312] on div "Frequency How often do you want us to post to your social accounts for you? Mul…" at bounding box center [563, 260] width 357 height 352
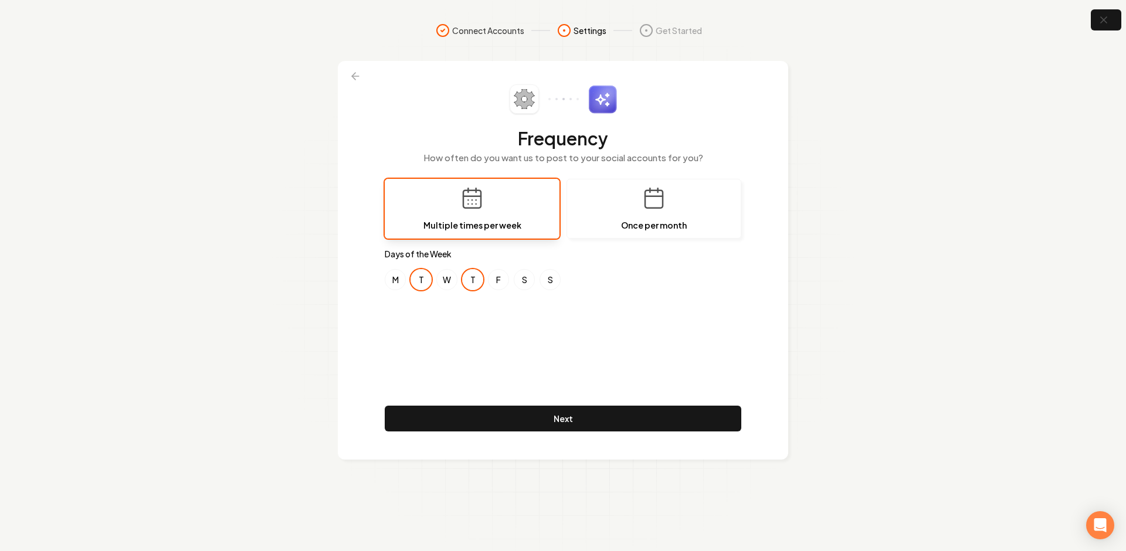
click at [412, 306] on div "Frequency How often do you want us to post to your social accounts for you? Mul…" at bounding box center [563, 260] width 357 height 352
click at [401, 287] on button "M" at bounding box center [395, 279] width 21 height 21
drag, startPoint x: 422, startPoint y: 285, endPoint x: 461, endPoint y: 283, distance: 39.3
click at [422, 285] on button "T" at bounding box center [421, 279] width 21 height 21
click at [463, 283] on button "T" at bounding box center [472, 279] width 21 height 21
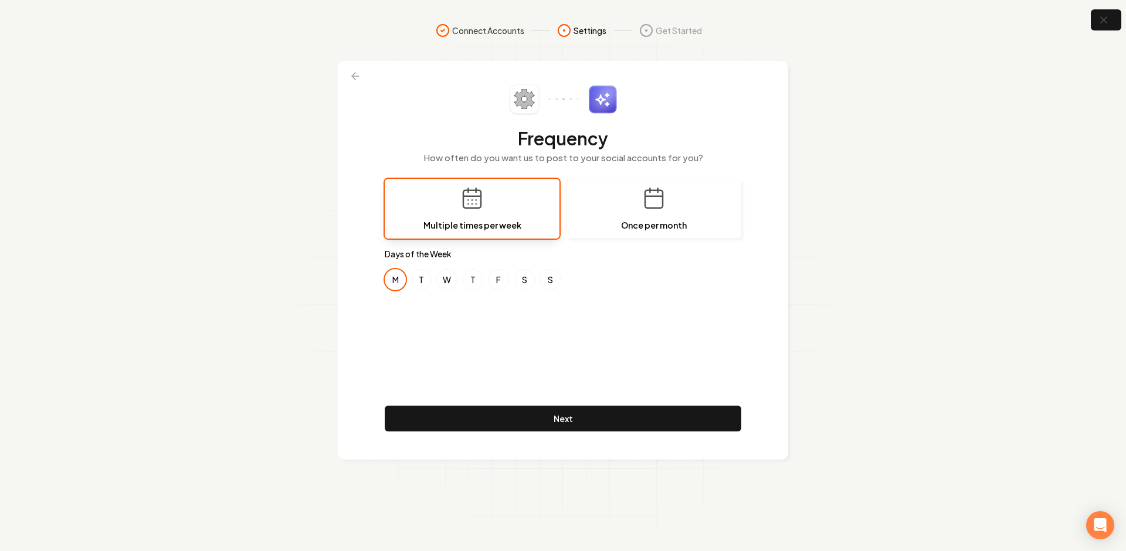
click at [473, 312] on div "Frequency How often do you want us to post to your social accounts for you? Mul…" at bounding box center [563, 260] width 357 height 352
click at [497, 283] on button "F" at bounding box center [498, 279] width 21 height 21
click at [478, 310] on div "Frequency How often do you want us to post to your social accounts for you? Mul…" at bounding box center [563, 260] width 357 height 352
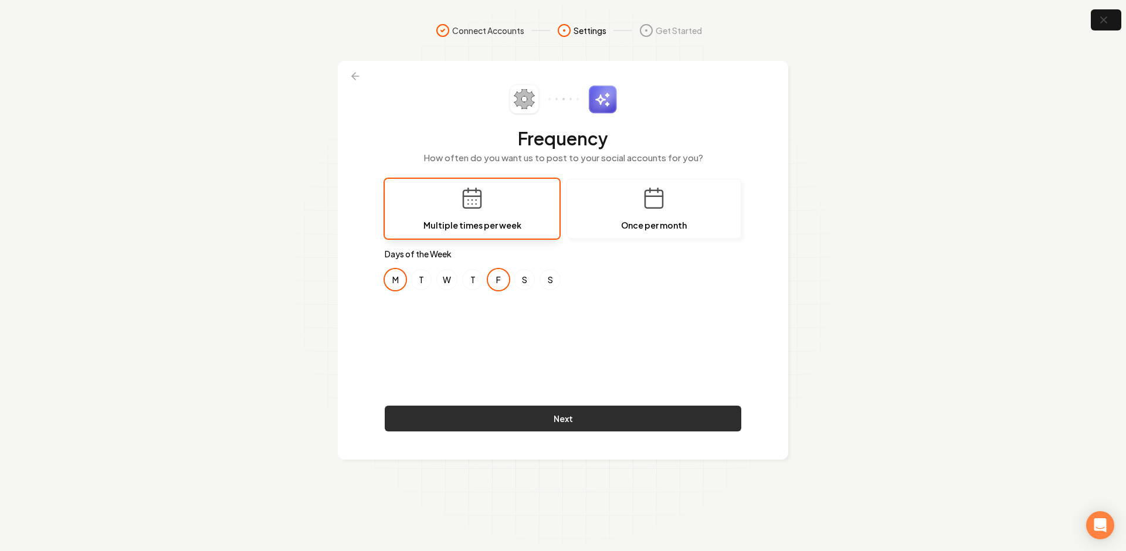
click at [482, 418] on button "Next" at bounding box center [563, 419] width 357 height 26
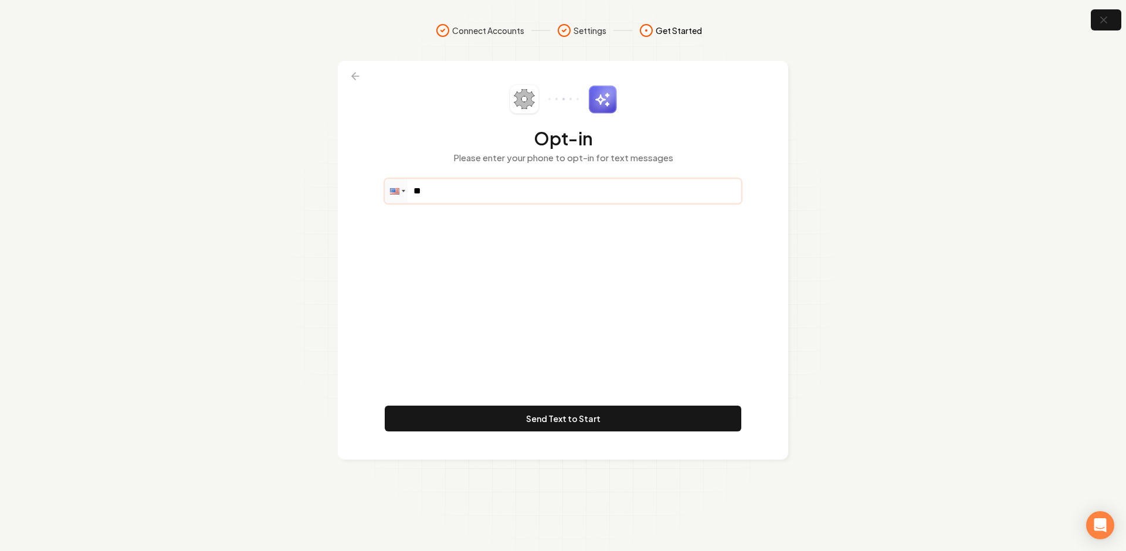
click at [444, 188] on input "**" at bounding box center [563, 191] width 356 height 23
paste input "**********"
click at [549, 304] on div "**********" at bounding box center [563, 260] width 357 height 352
drag, startPoint x: 516, startPoint y: 194, endPoint x: 390, endPoint y: 184, distance: 126.5
click at [392, 184] on div "**********" at bounding box center [563, 191] width 357 height 25
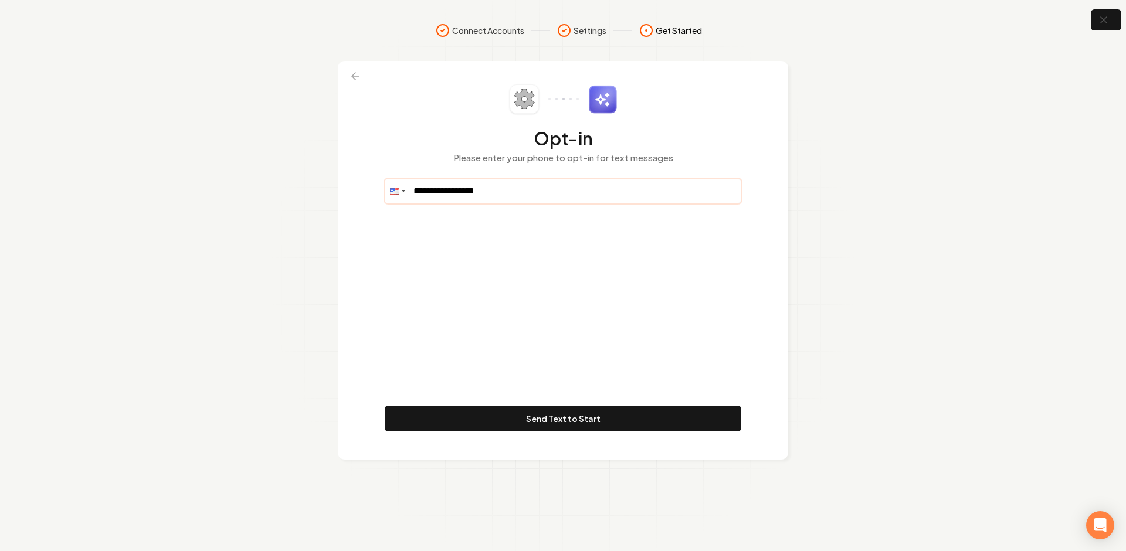
paste input "tel"
drag, startPoint x: 466, startPoint y: 195, endPoint x: 437, endPoint y: 194, distance: 28.8
click at [437, 194] on input "**********" at bounding box center [563, 191] width 356 height 23
paste input "**********"
type input "**********"
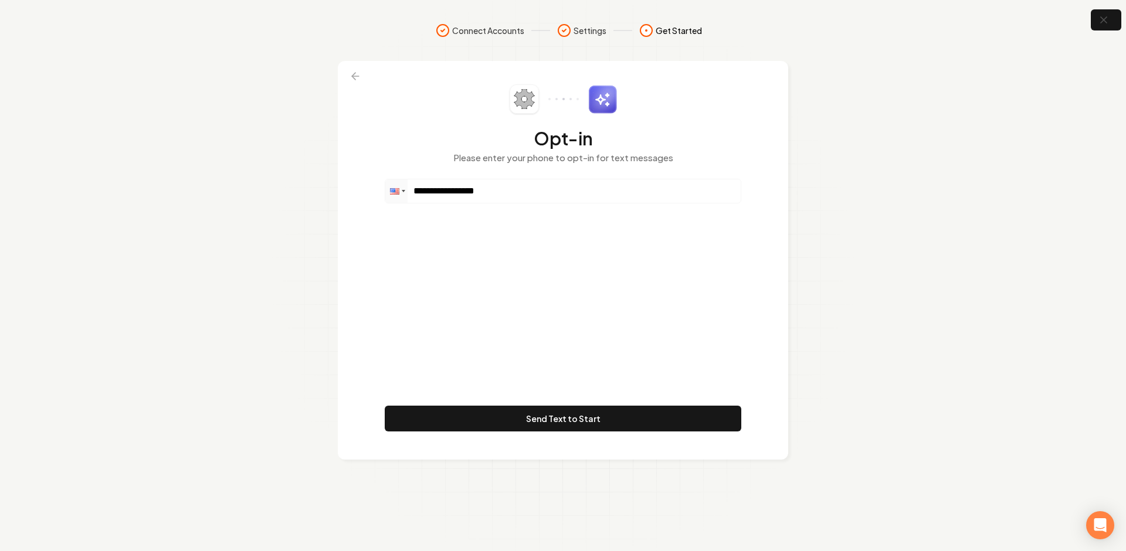
click at [482, 261] on div "**********" at bounding box center [563, 260] width 357 height 352
click at [590, 343] on div "**********" at bounding box center [563, 260] width 357 height 352
click at [567, 351] on div "**********" at bounding box center [563, 260] width 357 height 352
click at [553, 432] on footer "Send Text to Start" at bounding box center [563, 421] width 357 height 31
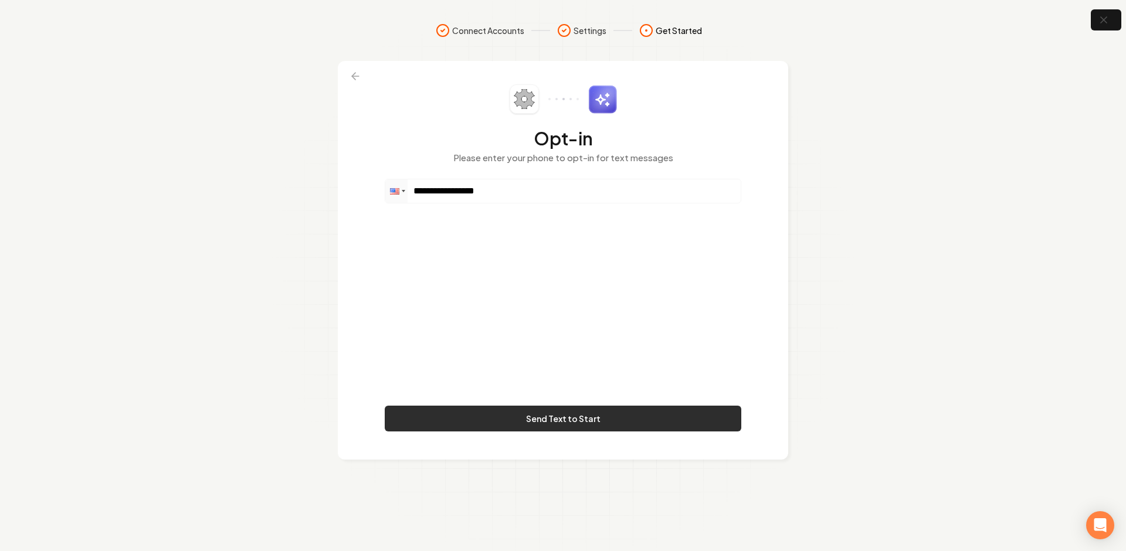
click at [553, 427] on button "Send Text to Start" at bounding box center [563, 419] width 357 height 26
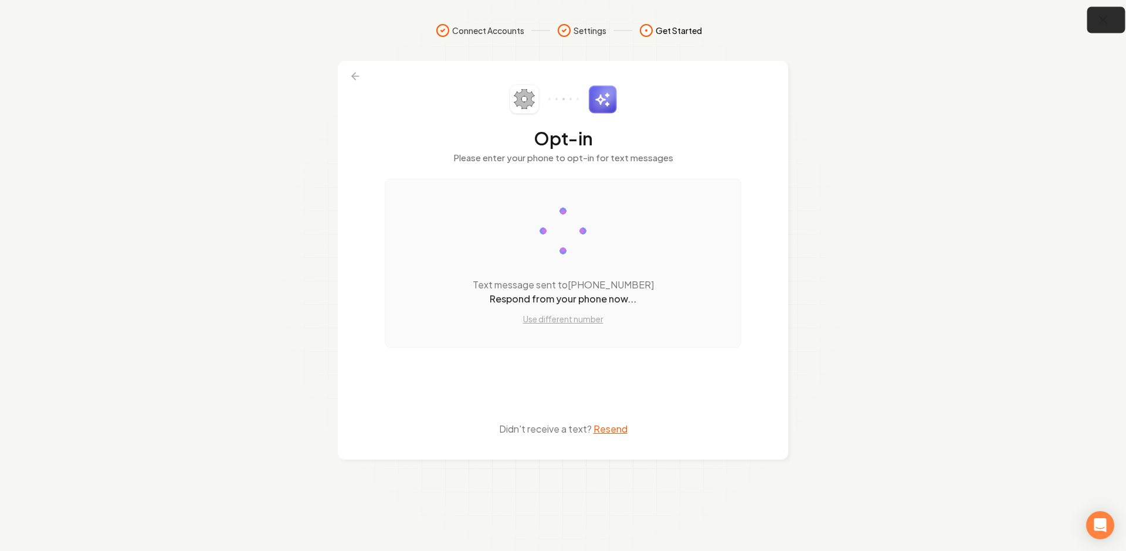
click at [1092, 13] on button "button" at bounding box center [1107, 20] width 38 height 26
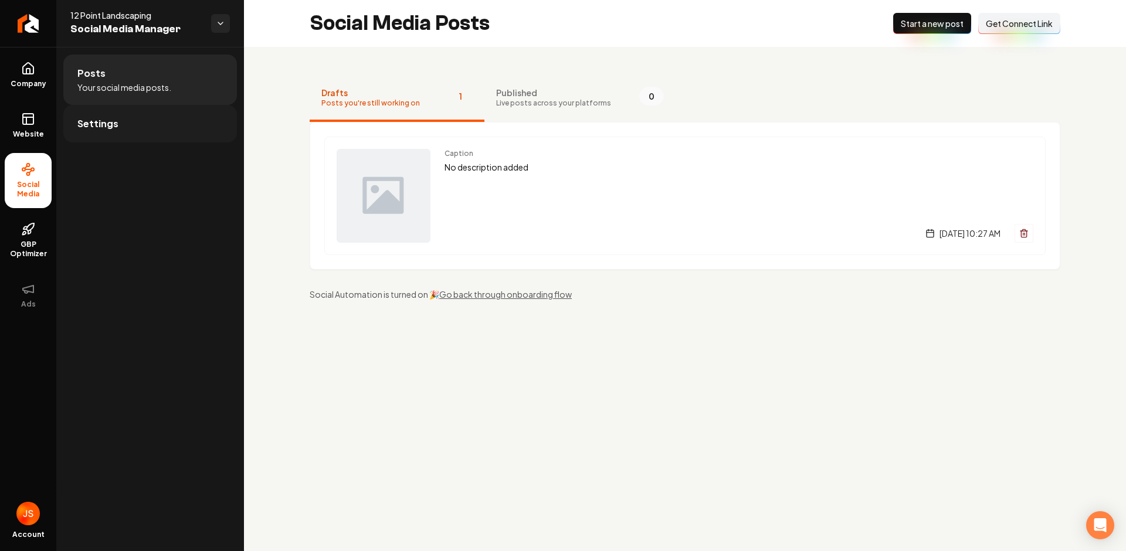
click at [140, 118] on link "Settings" at bounding box center [150, 124] width 174 height 38
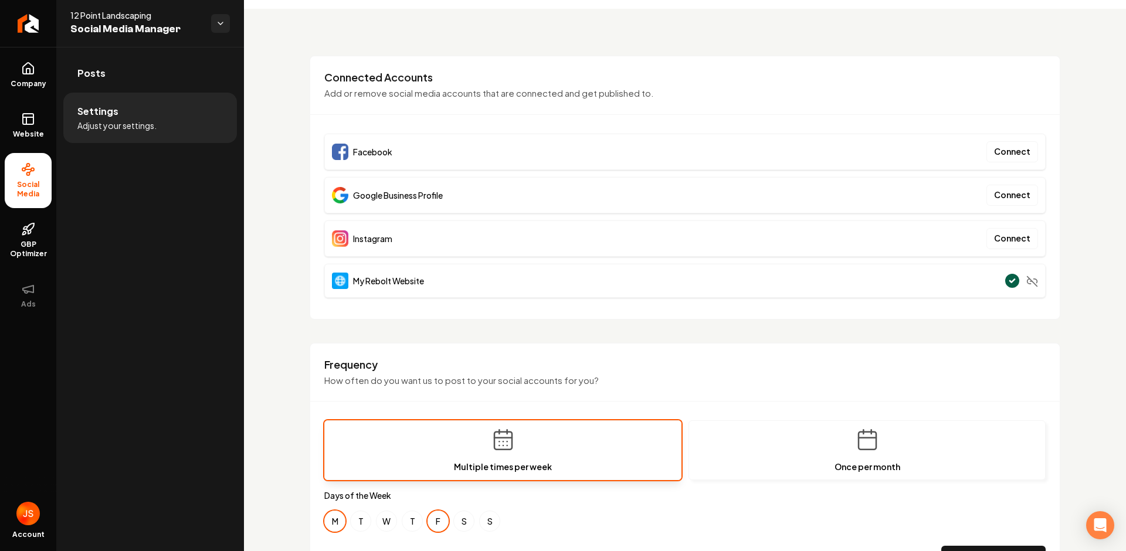
scroll to position [26, 0]
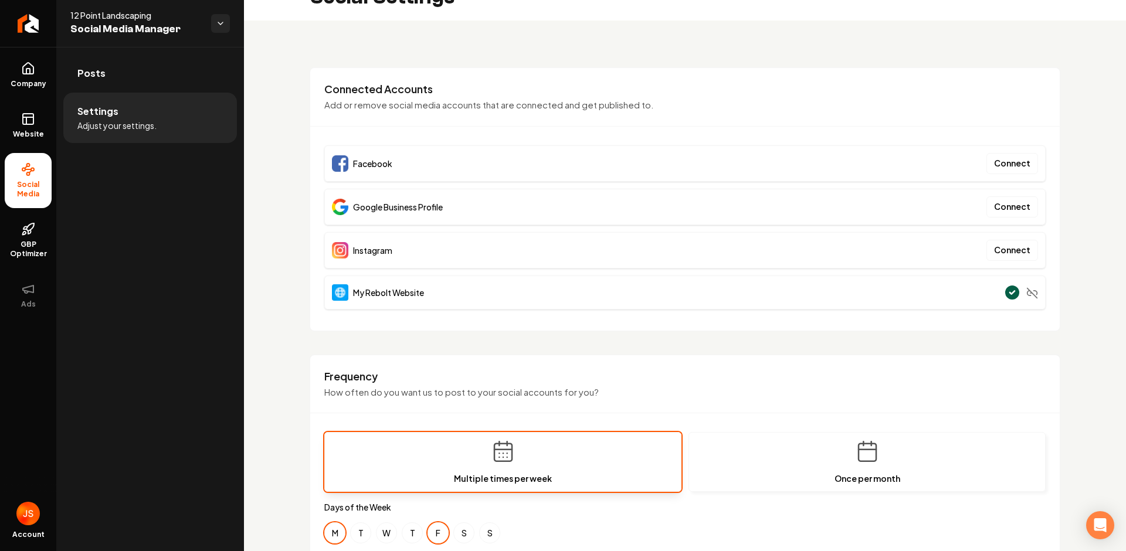
click at [453, 205] on div "Google Business Profile Connect" at bounding box center [685, 207] width 722 height 36
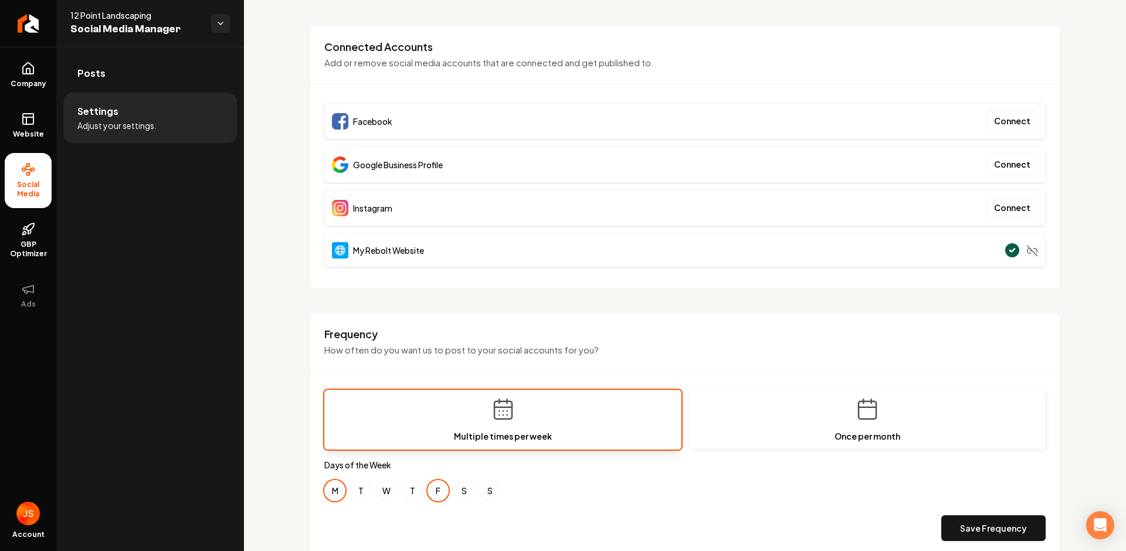
scroll to position [72, 0]
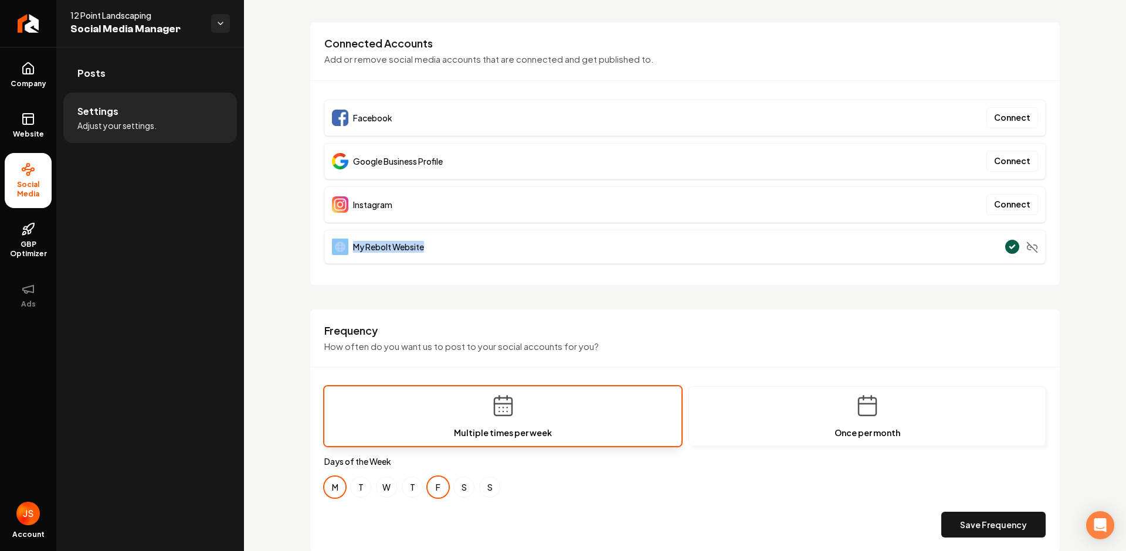
drag, startPoint x: 419, startPoint y: 245, endPoint x: 346, endPoint y: 251, distance: 73.6
click at [346, 251] on div "My Rebolt Website" at bounding box center [685, 247] width 722 height 34
click at [422, 246] on span "My Rebolt Website" at bounding box center [388, 247] width 71 height 12
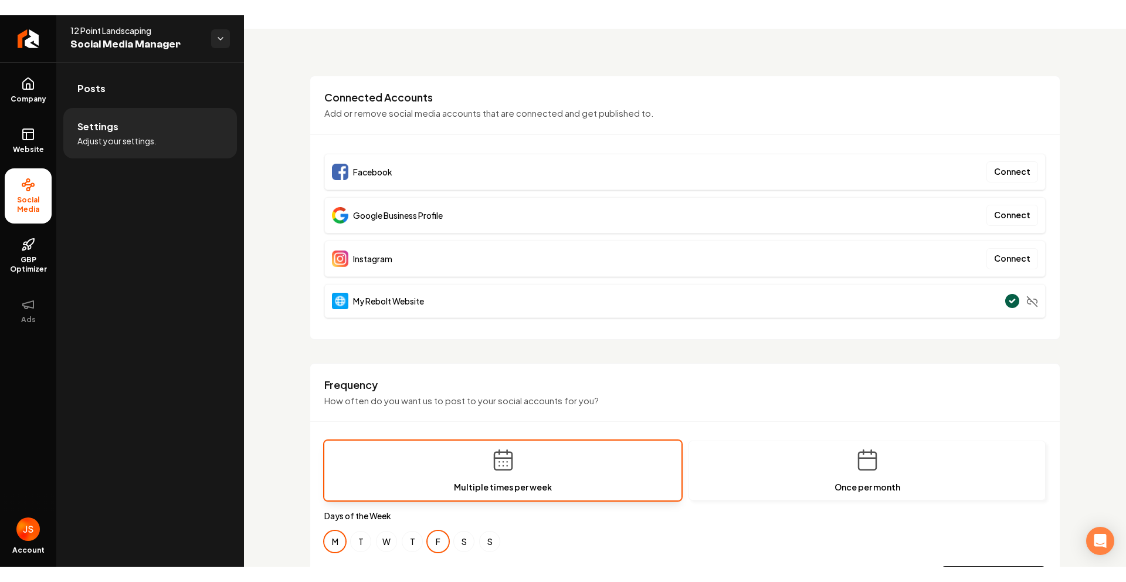
scroll to position [44, 0]
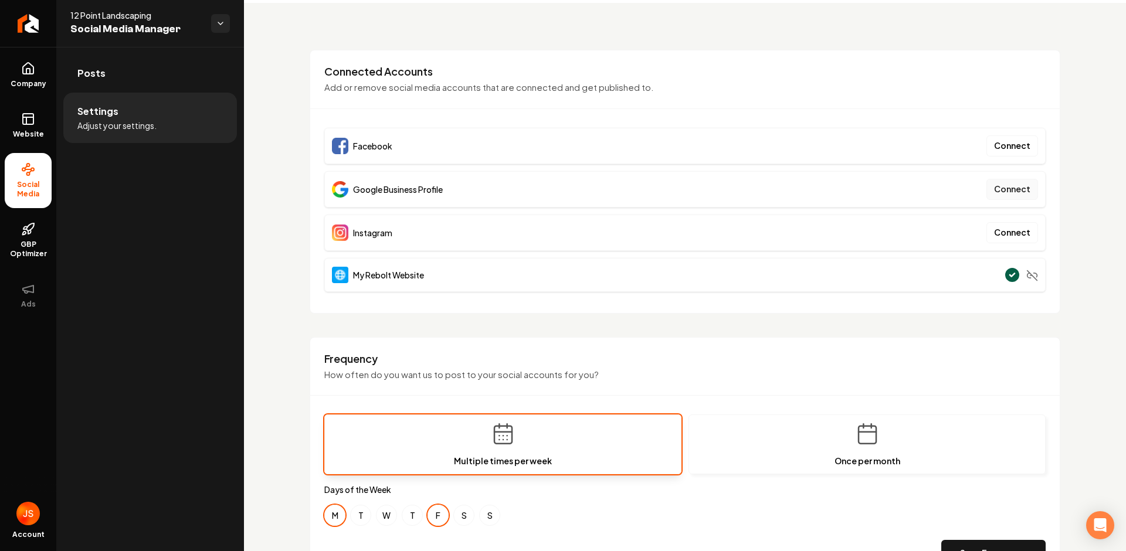
click at [996, 186] on button "Connect" at bounding box center [1013, 189] width 52 height 21
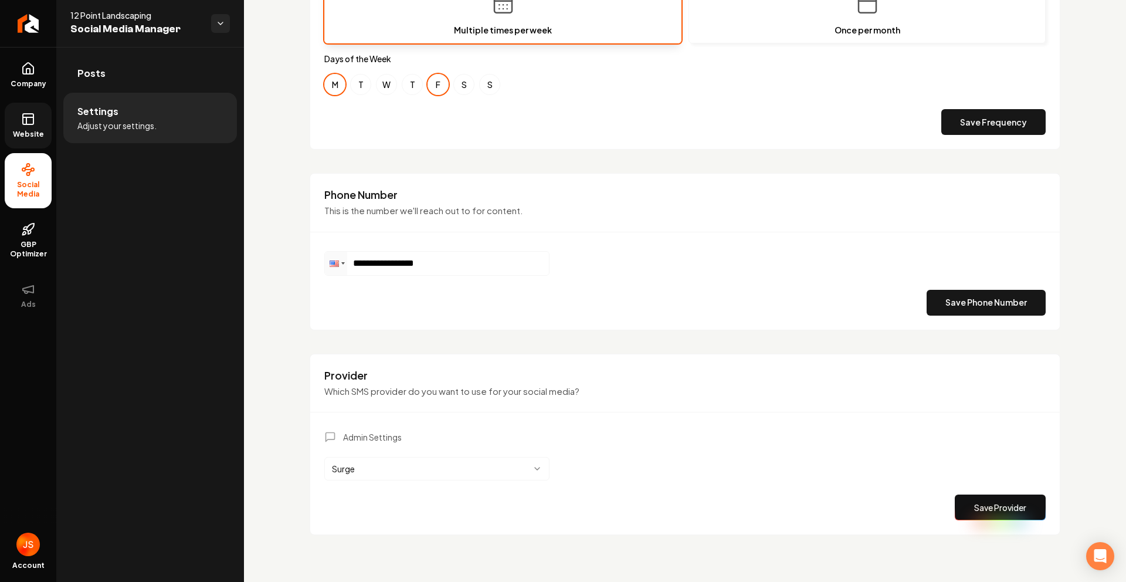
click at [18, 113] on link "Website" at bounding box center [28, 126] width 47 height 46
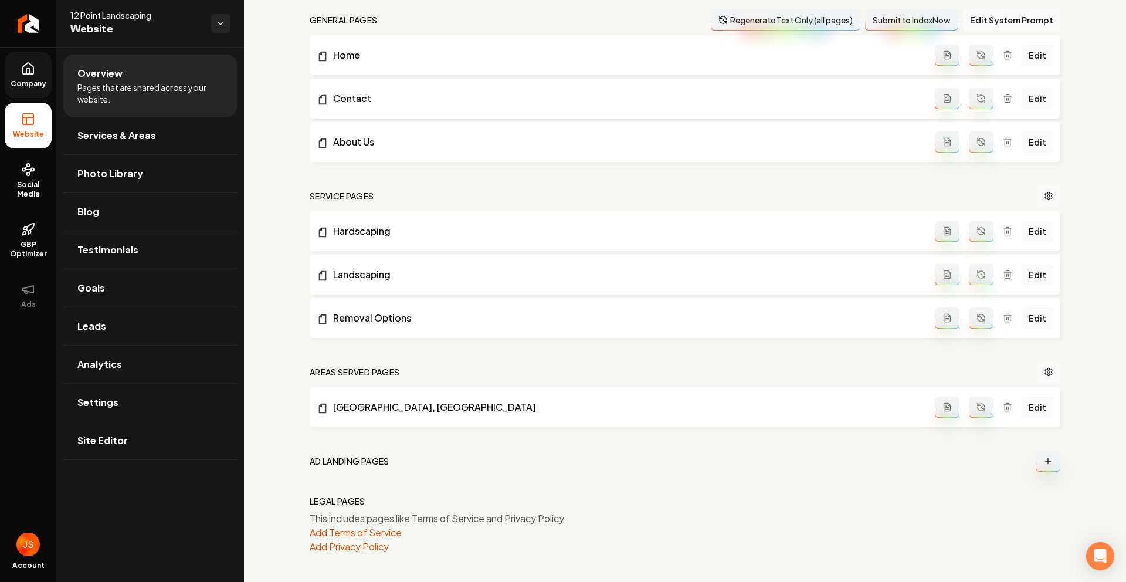
click at [26, 83] on span "Company" at bounding box center [28, 83] width 45 height 9
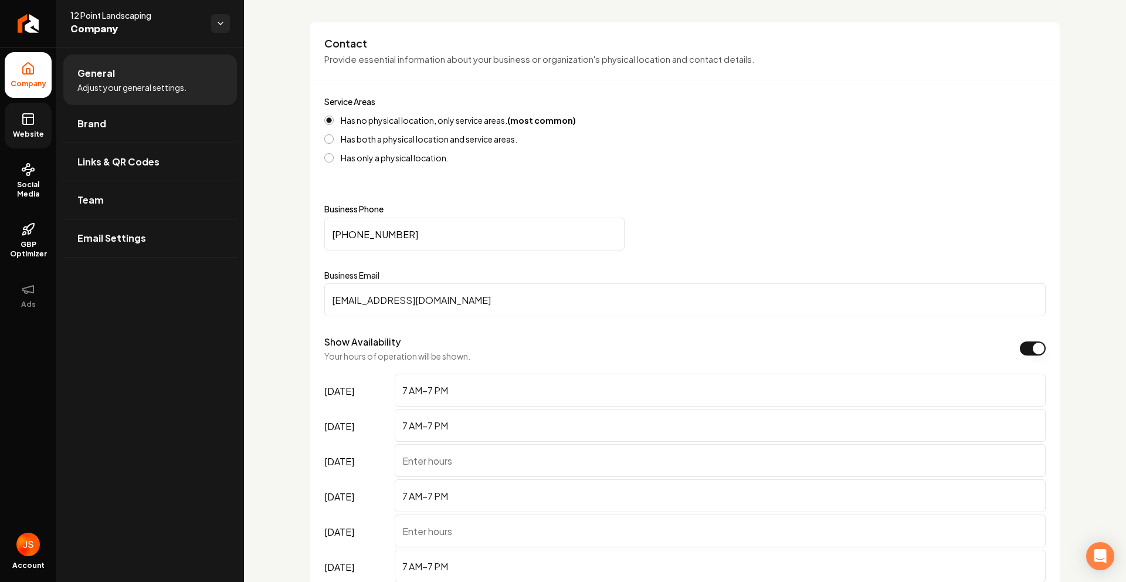
click at [42, 130] on span "Website" at bounding box center [28, 134] width 40 height 9
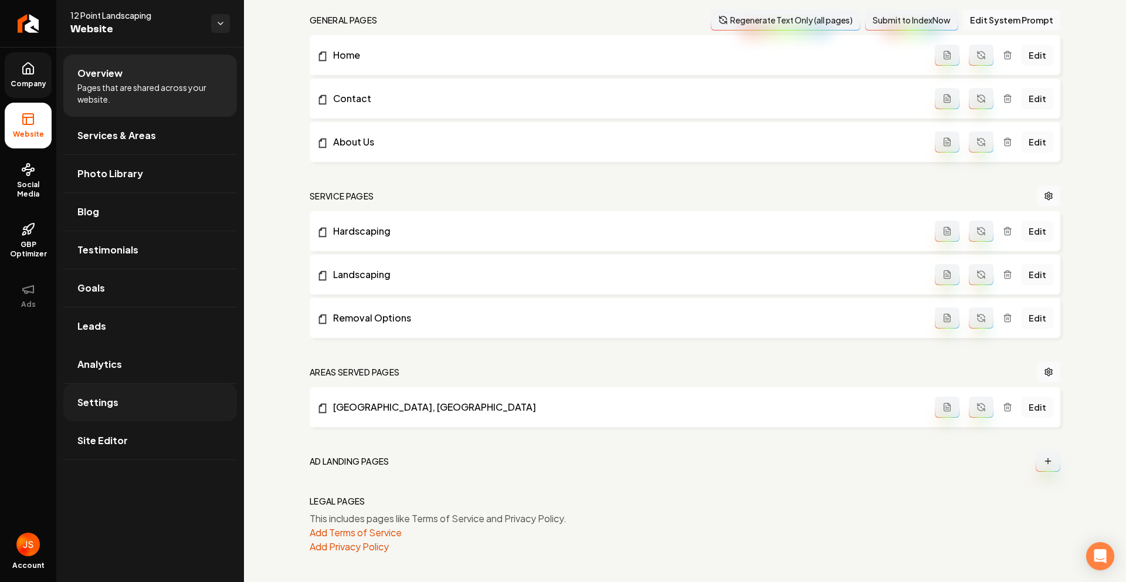
click at [123, 388] on link "Settings" at bounding box center [150, 403] width 174 height 38
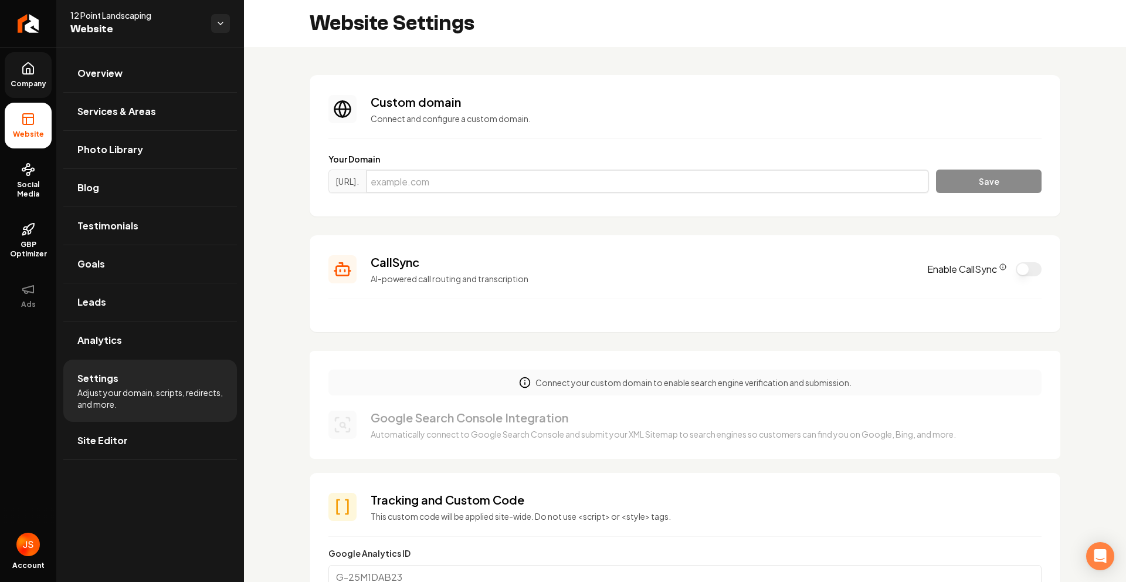
drag, startPoint x: 490, startPoint y: 177, endPoint x: 497, endPoint y: 178, distance: 6.7
click at [489, 177] on input "Main content area" at bounding box center [647, 181] width 563 height 23
paste input "https://app.fireflies.ai/view/Get-a-Rebolt-BCBA-Site-between-Rebolt-and-Ewan-Pr…"
type input "https://app.fireflies.ai/view/Get-a-Rebolt-BCBA-Site-between-Rebolt-and-Ewan-Pr…"
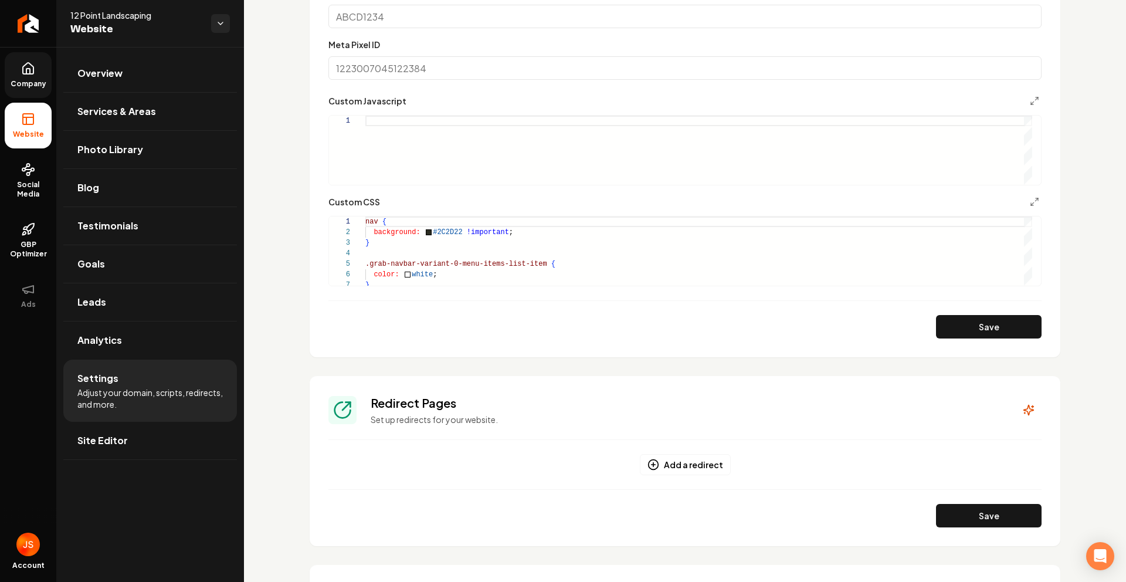
scroll to position [983, 0]
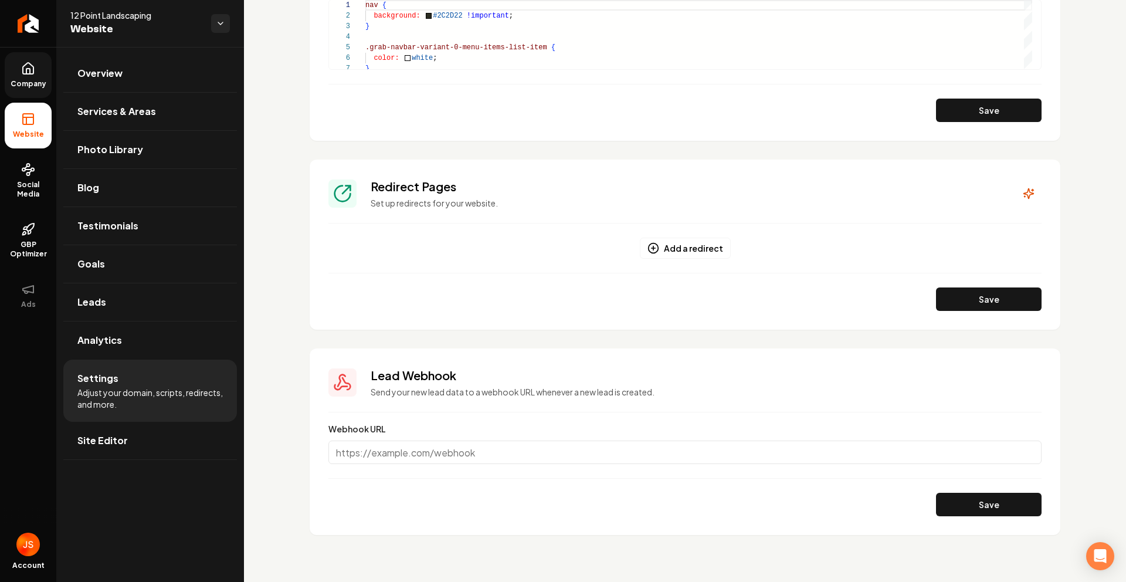
click at [31, 82] on span "Company" at bounding box center [28, 83] width 45 height 9
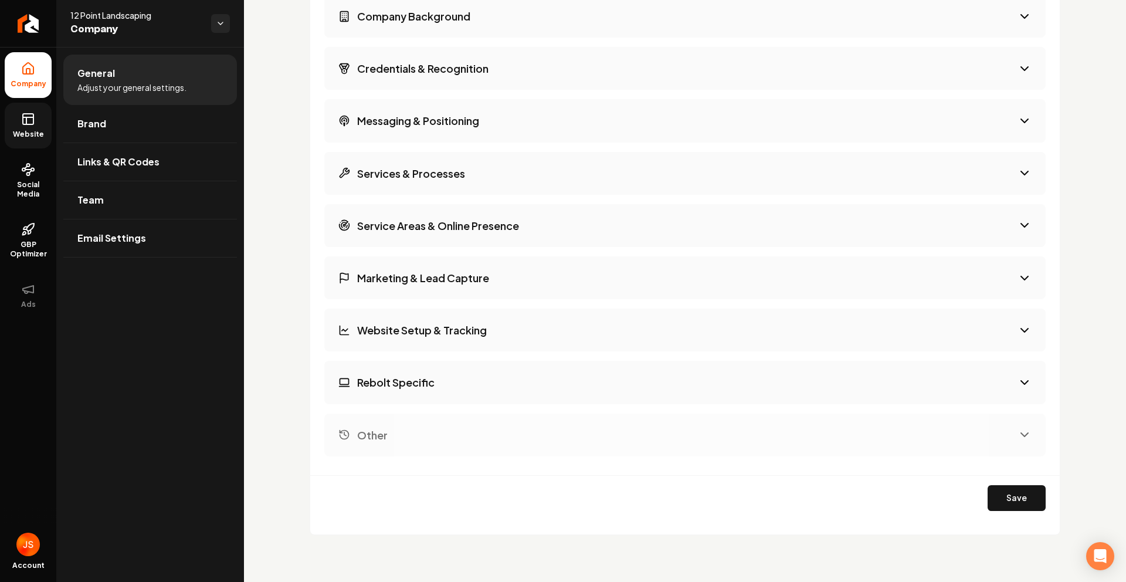
scroll to position [1464, 0]
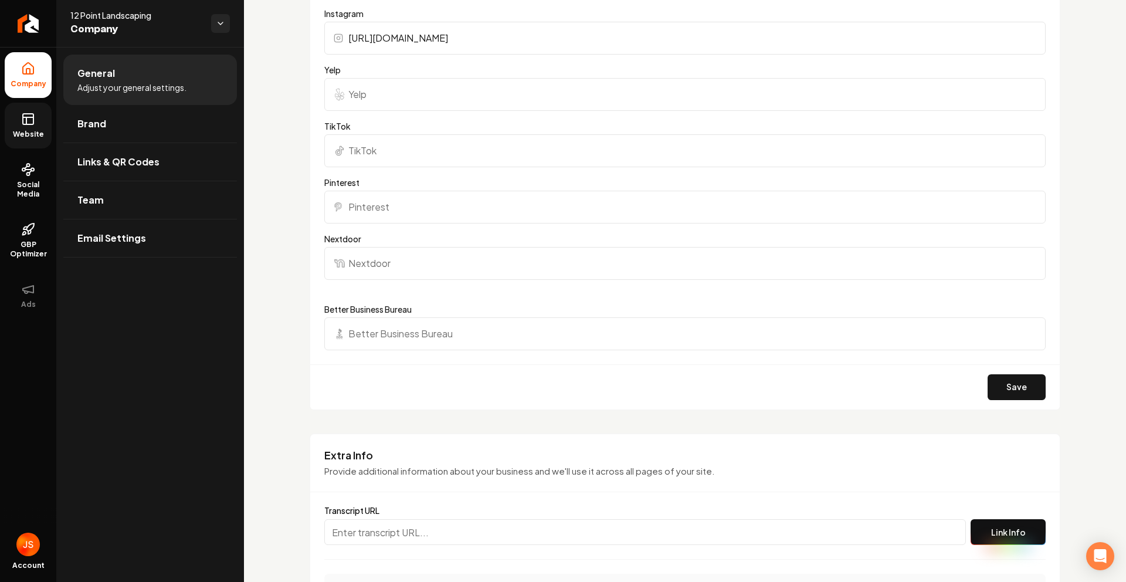
click at [475, 536] on input "Main content area" at bounding box center [645, 532] width 642 height 26
paste input "https://app.fireflies.ai/view/Get-a-Rebolt-BCBA-Site-between-Rebolt-and-Ewan-Pr…"
type input "https://app.fireflies.ai/view/Get-a-Rebolt-BCBA-Site-between-Rebolt-and-Ewan-Pr…"
click at [1001, 525] on button "Link Info" at bounding box center [1008, 532] width 75 height 26
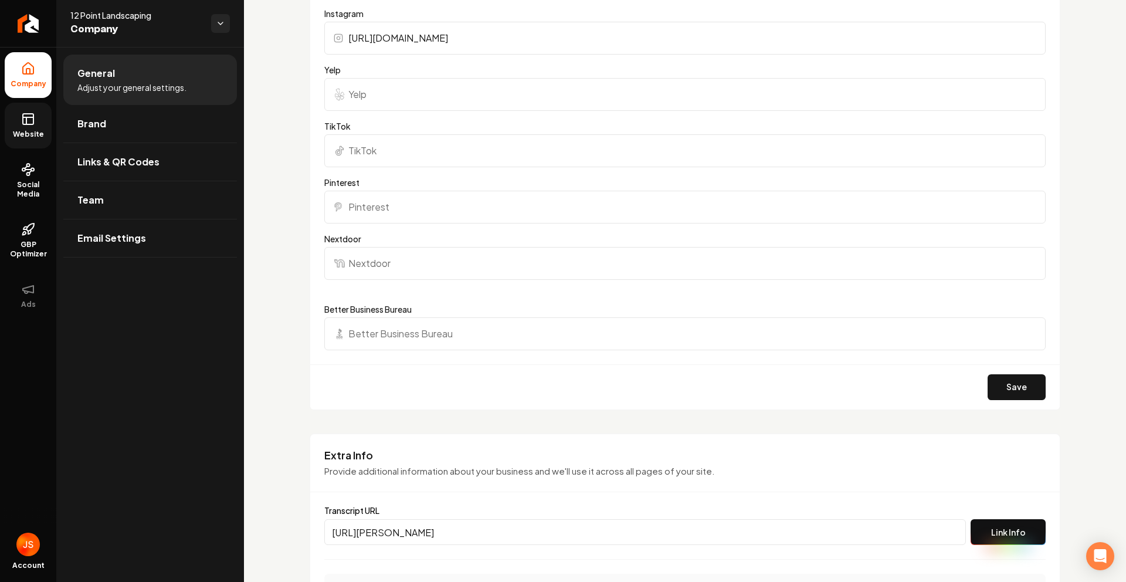
scroll to position [0, 0]
click at [20, 115] on link "Website" at bounding box center [28, 126] width 47 height 46
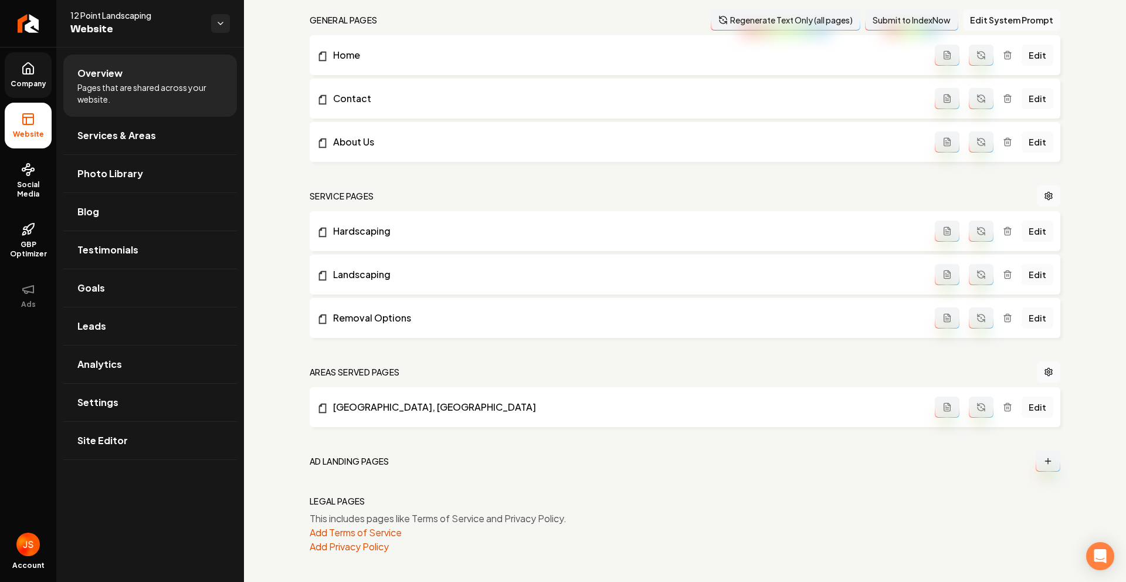
click at [37, 86] on span "Company" at bounding box center [28, 83] width 45 height 9
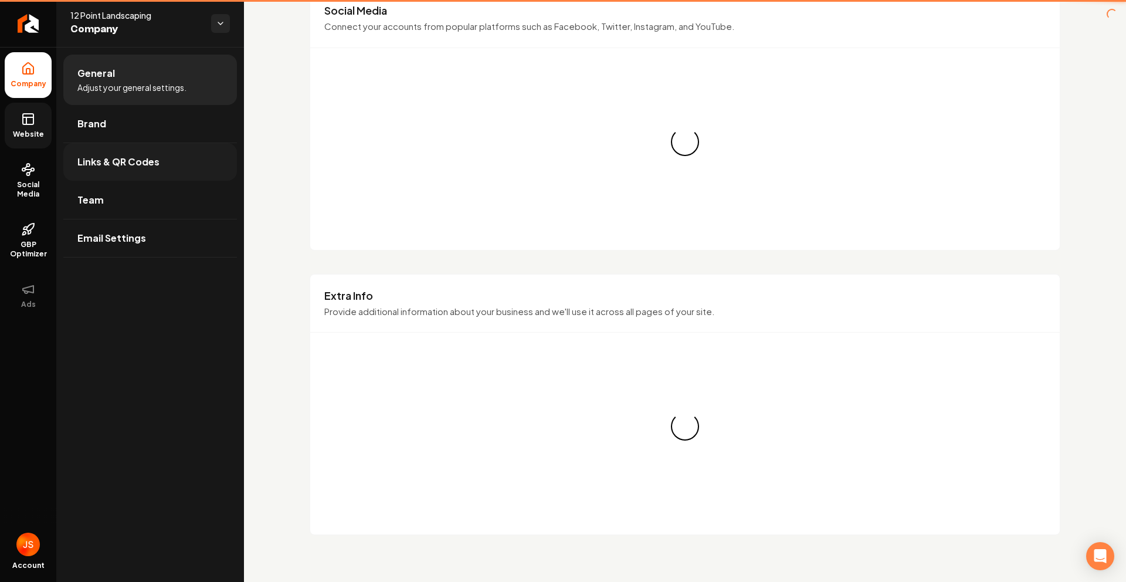
scroll to position [1464, 0]
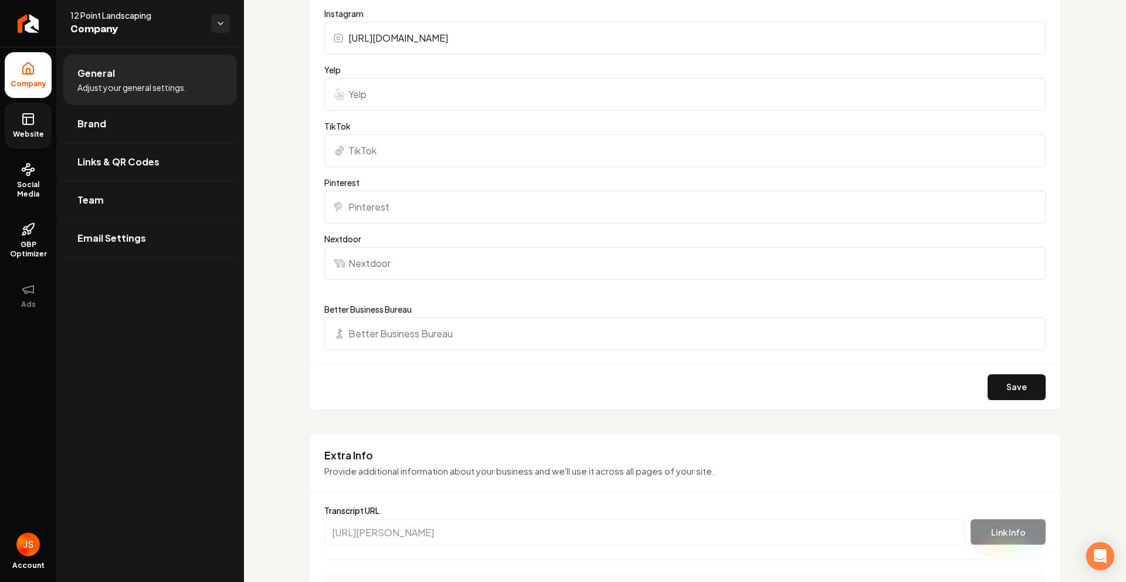
click at [26, 115] on icon at bounding box center [28, 119] width 14 height 14
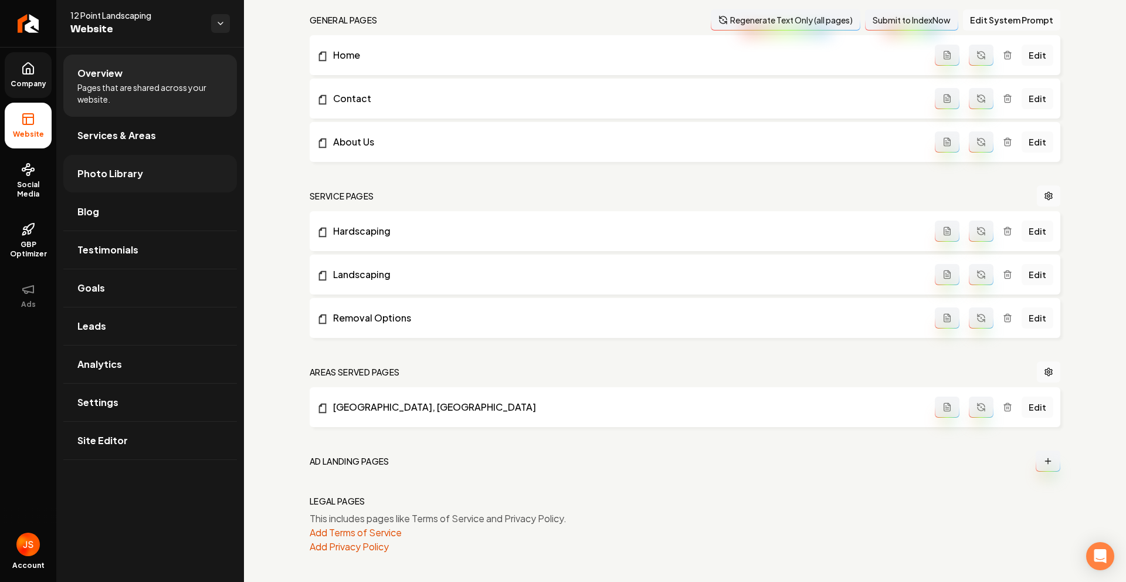
click at [144, 175] on link "Photo Library" at bounding box center [150, 174] width 174 height 38
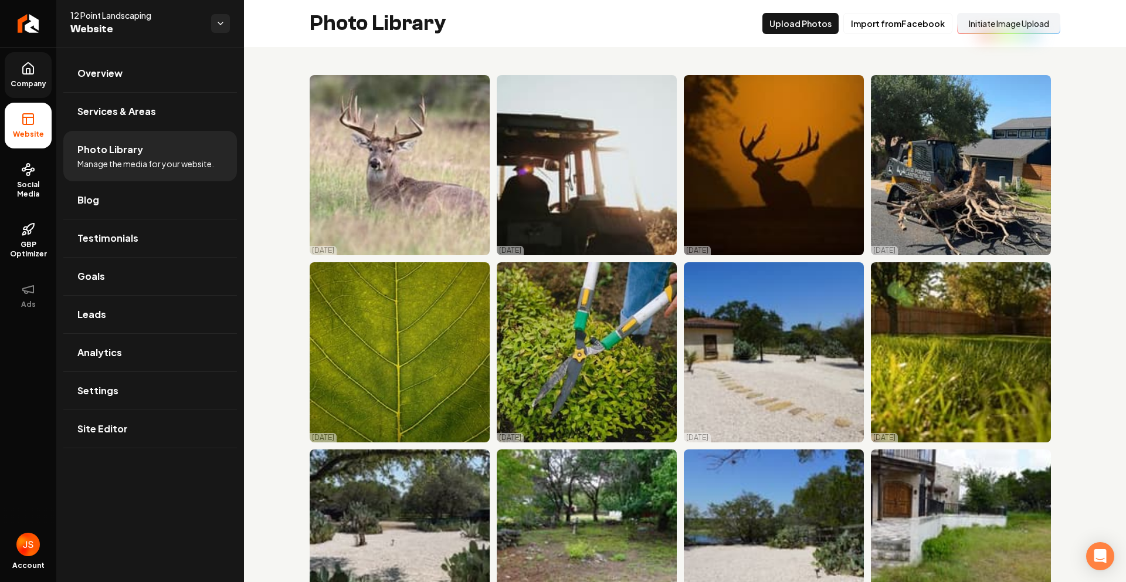
click at [993, 31] on button "Initiate Image Upload" at bounding box center [1008, 23] width 103 height 21
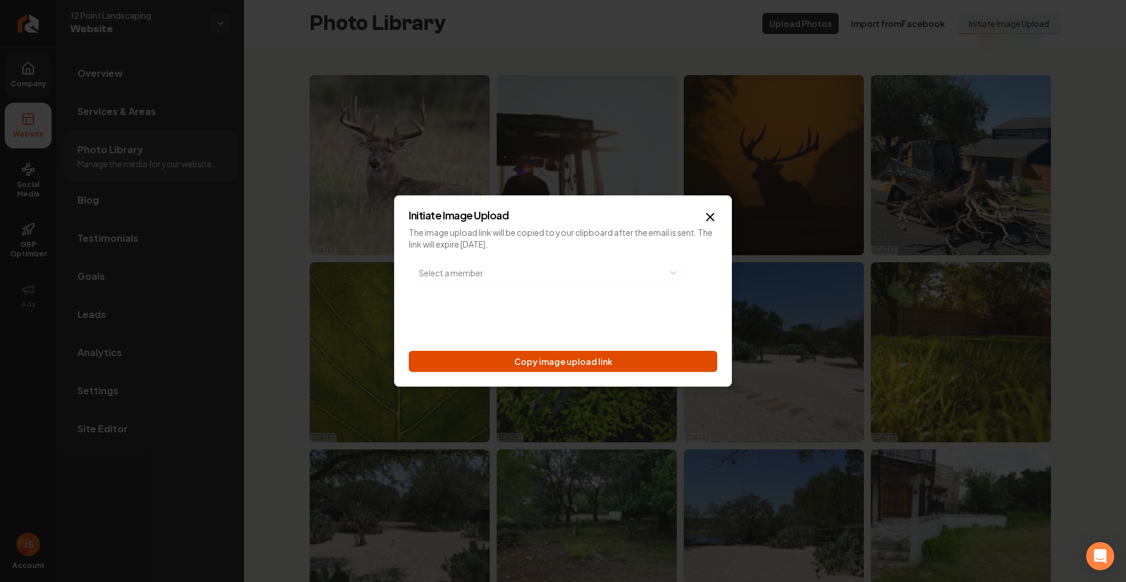
click at [542, 361] on button "Copy image upload link" at bounding box center [563, 361] width 309 height 21
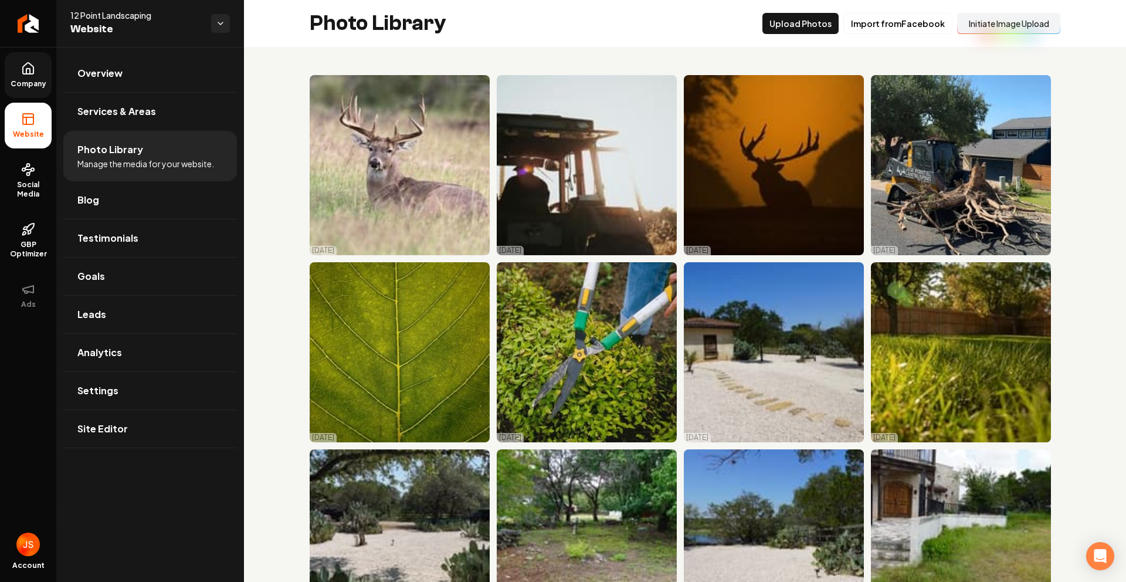
click at [29, 83] on span "Company" at bounding box center [28, 83] width 45 height 9
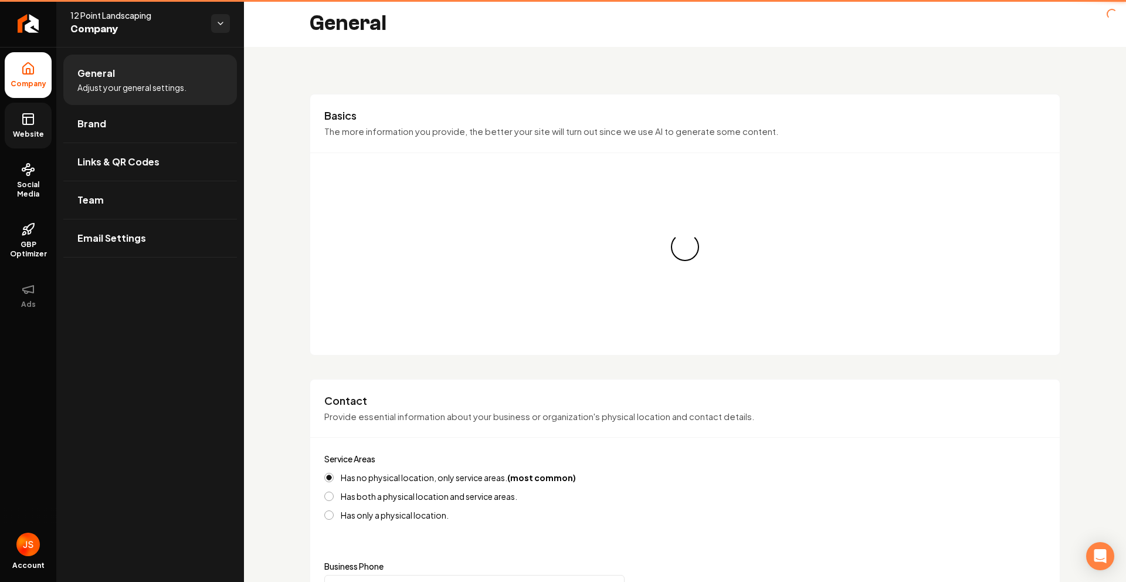
type input "[PHONE_NUMBER]"
type input "12pointewan@gmail.com"
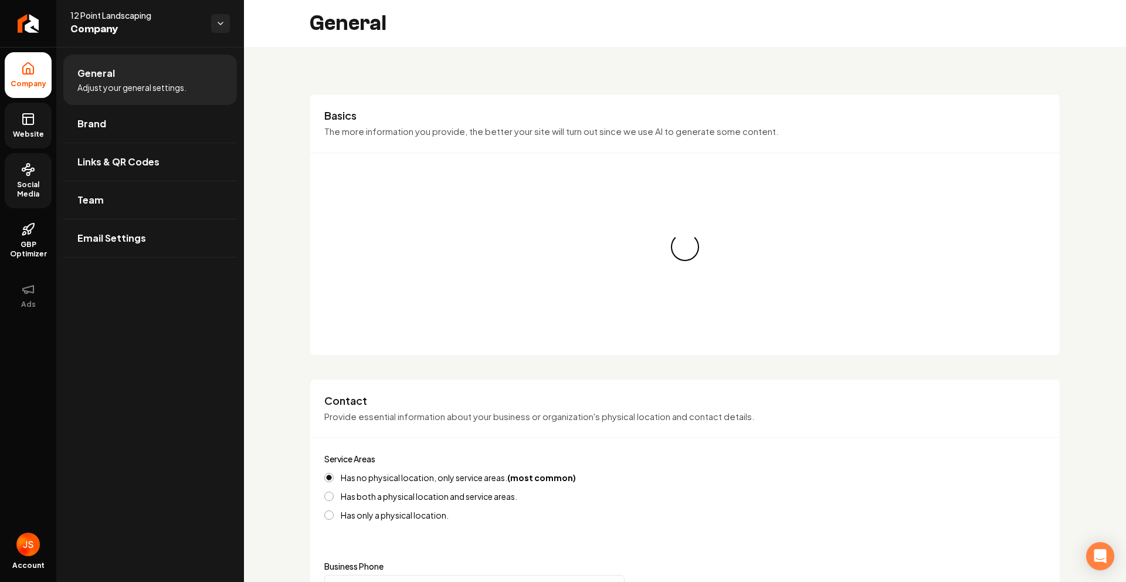
click at [19, 167] on link "Social Media" at bounding box center [28, 180] width 47 height 55
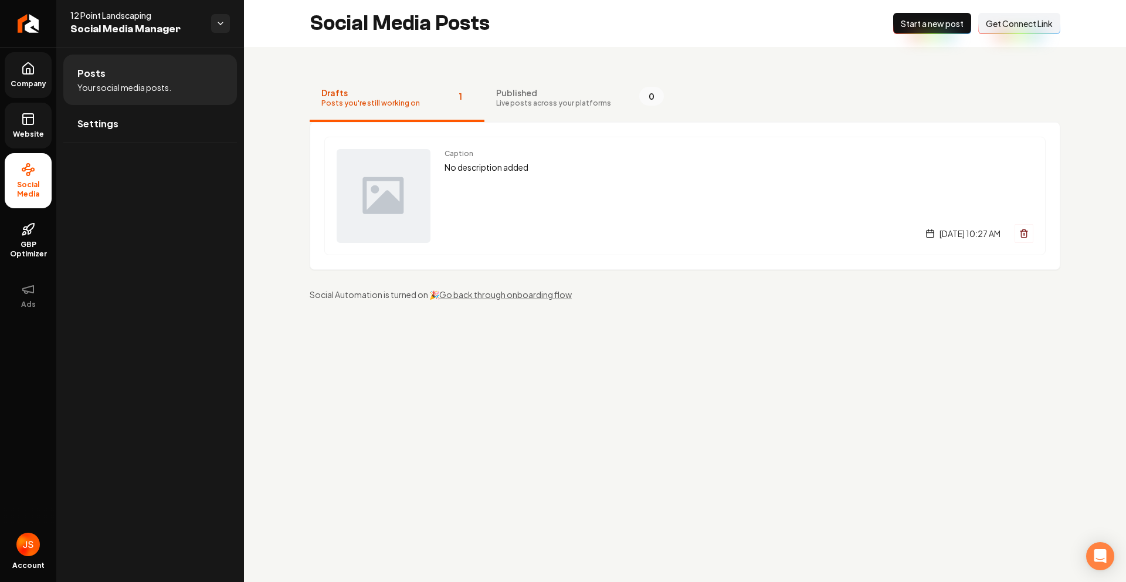
click at [1003, 20] on span "Get Connect Link" at bounding box center [1019, 24] width 67 height 12
click at [32, 124] on rect at bounding box center [28, 119] width 11 height 11
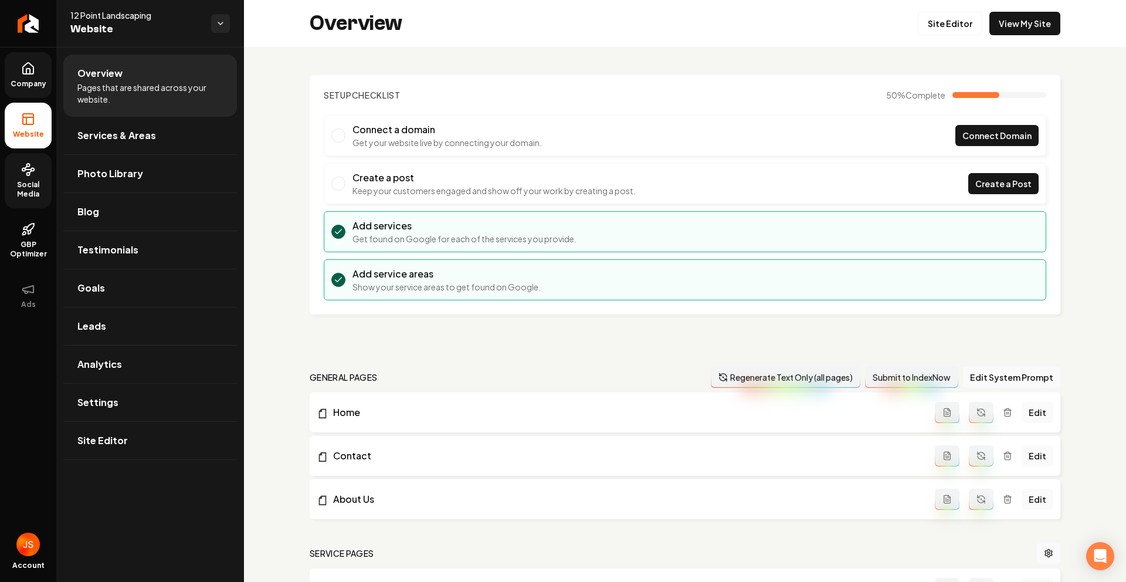
drag, startPoint x: 32, startPoint y: 85, endPoint x: 41, endPoint y: 89, distance: 9.7
click at [32, 85] on span "Company" at bounding box center [28, 83] width 45 height 9
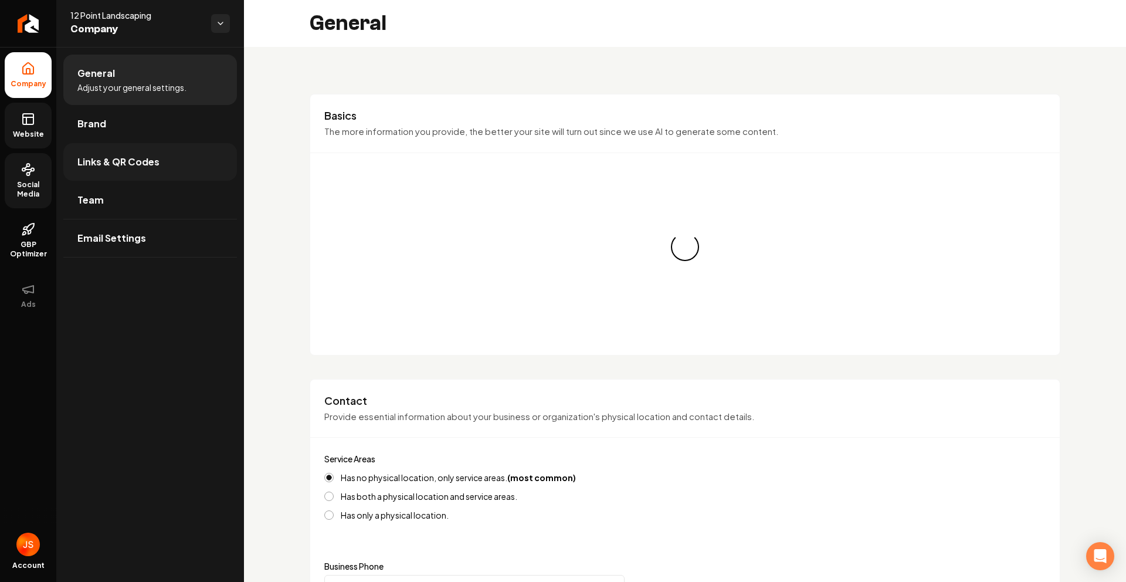
click at [133, 146] on link "Links & QR Codes" at bounding box center [150, 162] width 174 height 38
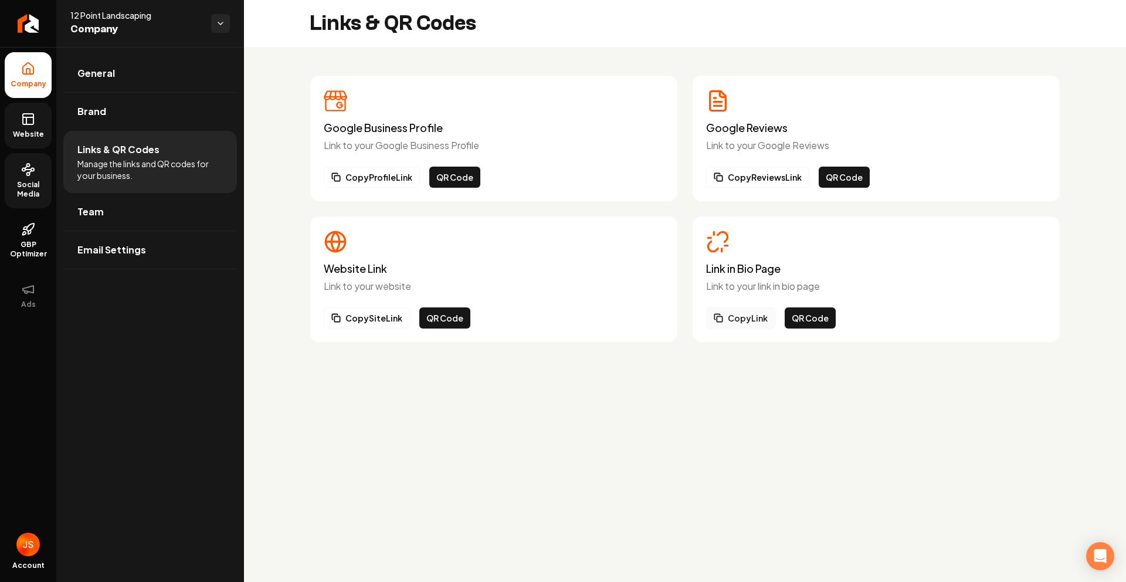
click at [750, 318] on button "Copy Link" at bounding box center [740, 317] width 69 height 21
click at [17, 116] on link "Website" at bounding box center [28, 126] width 47 height 46
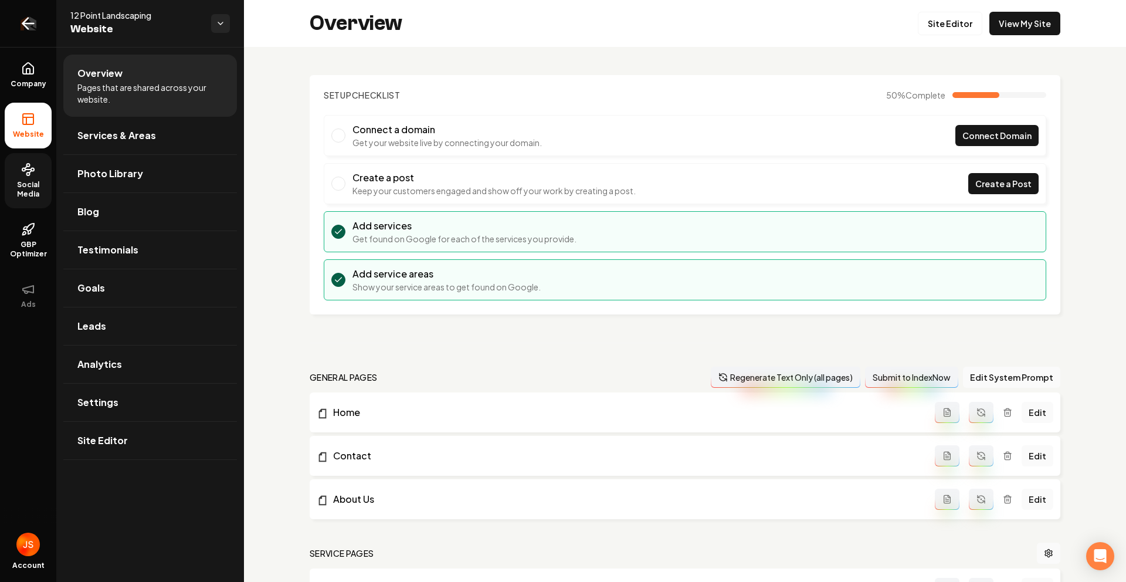
click at [5, 14] on link "Return to dashboard" at bounding box center [28, 23] width 56 height 47
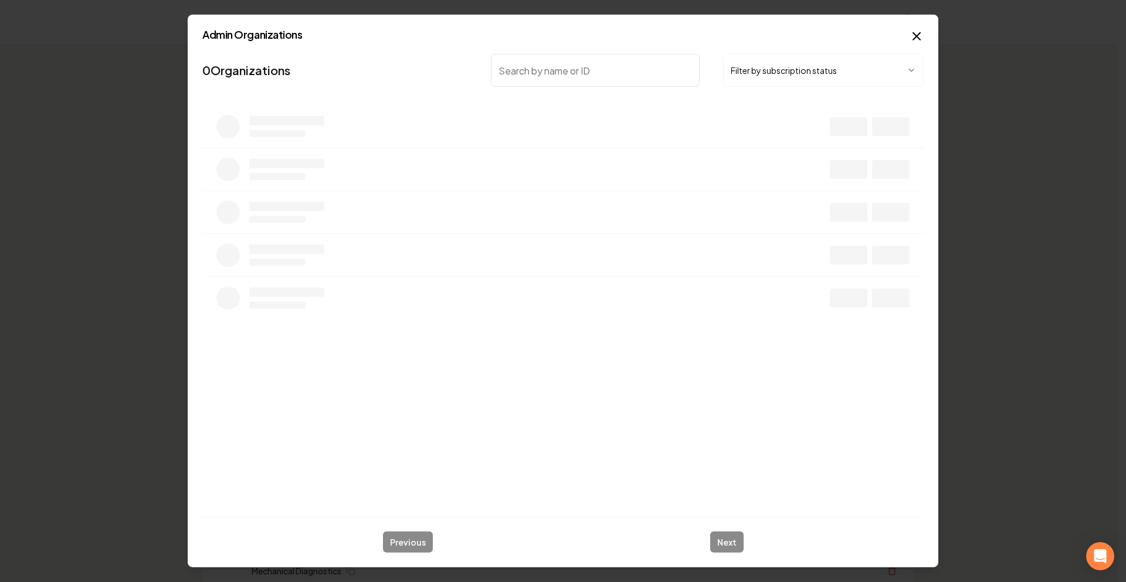
click at [559, 73] on input "search" at bounding box center [595, 70] width 209 height 33
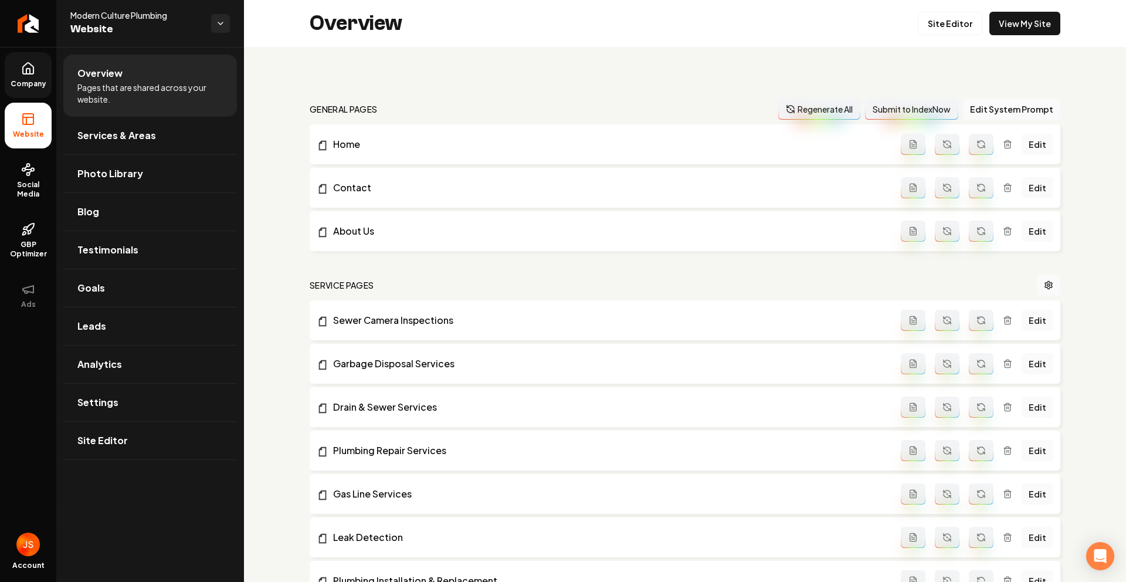
click at [31, 75] on link "Company" at bounding box center [28, 75] width 47 height 46
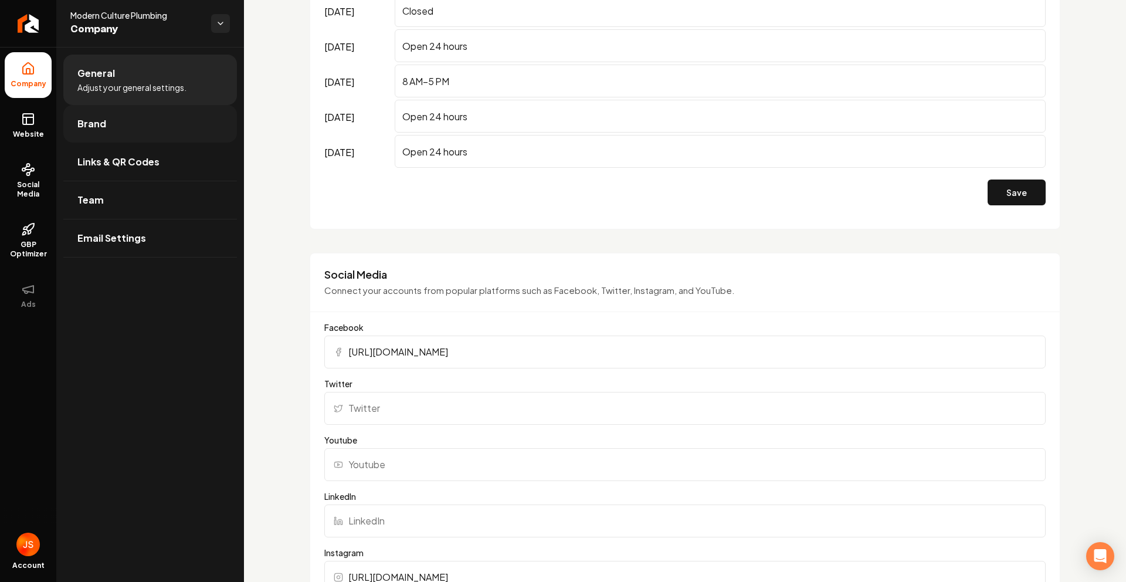
scroll to position [1050, 0]
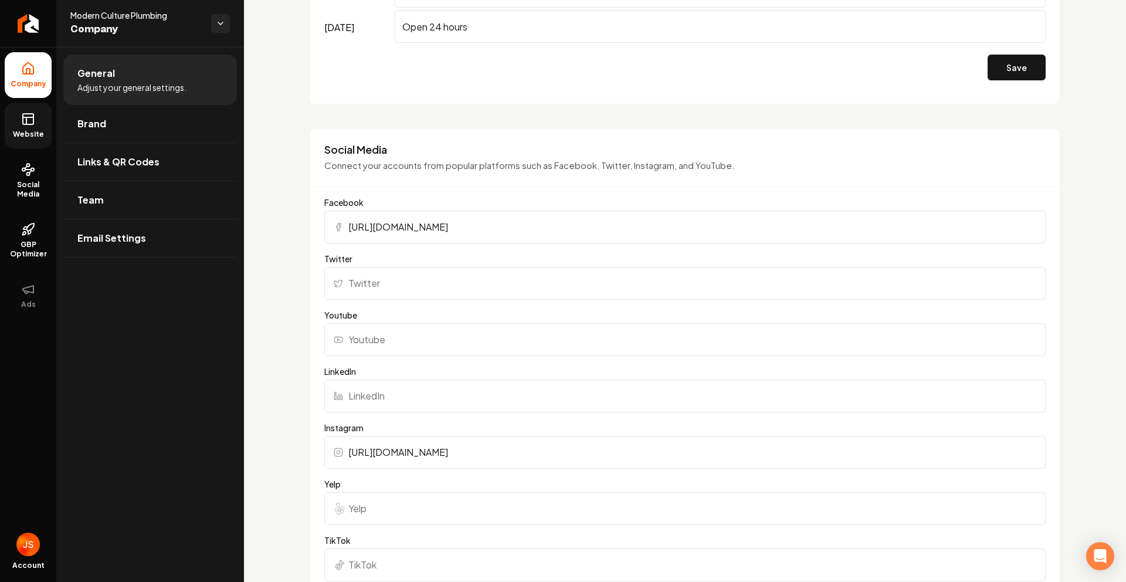
click at [21, 110] on link "Website" at bounding box center [28, 126] width 47 height 46
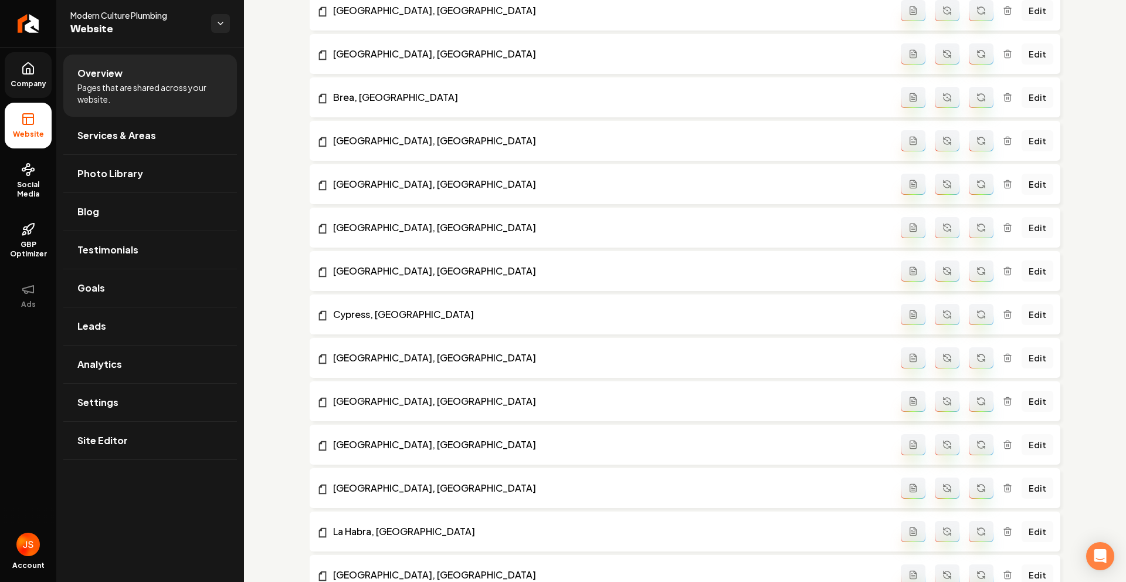
click at [42, 88] on link "Company" at bounding box center [28, 75] width 47 height 46
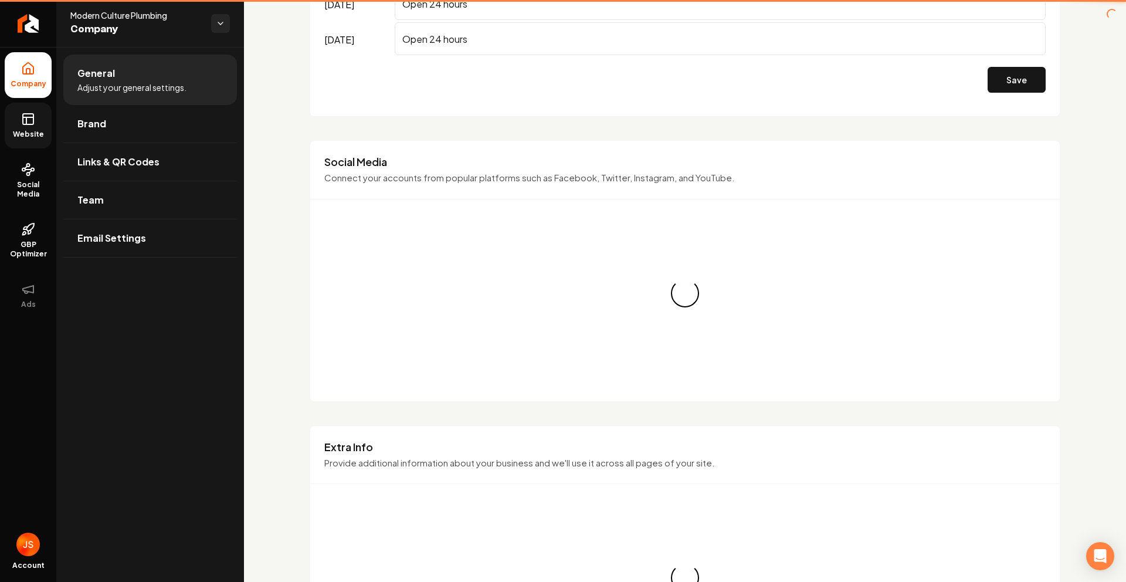
scroll to position [920, 0]
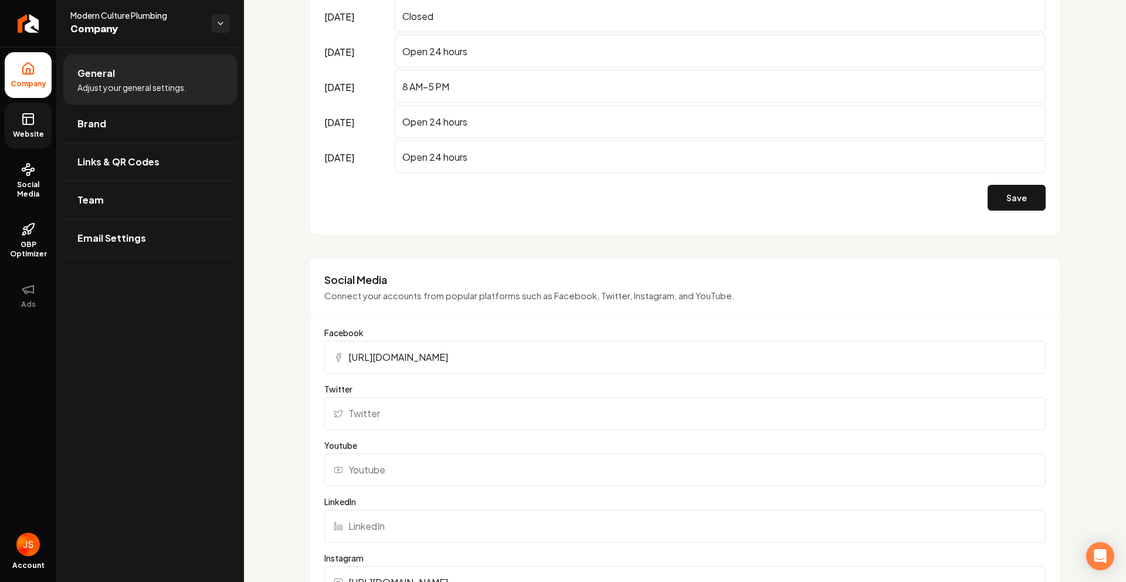
click at [30, 123] on icon at bounding box center [28, 119] width 14 height 14
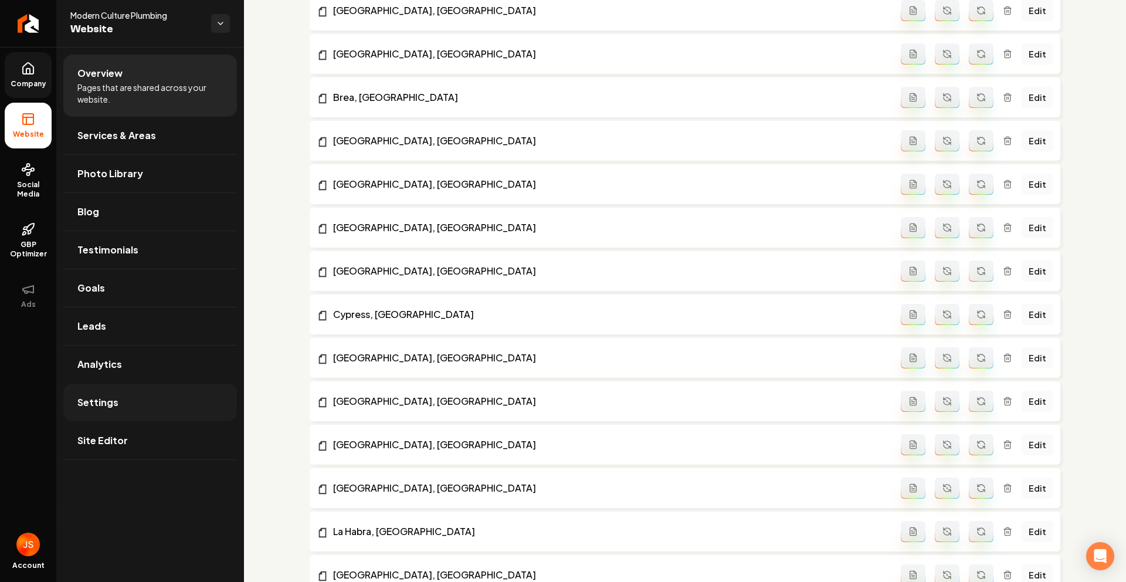
click at [106, 398] on span "Settings" at bounding box center [97, 402] width 41 height 14
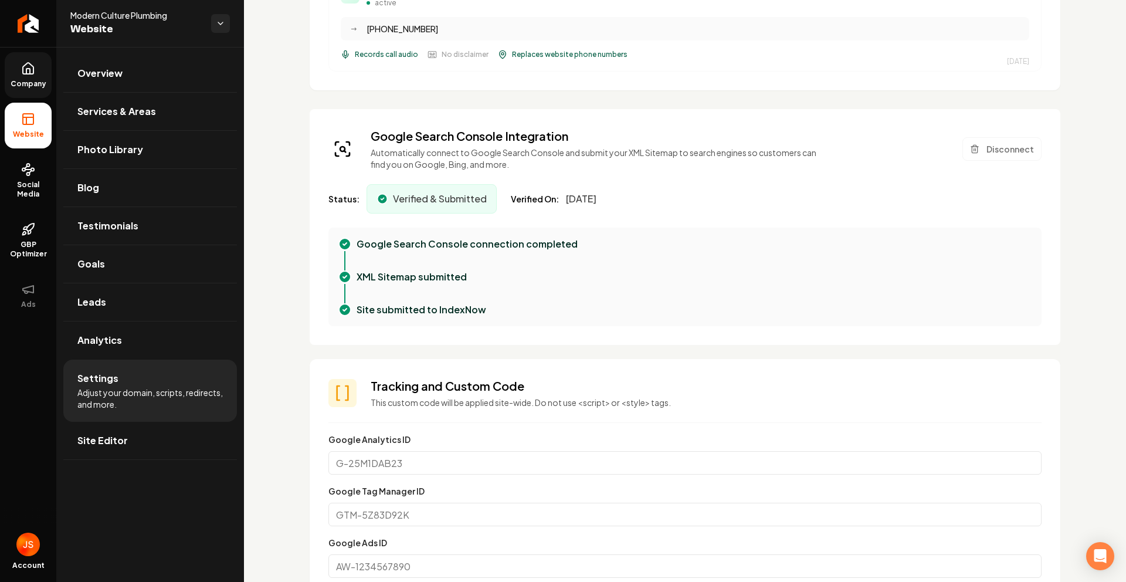
scroll to position [424, 0]
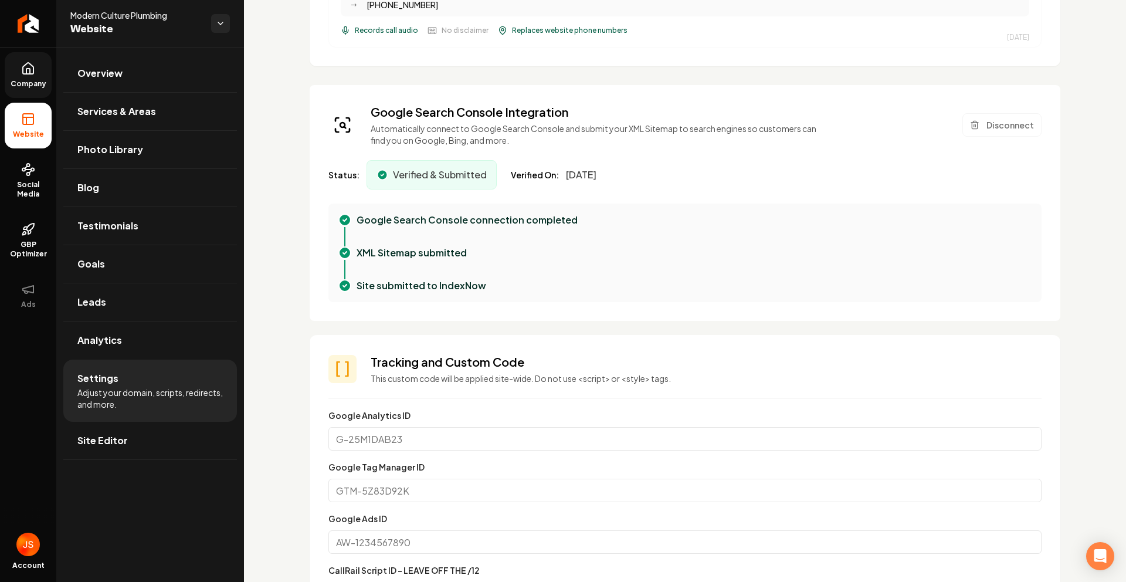
drag, startPoint x: 692, startPoint y: 176, endPoint x: 611, endPoint y: 156, distance: 84.0
click at [502, 168] on div "Status: Verified & Submitted Verified On: [DATE]" at bounding box center [685, 174] width 713 height 29
click at [615, 156] on div "Google Search Console Integration Automatically connect to Google Search Consol…" at bounding box center [685, 203] width 751 height 236
drag, startPoint x: 670, startPoint y: 165, endPoint x: 540, endPoint y: 160, distance: 130.3
click at [529, 167] on div "Status: Verified & Submitted Verified On: [DATE]" at bounding box center [685, 174] width 713 height 29
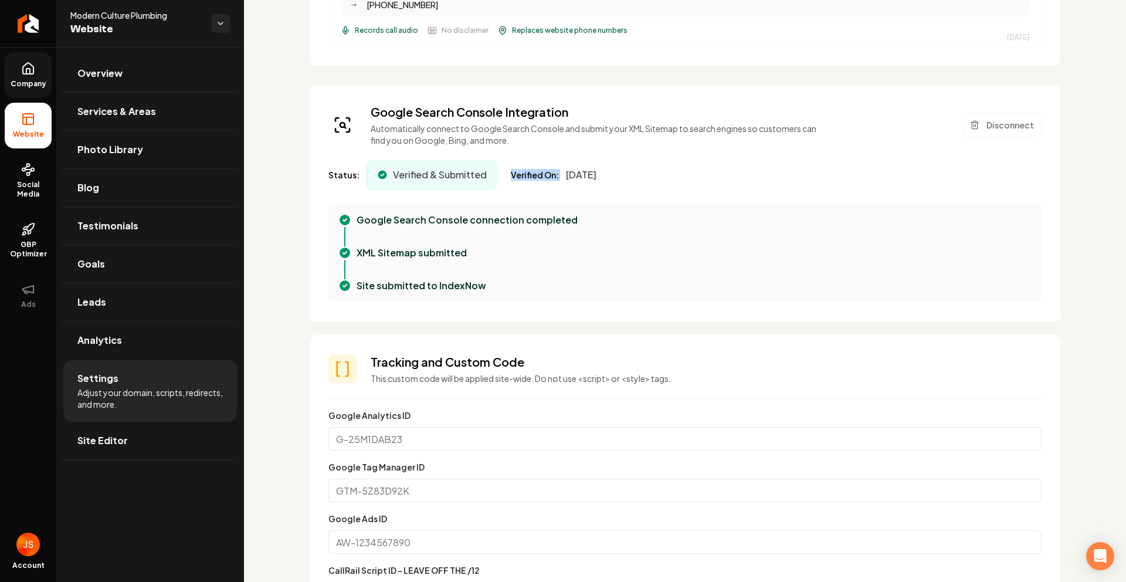
click at [544, 159] on div "Google Search Console Integration Automatically connect to Google Search Consol…" at bounding box center [685, 203] width 751 height 236
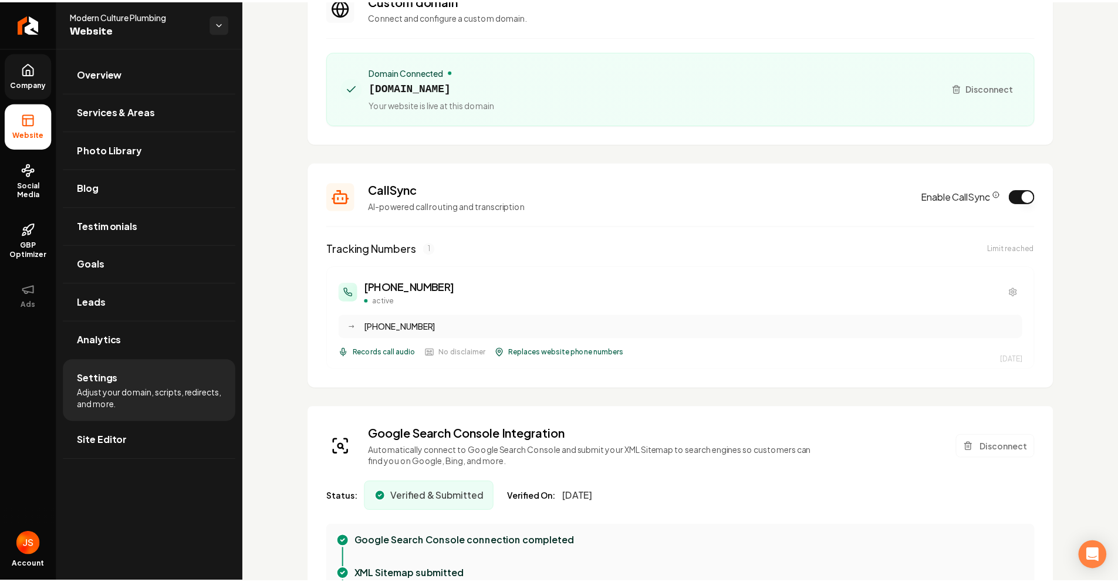
scroll to position [47, 0]
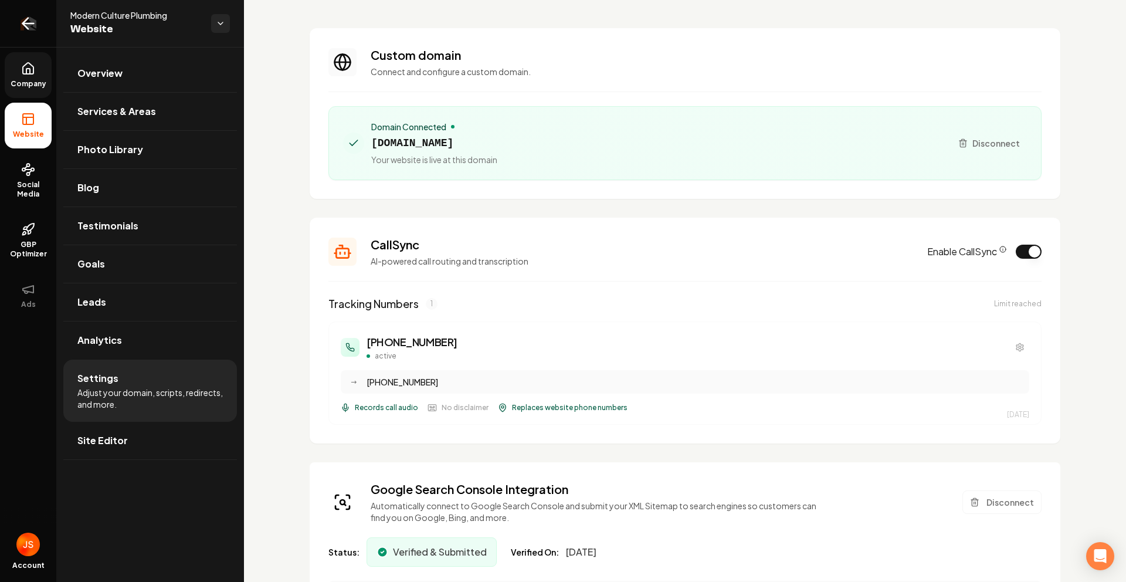
click at [16, 21] on link "Return to dashboard" at bounding box center [28, 23] width 56 height 47
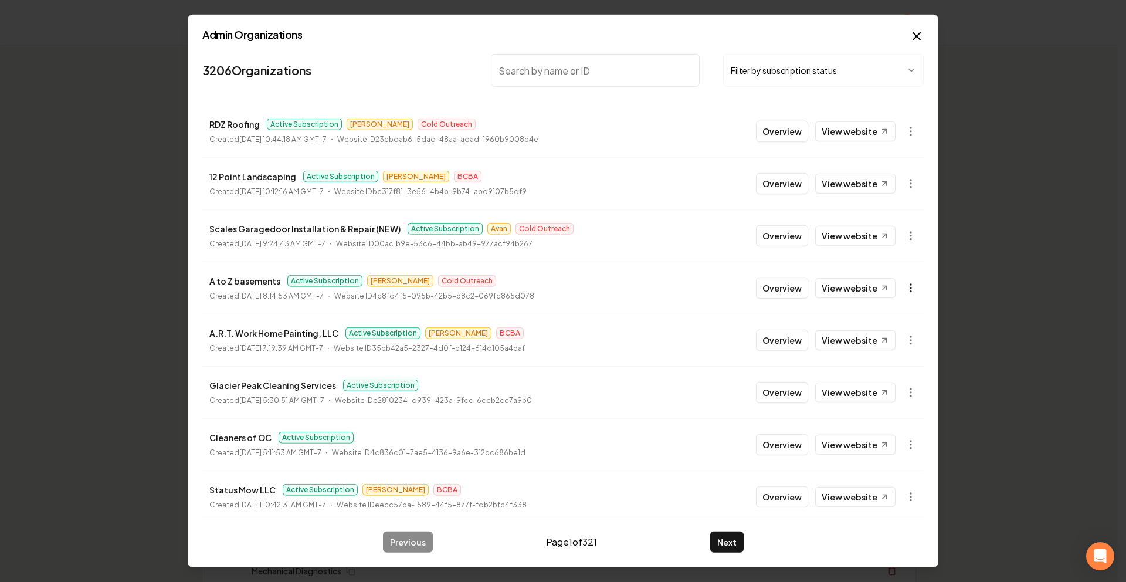
click at [905, 285] on icon "button" at bounding box center [911, 288] width 12 height 12
drag, startPoint x: 867, startPoint y: 334, endPoint x: 643, endPoint y: 281, distance: 229.7
click at [645, 280] on body "Organization Rebolt Site Builder 2511 companies Add New Business Logo Company N…" at bounding box center [559, 291] width 1118 height 582
click at [643, 281] on div at bounding box center [563, 291] width 1126 height 582
click at [786, 283] on button "Overview" at bounding box center [782, 287] width 52 height 21
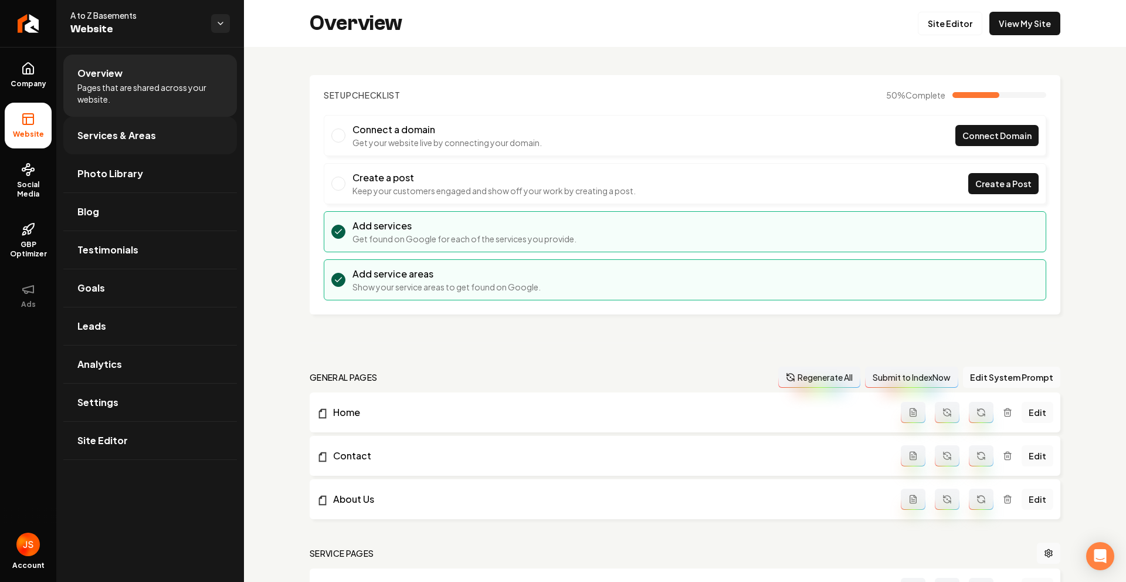
click at [111, 148] on link "Services & Areas" at bounding box center [150, 136] width 174 height 38
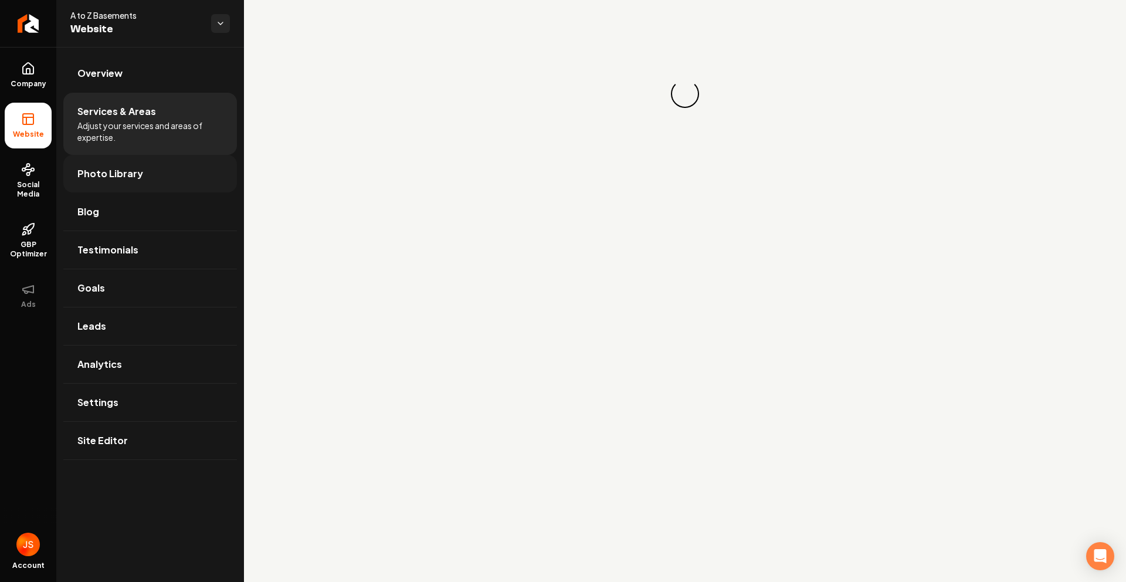
click at [118, 170] on span "Photo Library" at bounding box center [110, 174] width 66 height 14
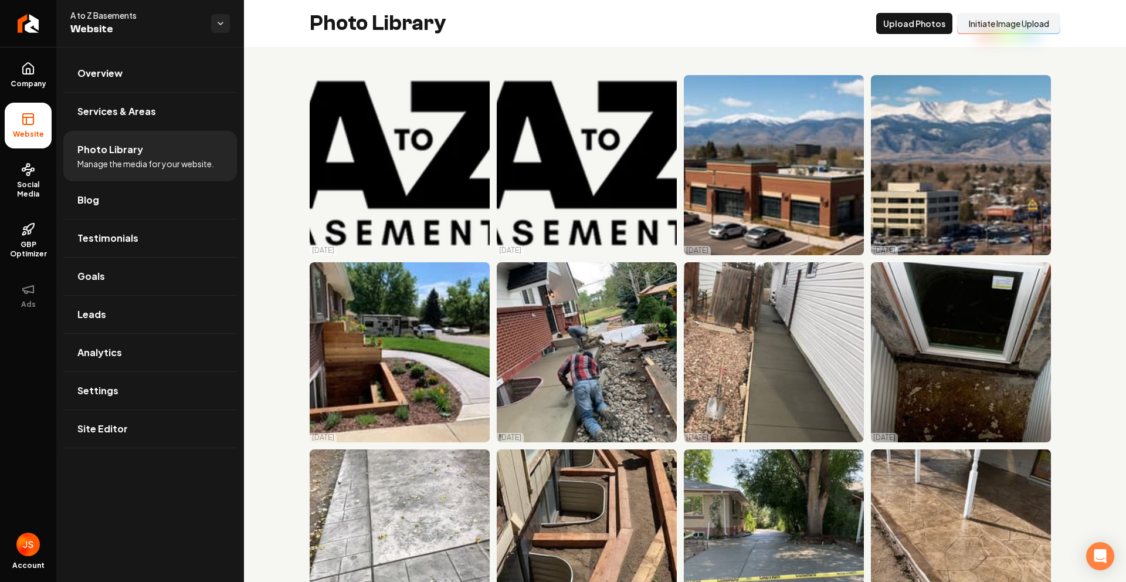
click at [978, 27] on button "Initiate Image Upload" at bounding box center [1008, 23] width 103 height 21
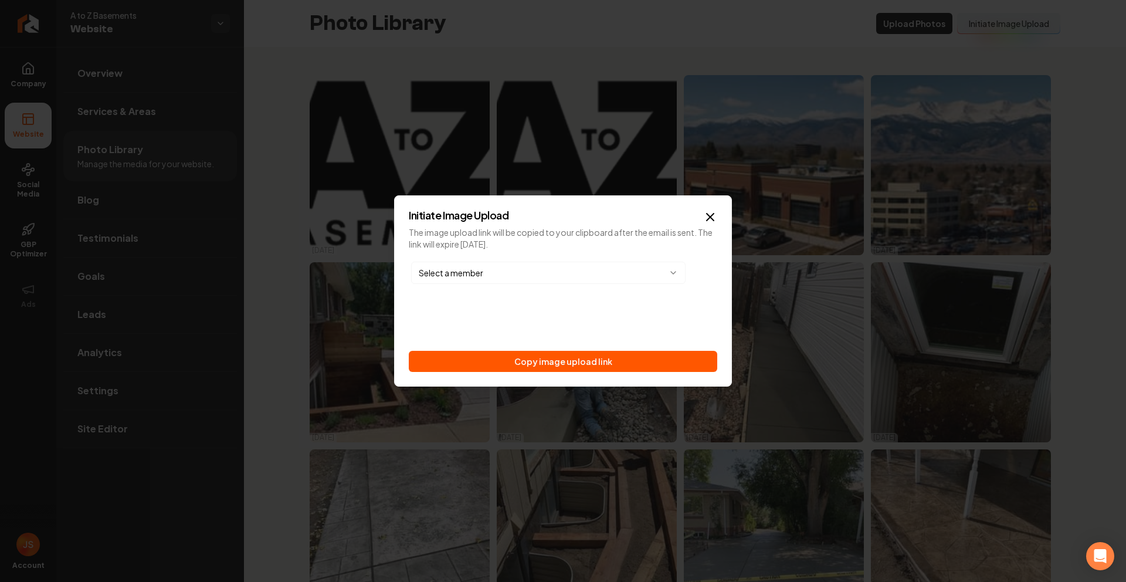
click at [568, 365] on button "Copy image upload link" at bounding box center [563, 361] width 309 height 21
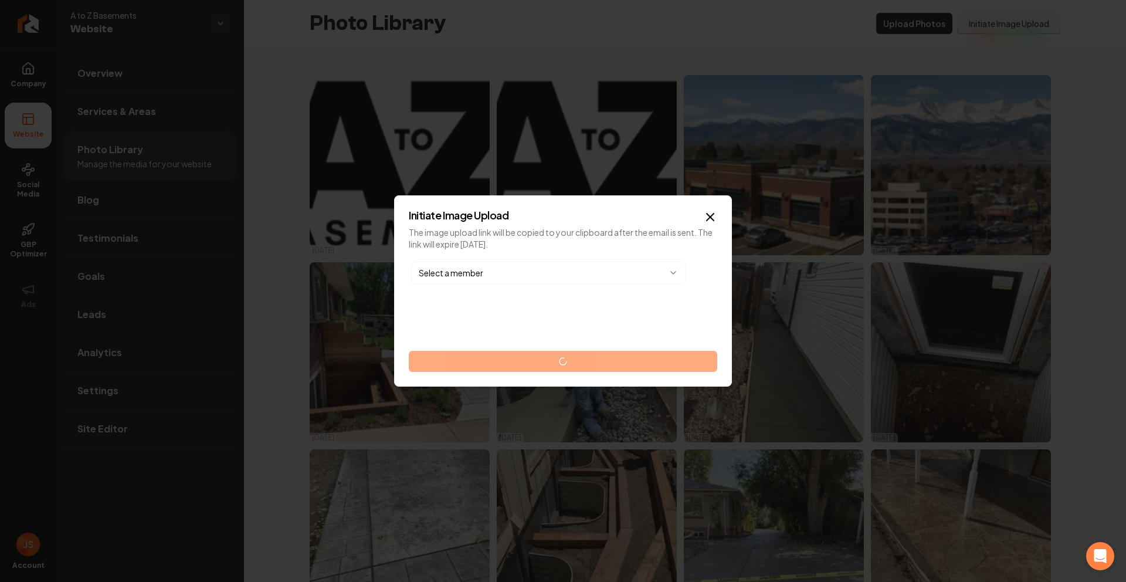
drag, startPoint x: 570, startPoint y: 360, endPoint x: 564, endPoint y: 304, distance: 56.0
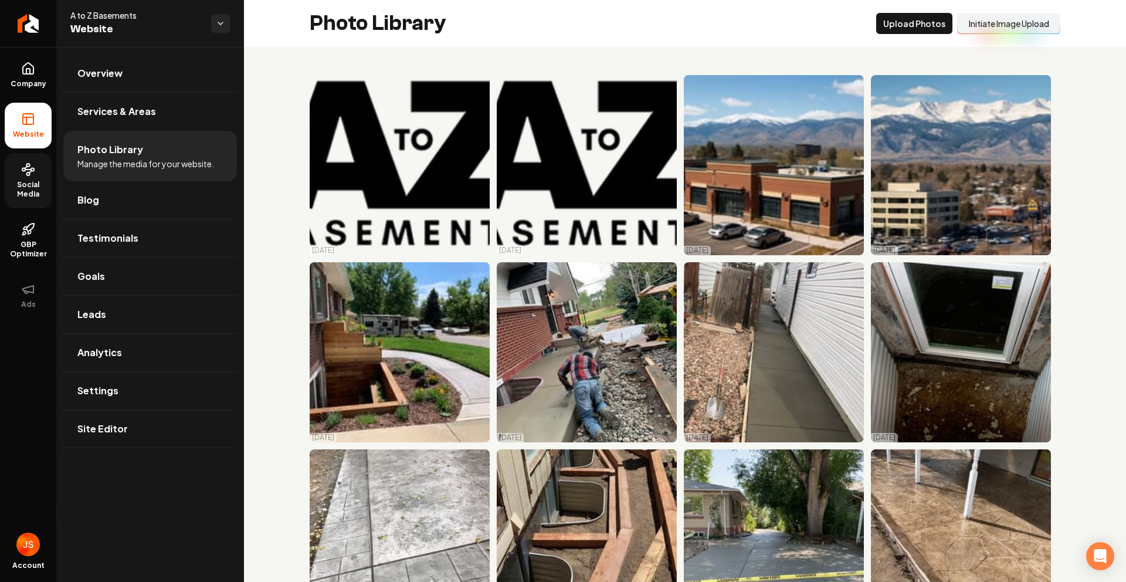
click at [23, 170] on circle at bounding box center [23, 169] width 3 height 3
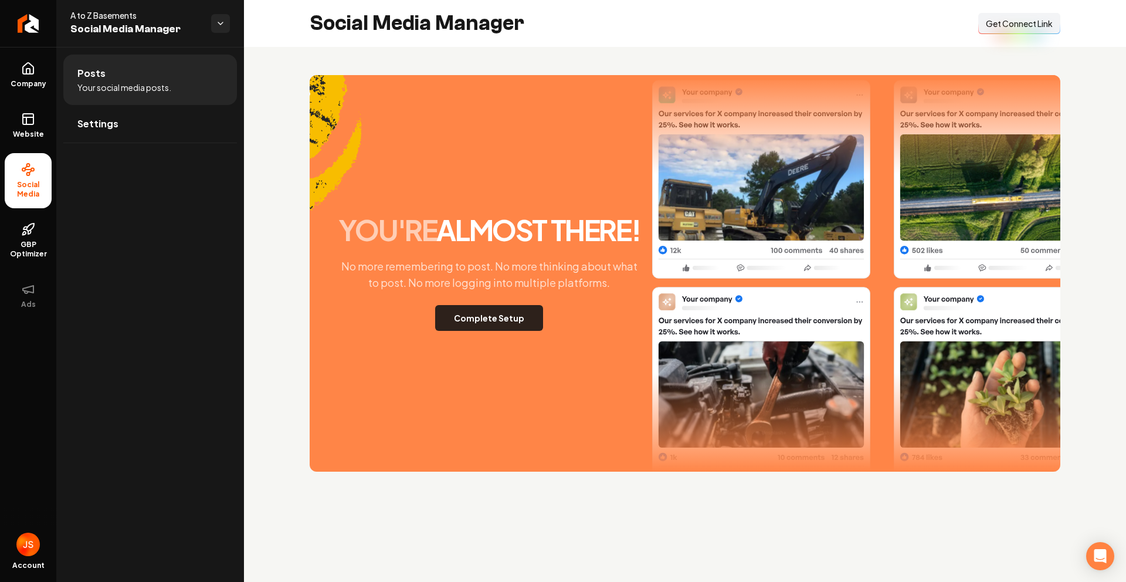
click at [510, 309] on button "Complete Setup" at bounding box center [489, 318] width 108 height 26
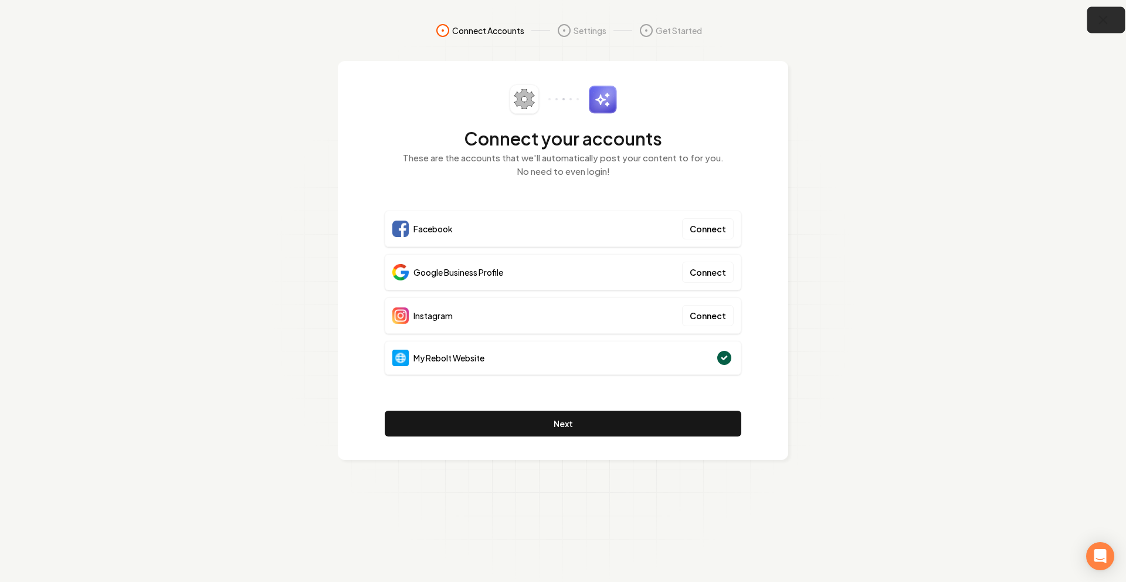
click at [1104, 18] on icon "button" at bounding box center [1103, 20] width 15 height 15
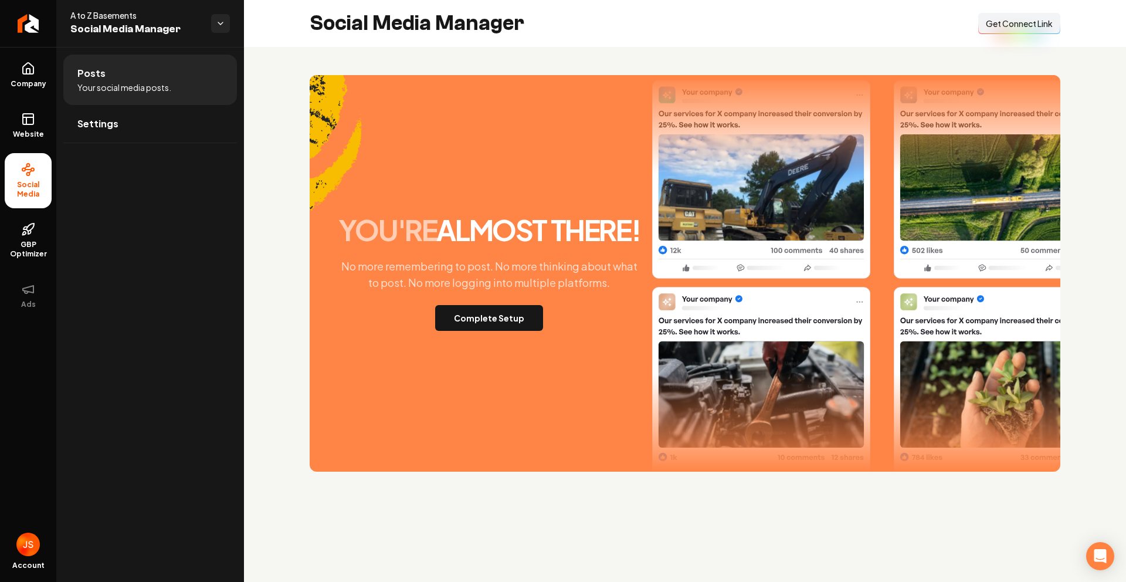
drag, startPoint x: 1011, startPoint y: 16, endPoint x: 879, endPoint y: 5, distance: 132.5
click at [1011, 16] on button "Connect Link Get Connect Link" at bounding box center [1020, 23] width 82 height 21
click at [18, 36] on link "Return to dashboard" at bounding box center [28, 23] width 56 height 47
